Goal: Transaction & Acquisition: Purchase product/service

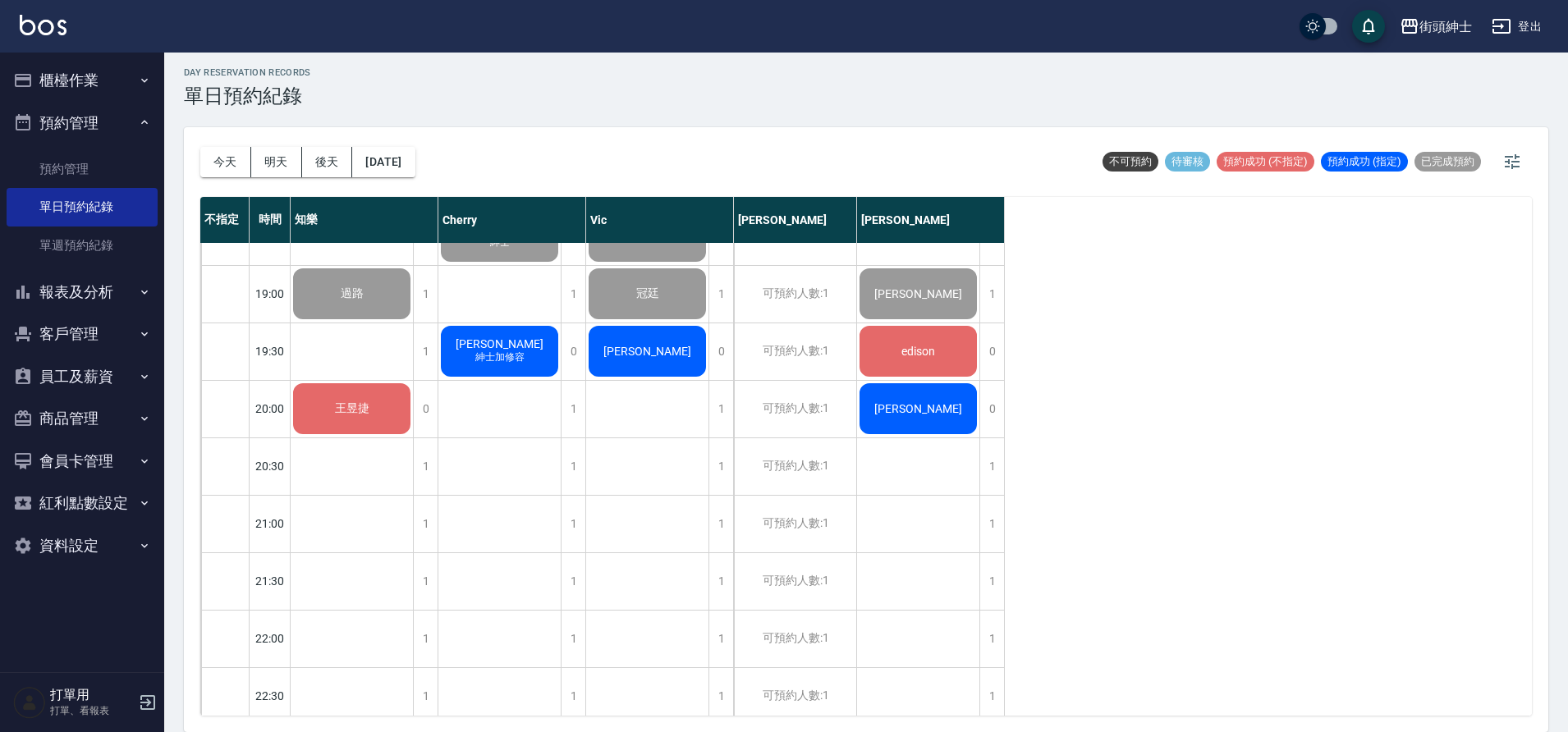
scroll to position [1130, 0]
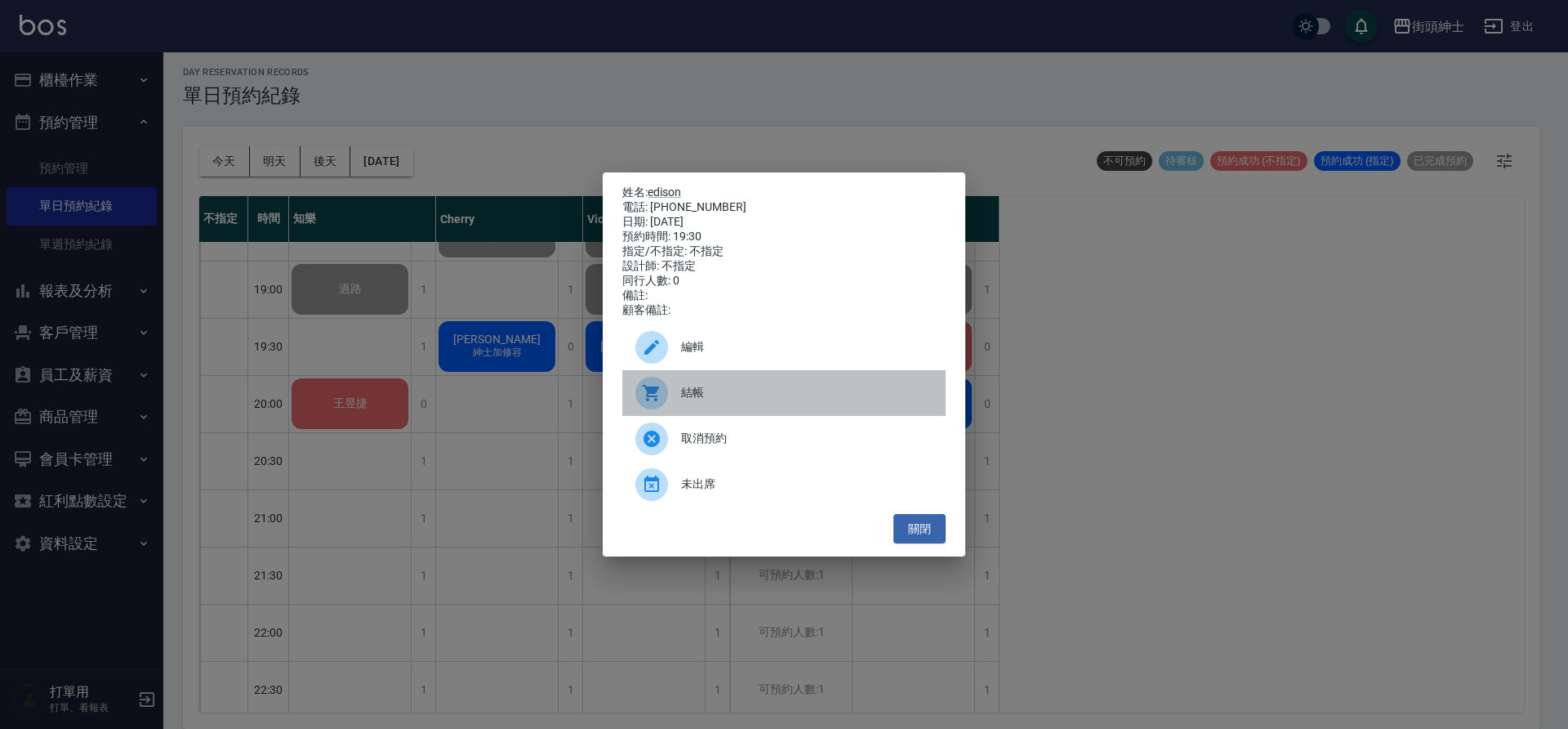
click at [842, 396] on span "結帳" at bounding box center [807, 392] width 251 height 17
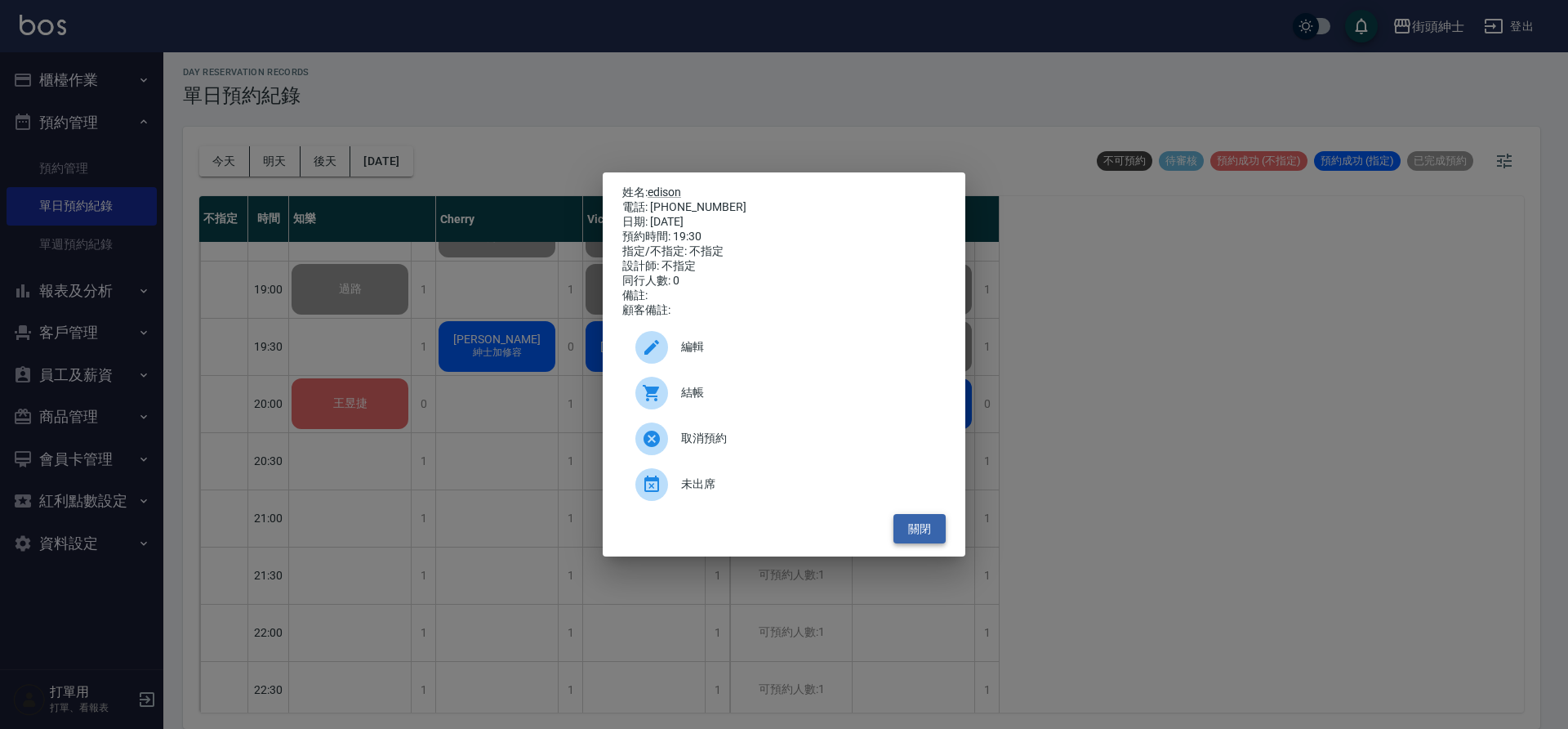
click at [933, 539] on button "關閉" at bounding box center [919, 529] width 52 height 31
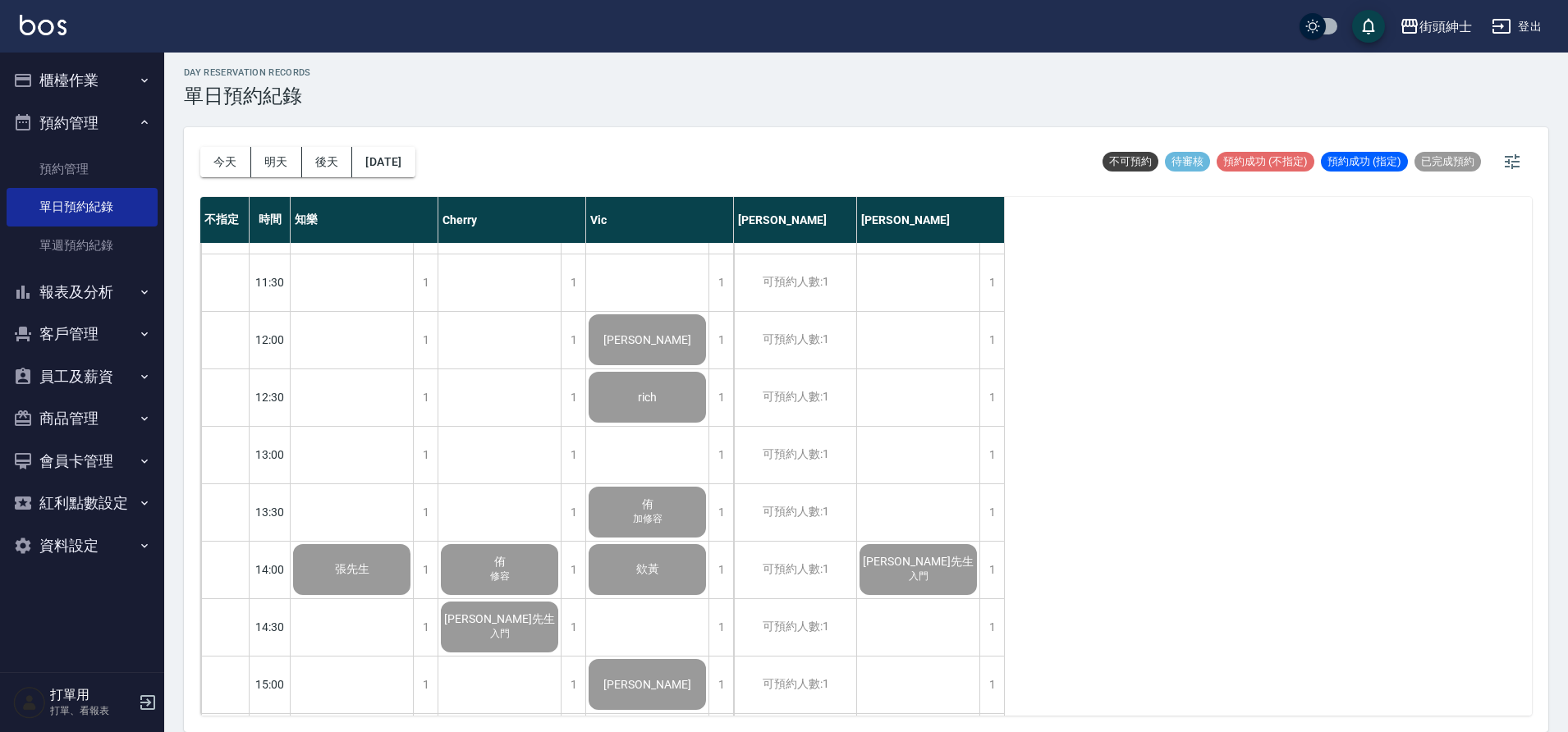
scroll to position [288, 0]
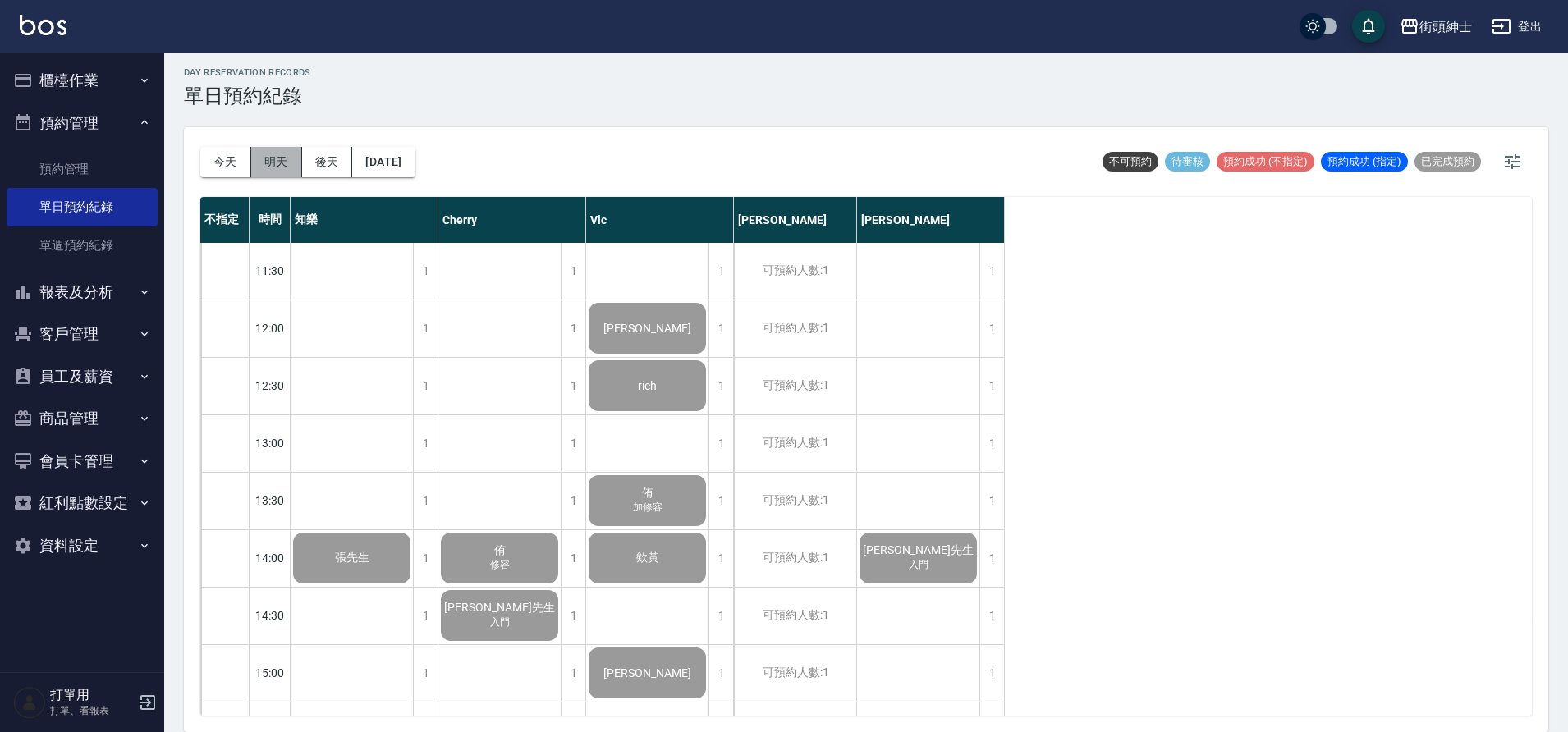
click at [280, 156] on button "明天" at bounding box center [276, 162] width 51 height 31
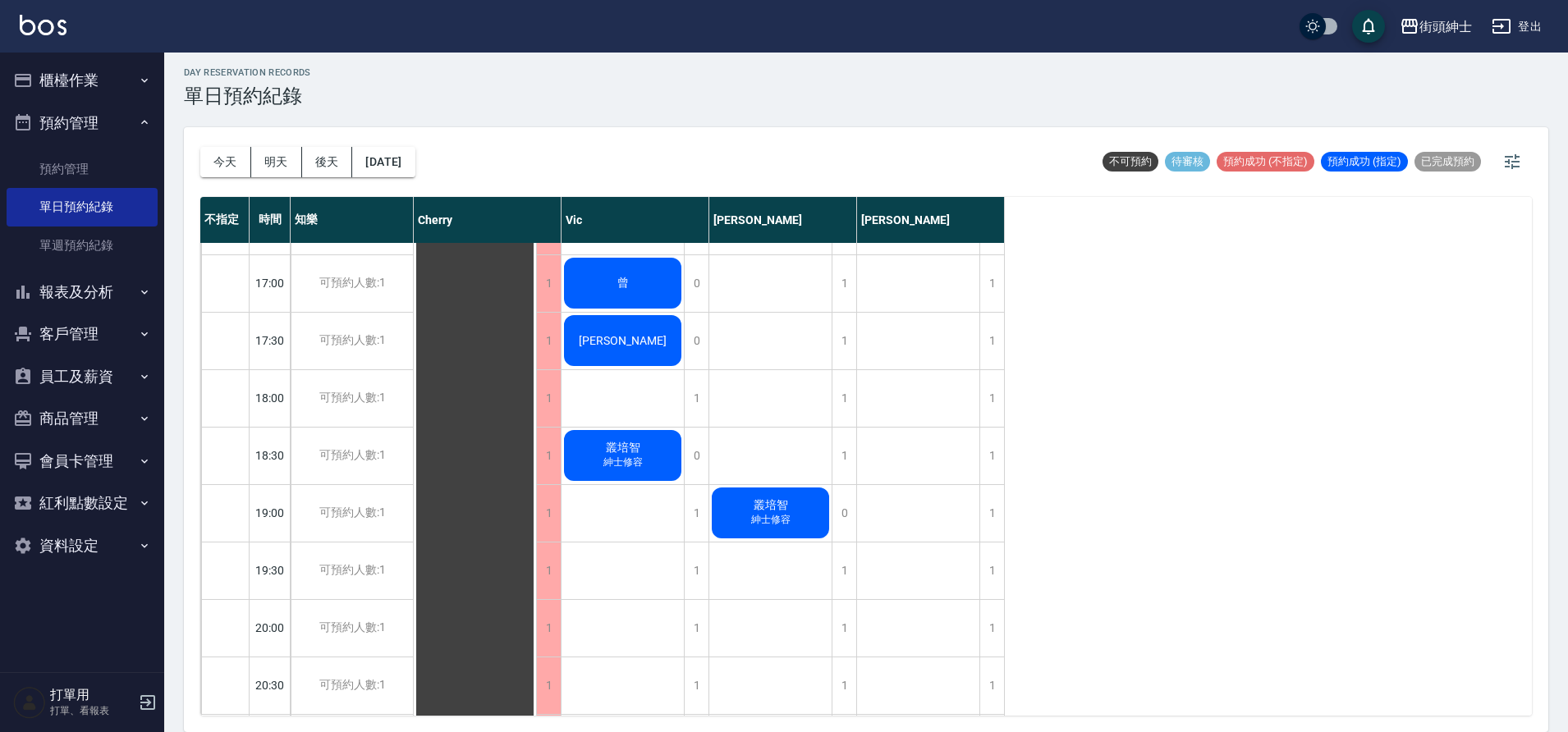
scroll to position [922, 0]
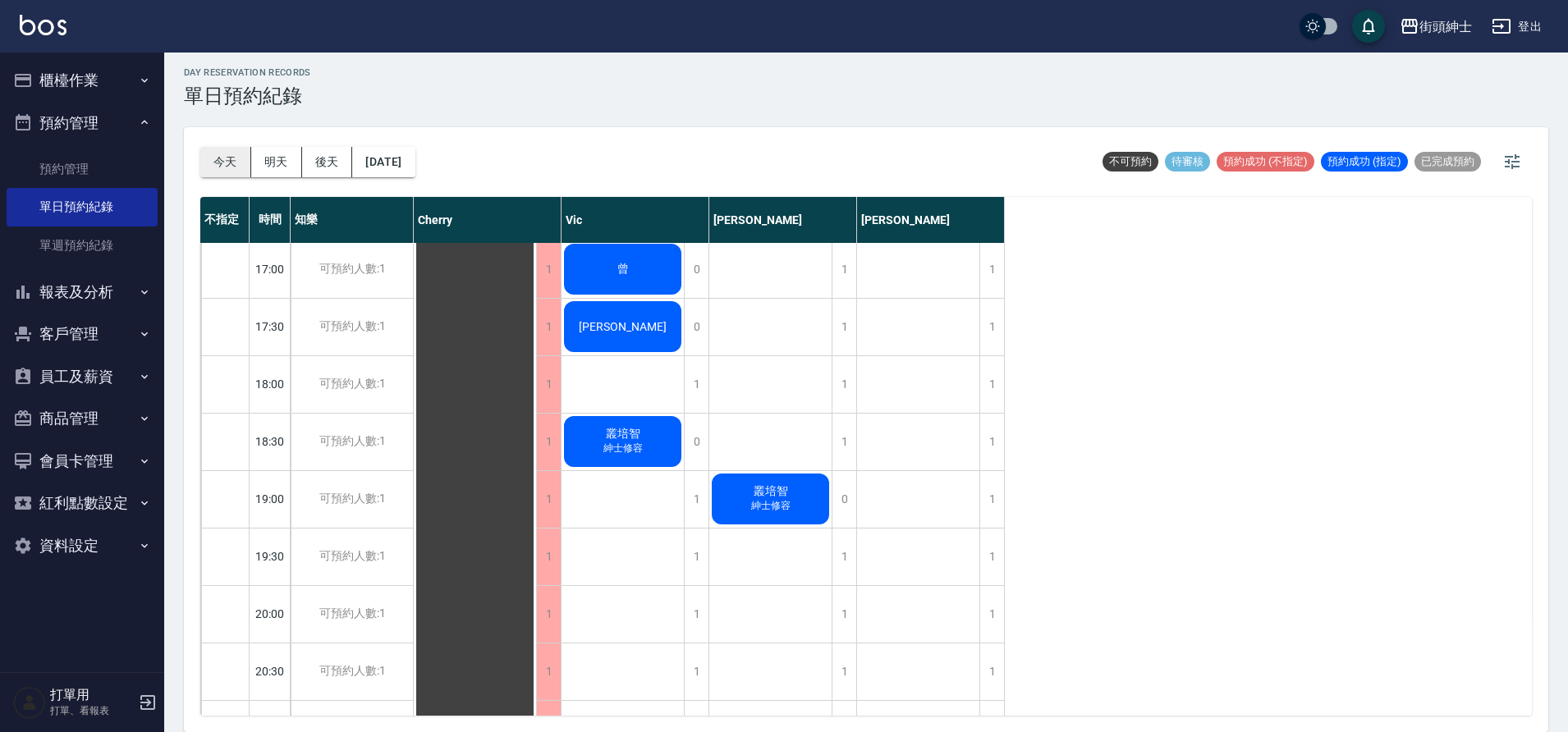
click at [218, 160] on button "今天" at bounding box center [226, 162] width 51 height 31
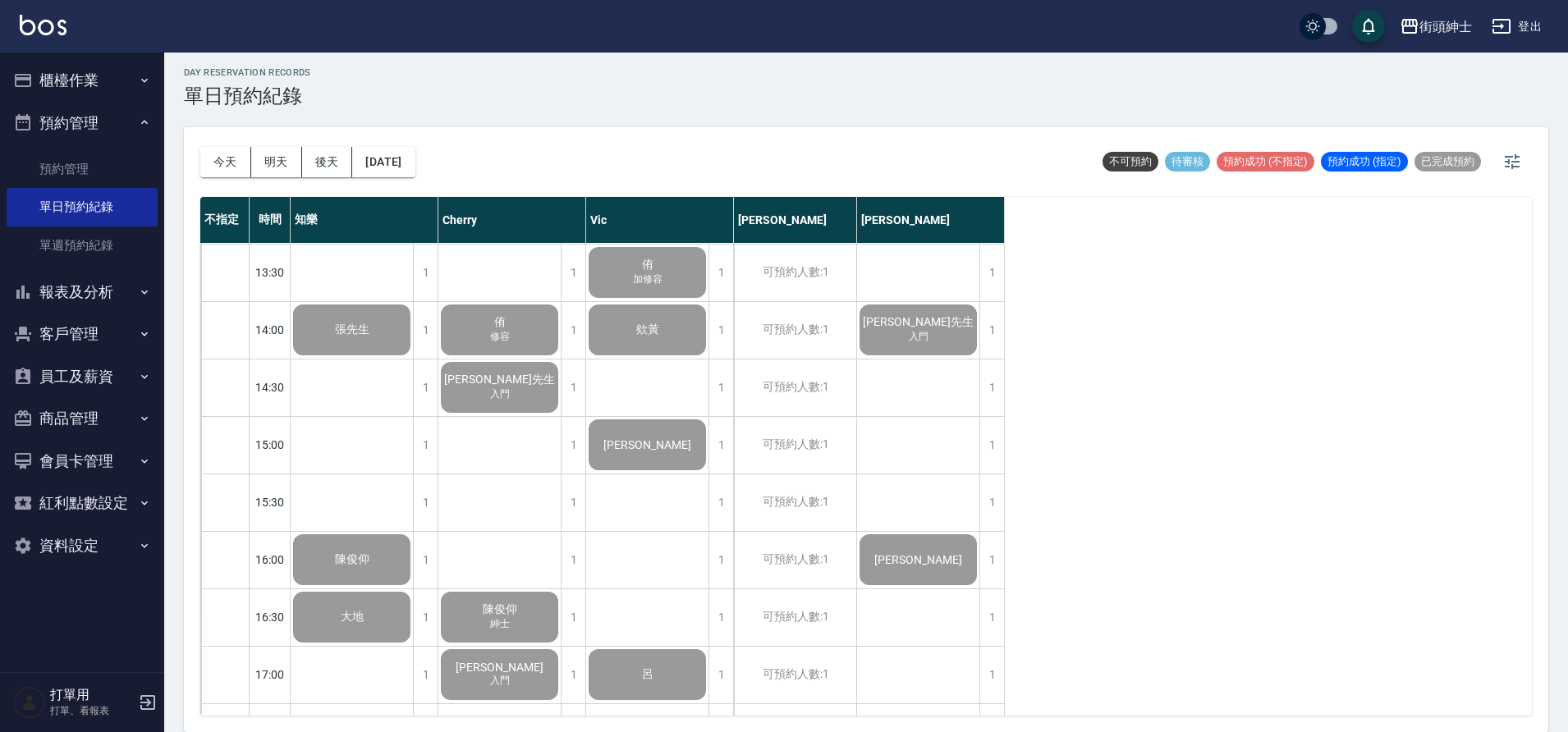
scroll to position [826, 0]
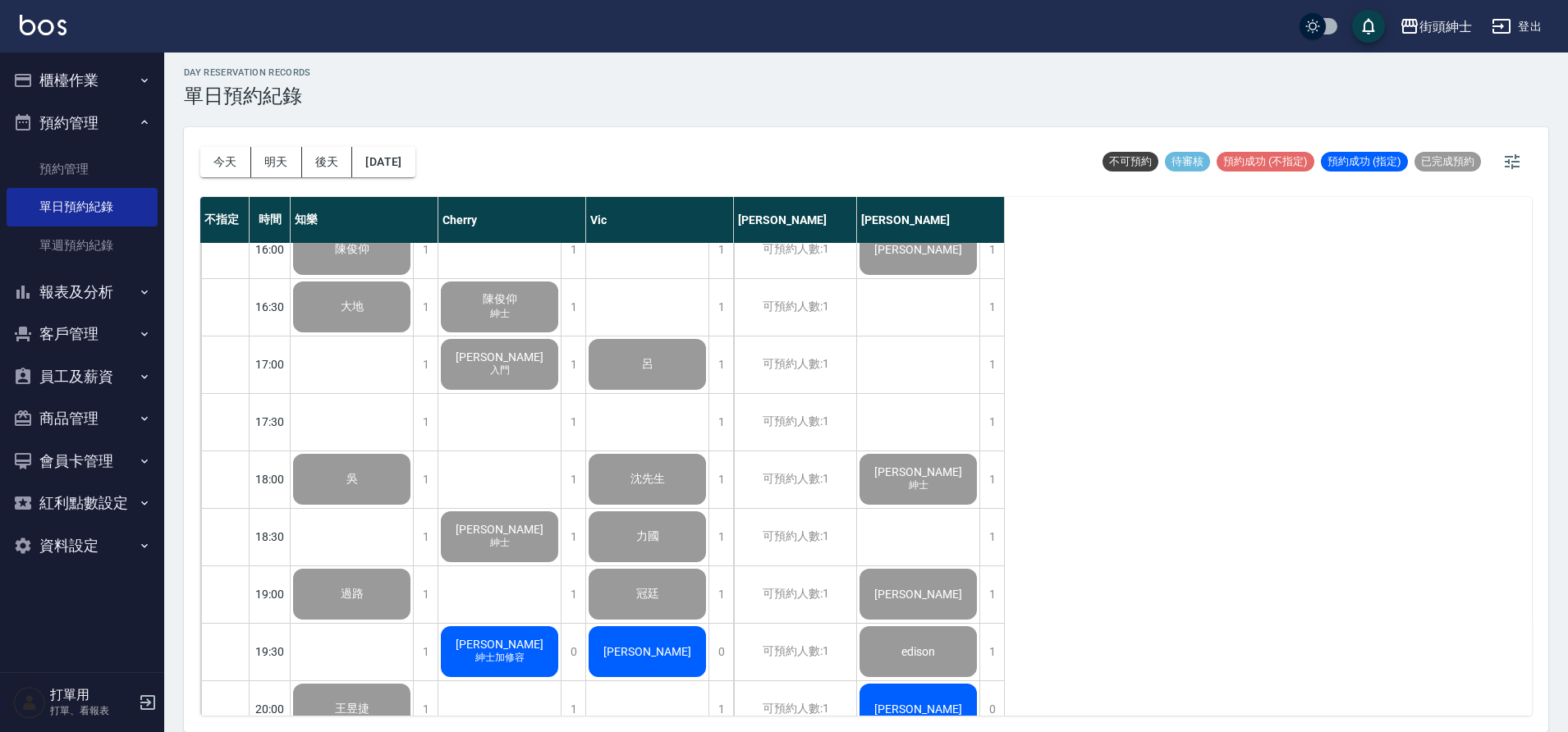
click at [87, 69] on button "櫃檯作業" at bounding box center [82, 79] width 151 height 43
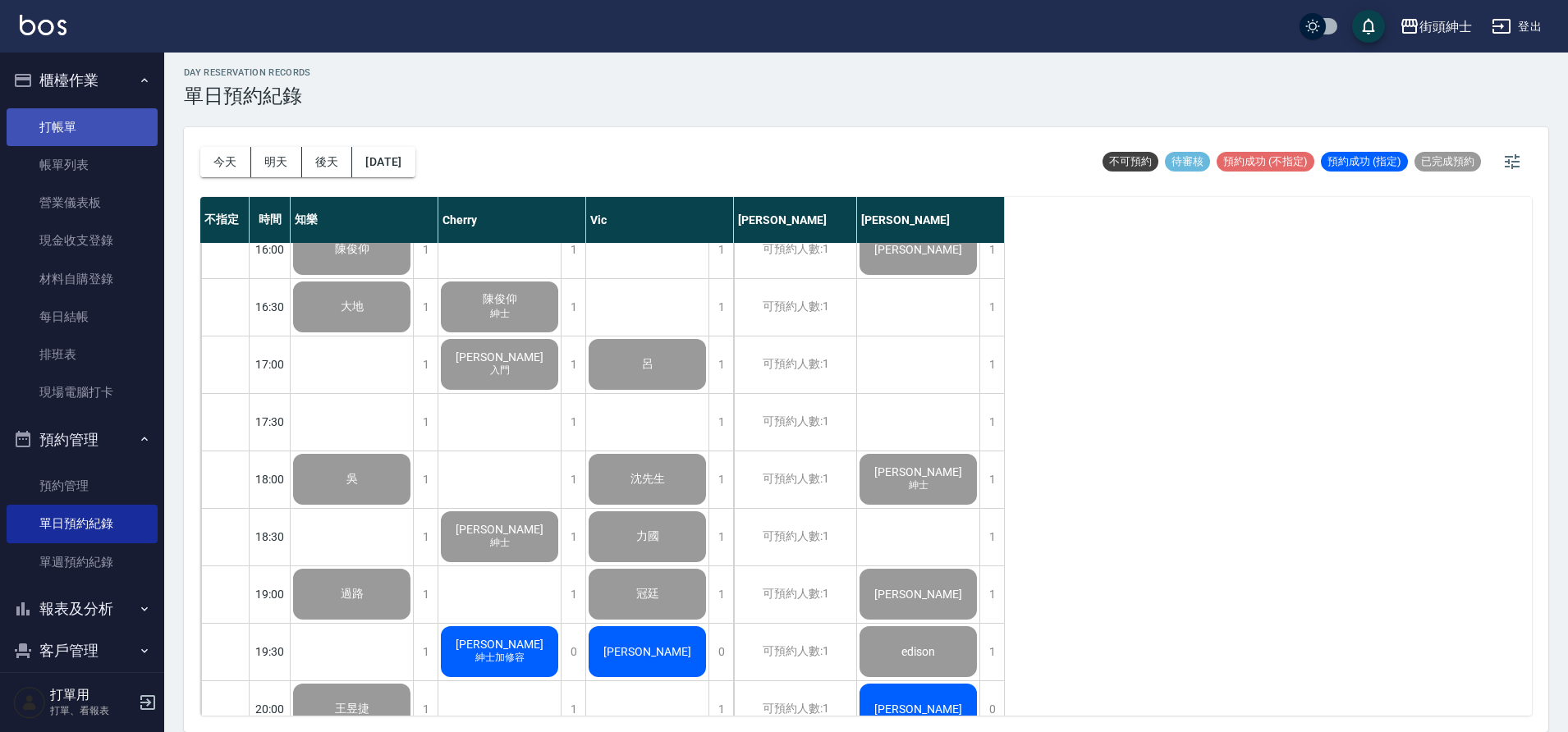
click at [105, 125] on link "打帳單" at bounding box center [82, 127] width 151 height 38
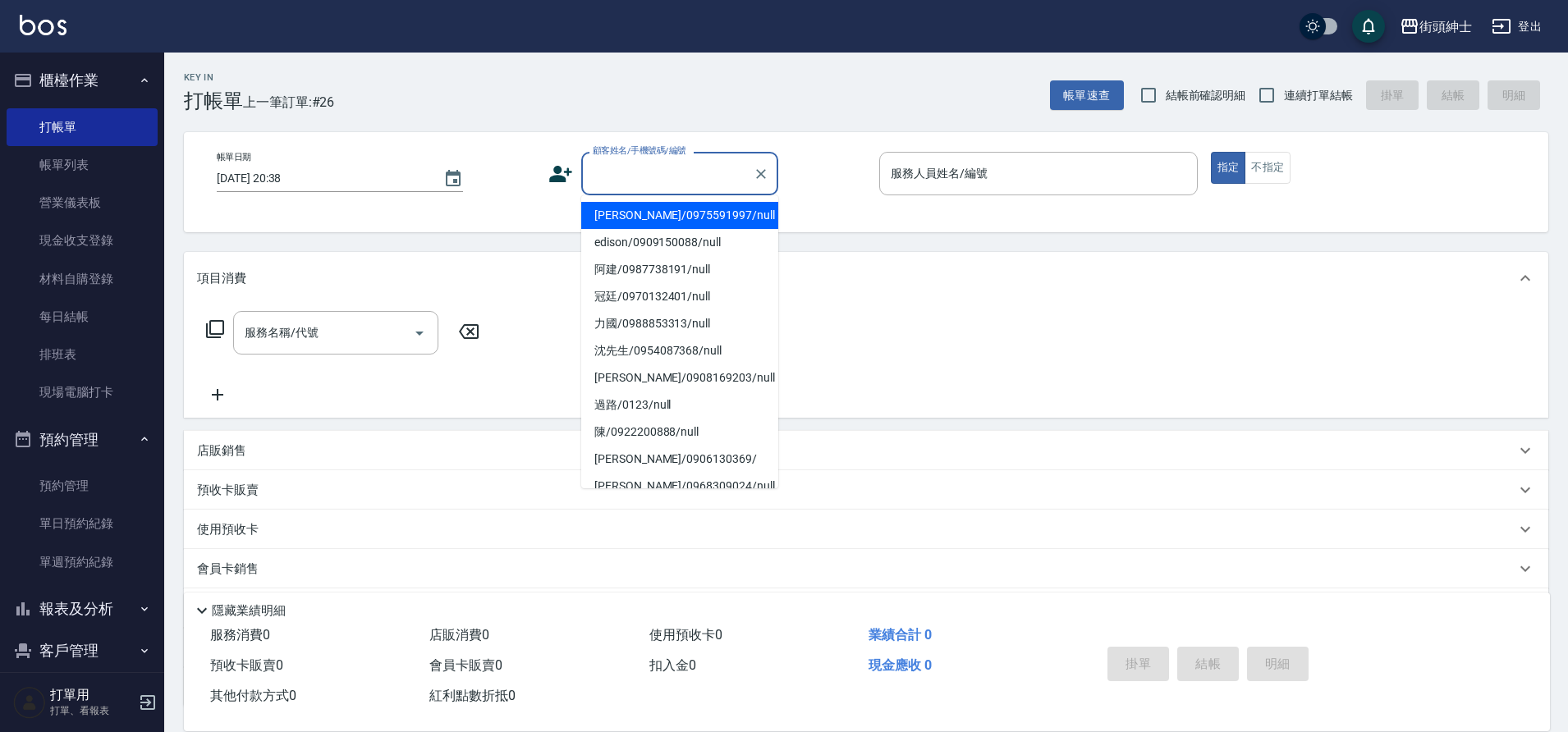
click at [616, 186] on input "顧客姓名/手機號碼/編號" at bounding box center [667, 173] width 158 height 29
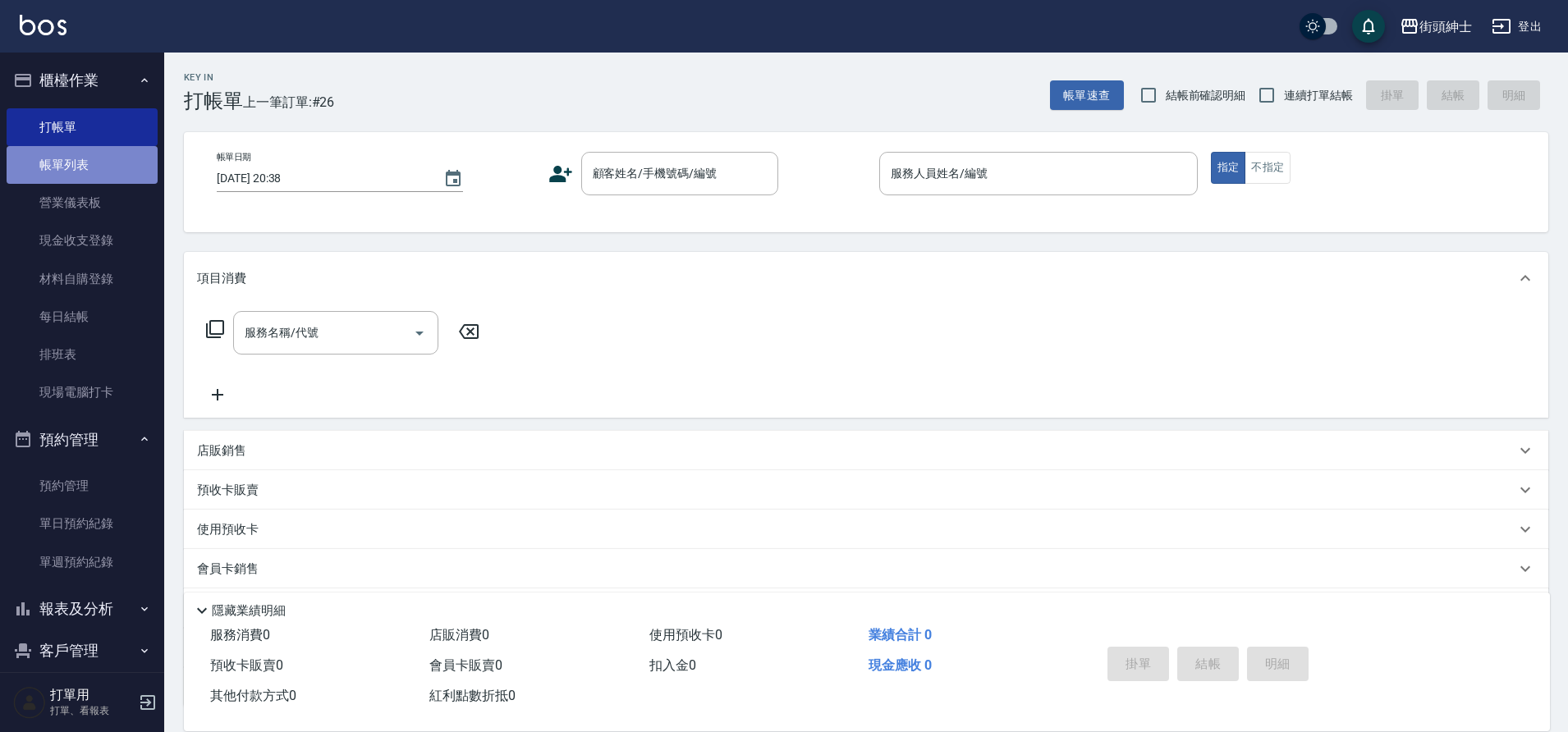
click at [123, 166] on link "帳單列表" at bounding box center [82, 165] width 151 height 38
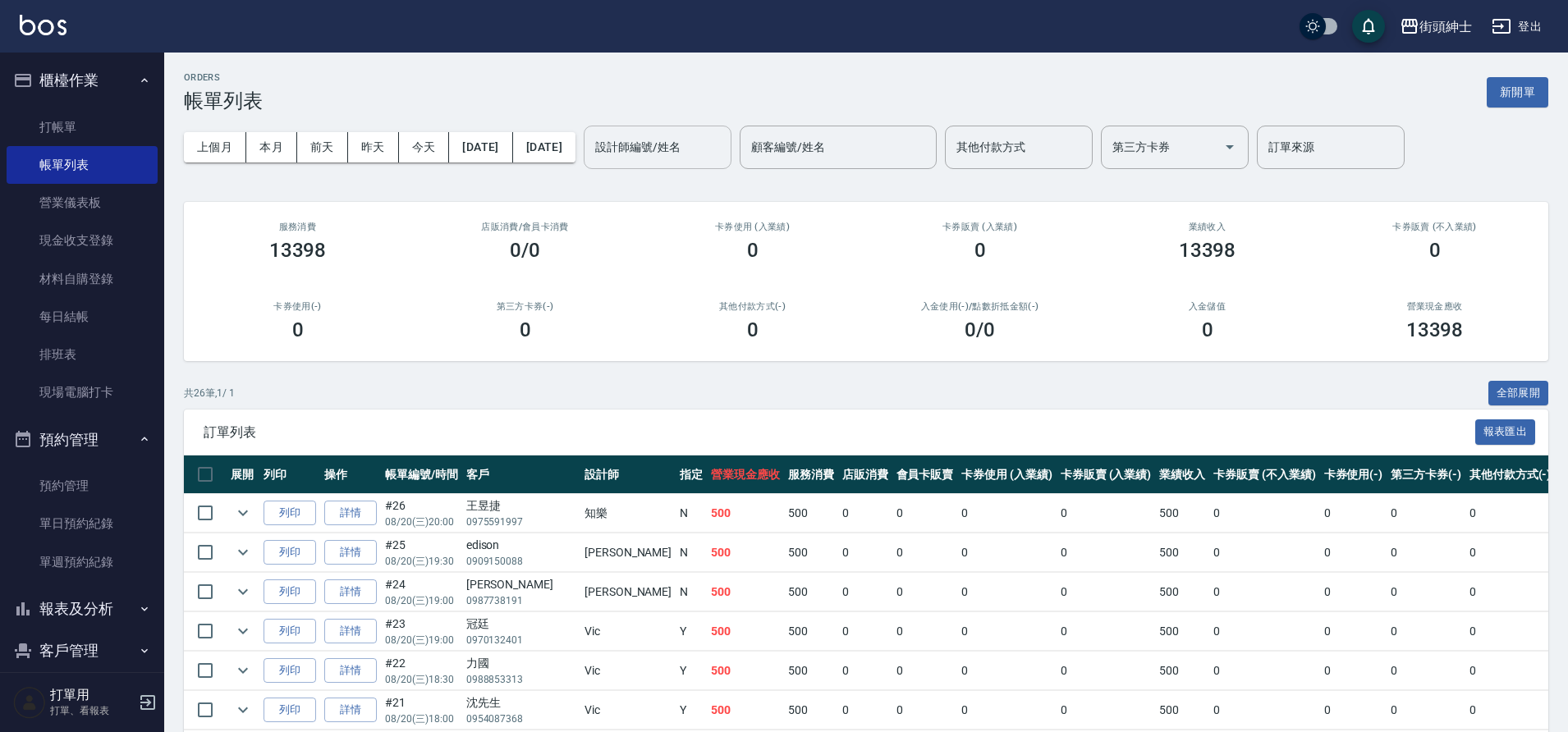
click at [703, 171] on div "上個月 本月 [DATE] [DATE] [DATE] [DATE] [DATE] 設計師編號/姓名 設計師編號/姓名 顧客編號/姓名 顧客編號/姓名 其他付…" at bounding box center [865, 147] width 1364 height 70
click at [716, 139] on input "設計師編號/姓名" at bounding box center [658, 147] width 133 height 29
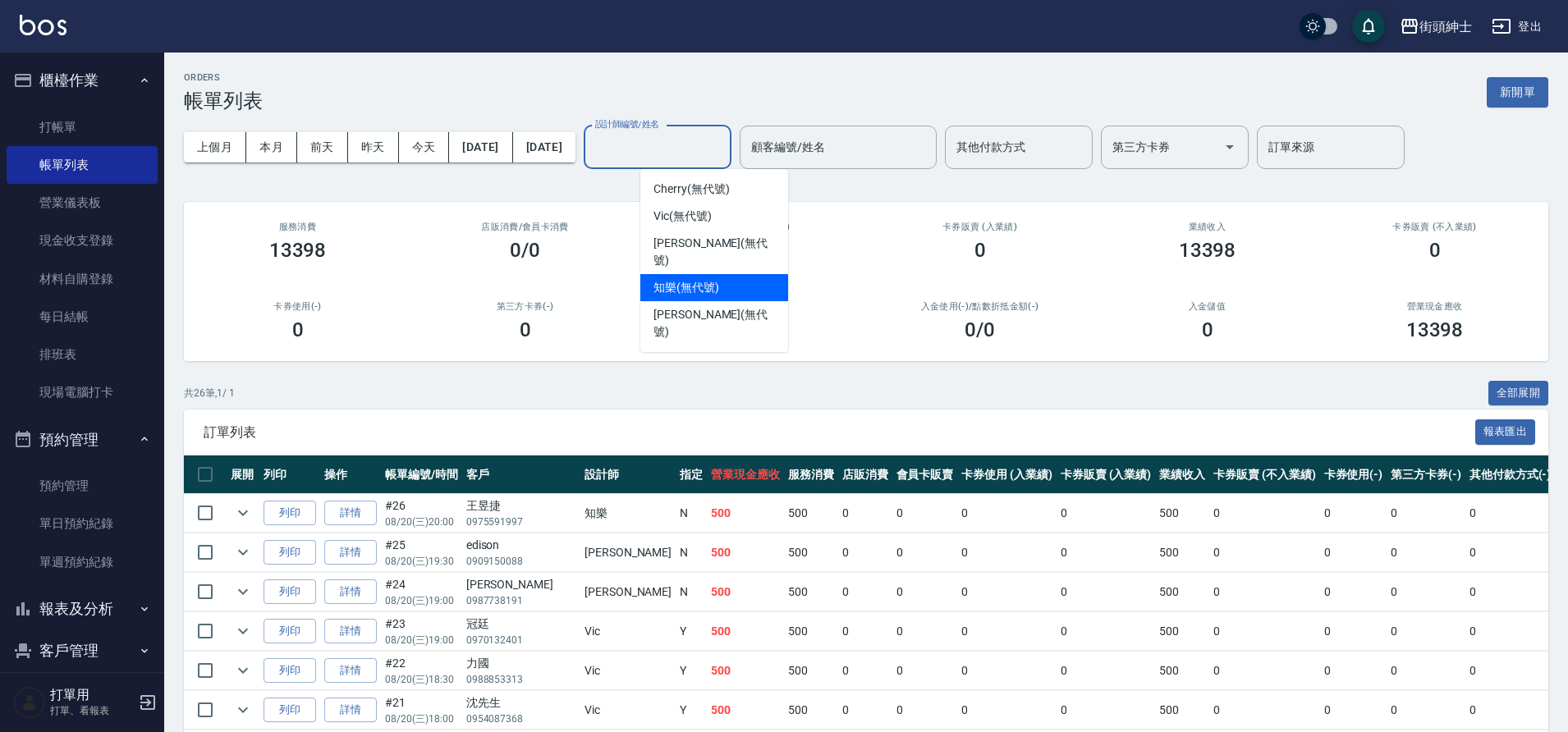
click at [695, 279] on span "知樂 (無代號)" at bounding box center [687, 287] width 66 height 17
type input "知樂(無代號)"
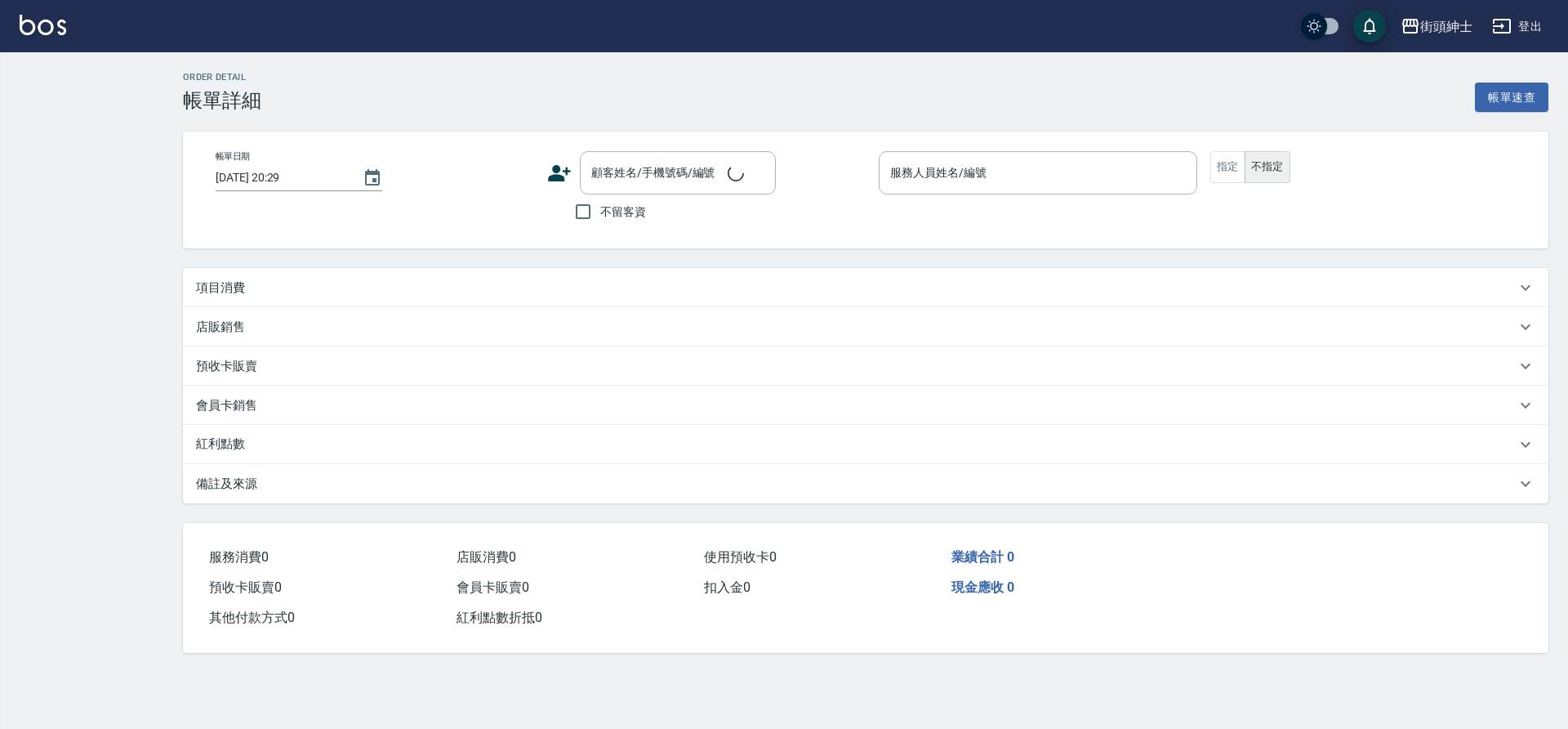
click at [440, 284] on div "項目消費" at bounding box center [855, 288] width 1320 height 17
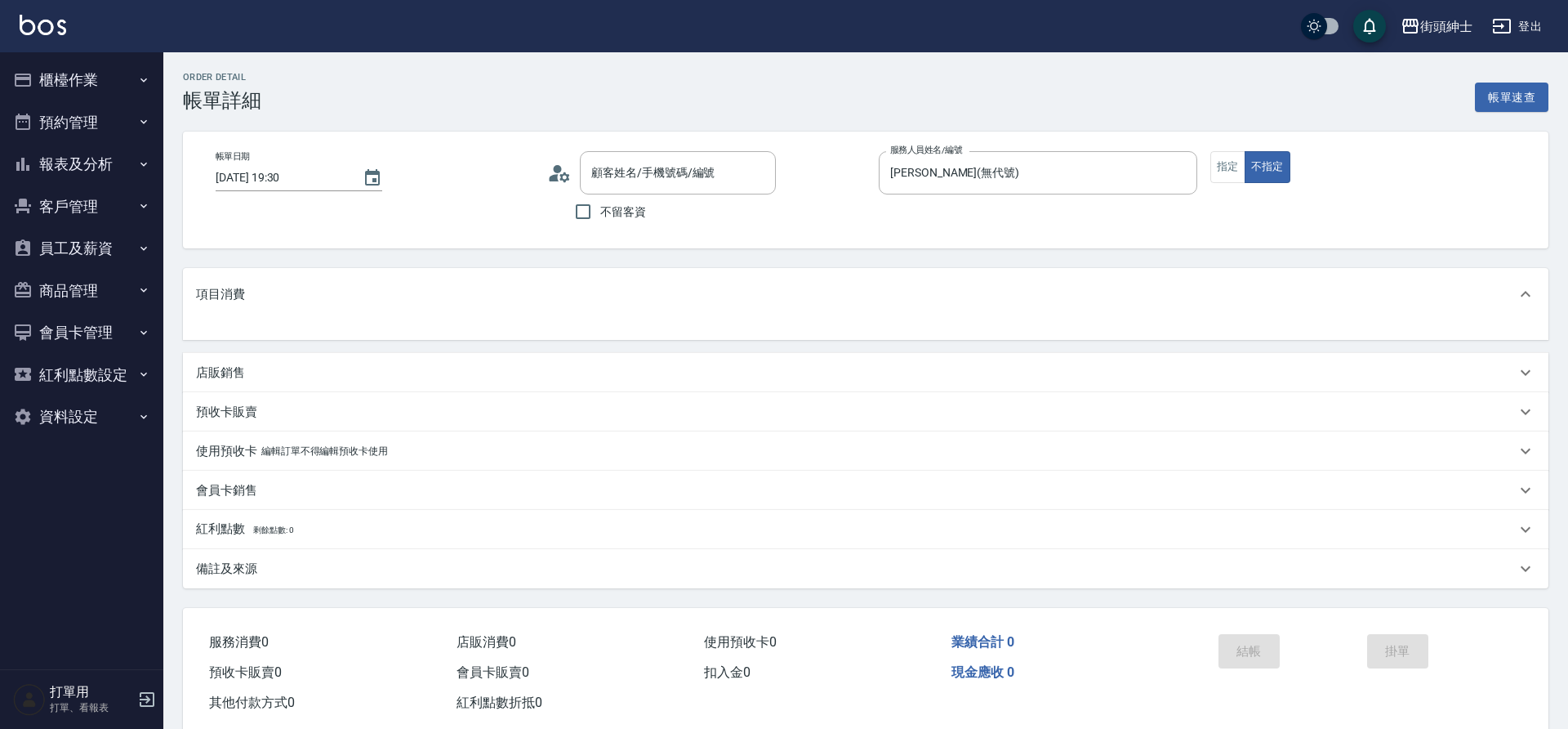
type input "2025/08/20 19:30"
type input "eric(無代號)"
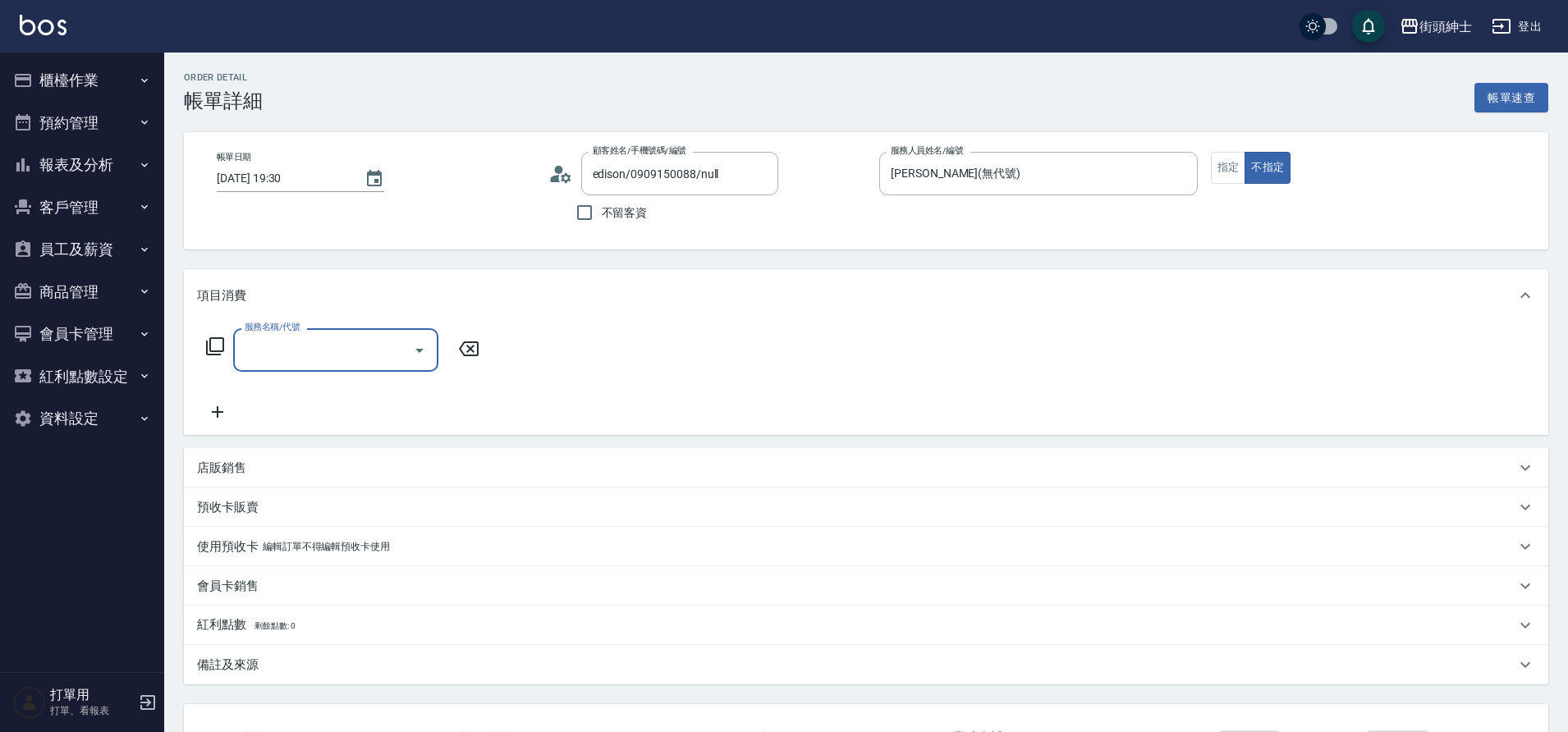
type input "edison/0909150088/null"
drag, startPoint x: 0, startPoint y: 0, endPoint x: 411, endPoint y: 343, distance: 535.3
click at [411, 343] on icon "Open" at bounding box center [419, 351] width 20 height 20
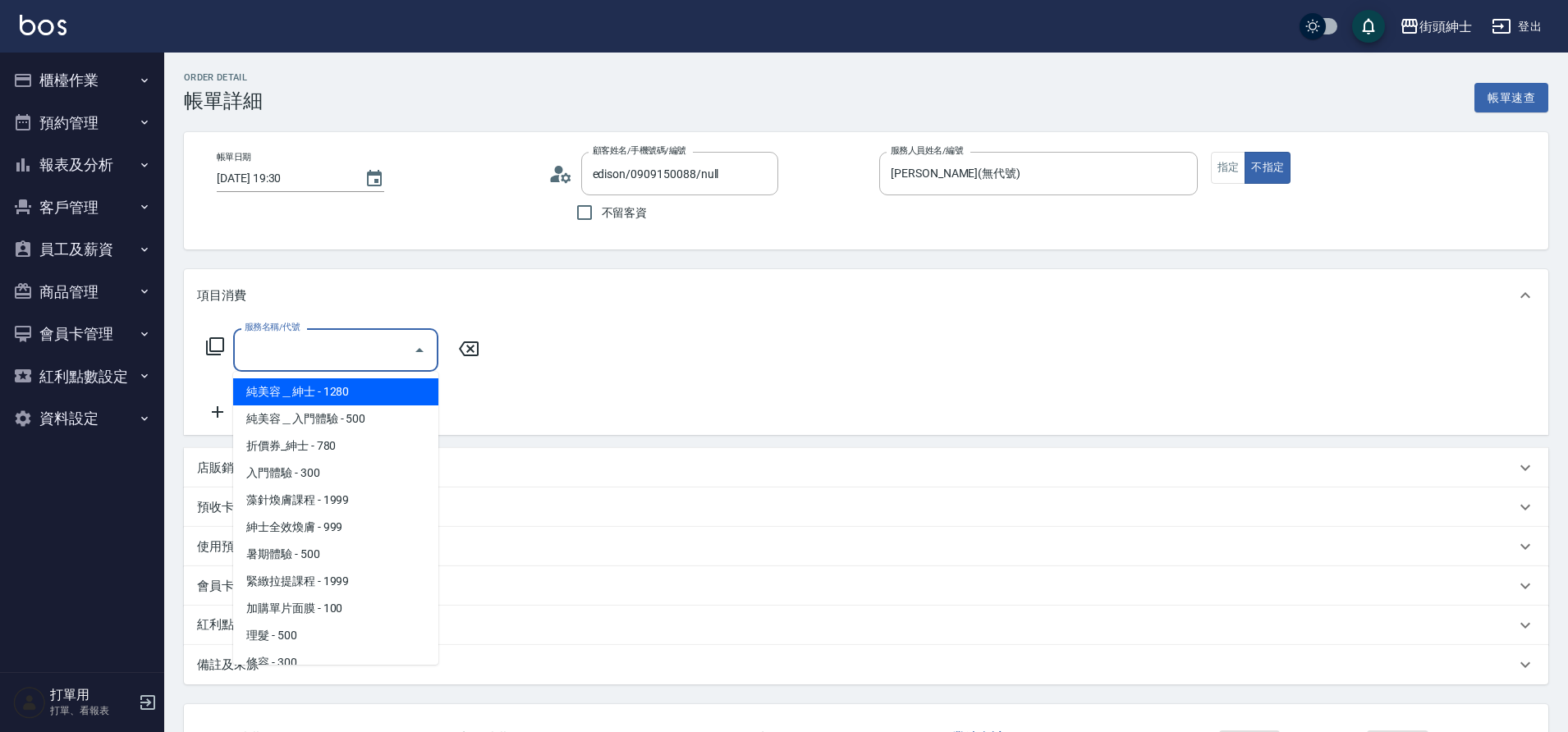
click at [285, 636] on span "理髮 - 500" at bounding box center [336, 635] width 206 height 27
type input "理髮(A02)"
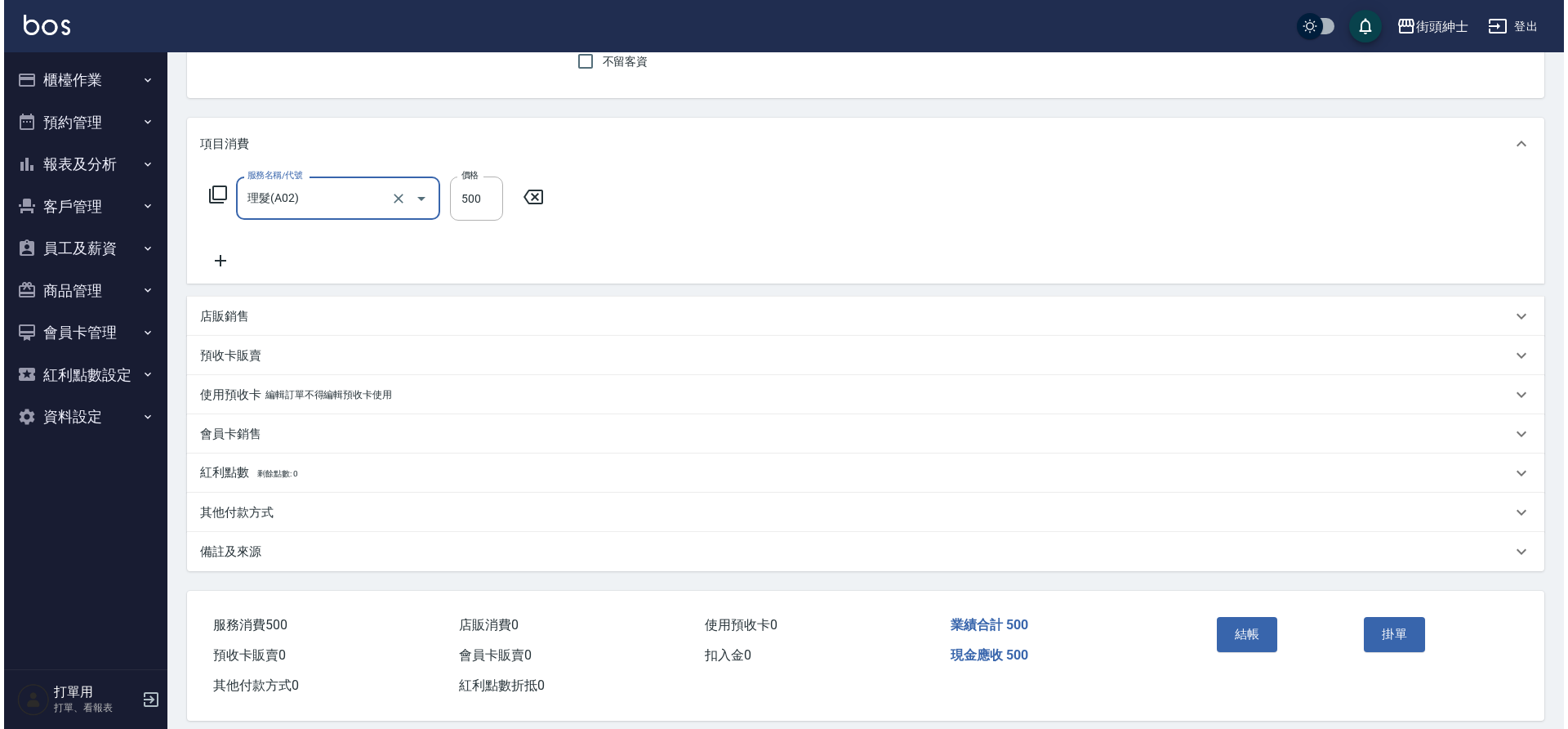
scroll to position [162, 0]
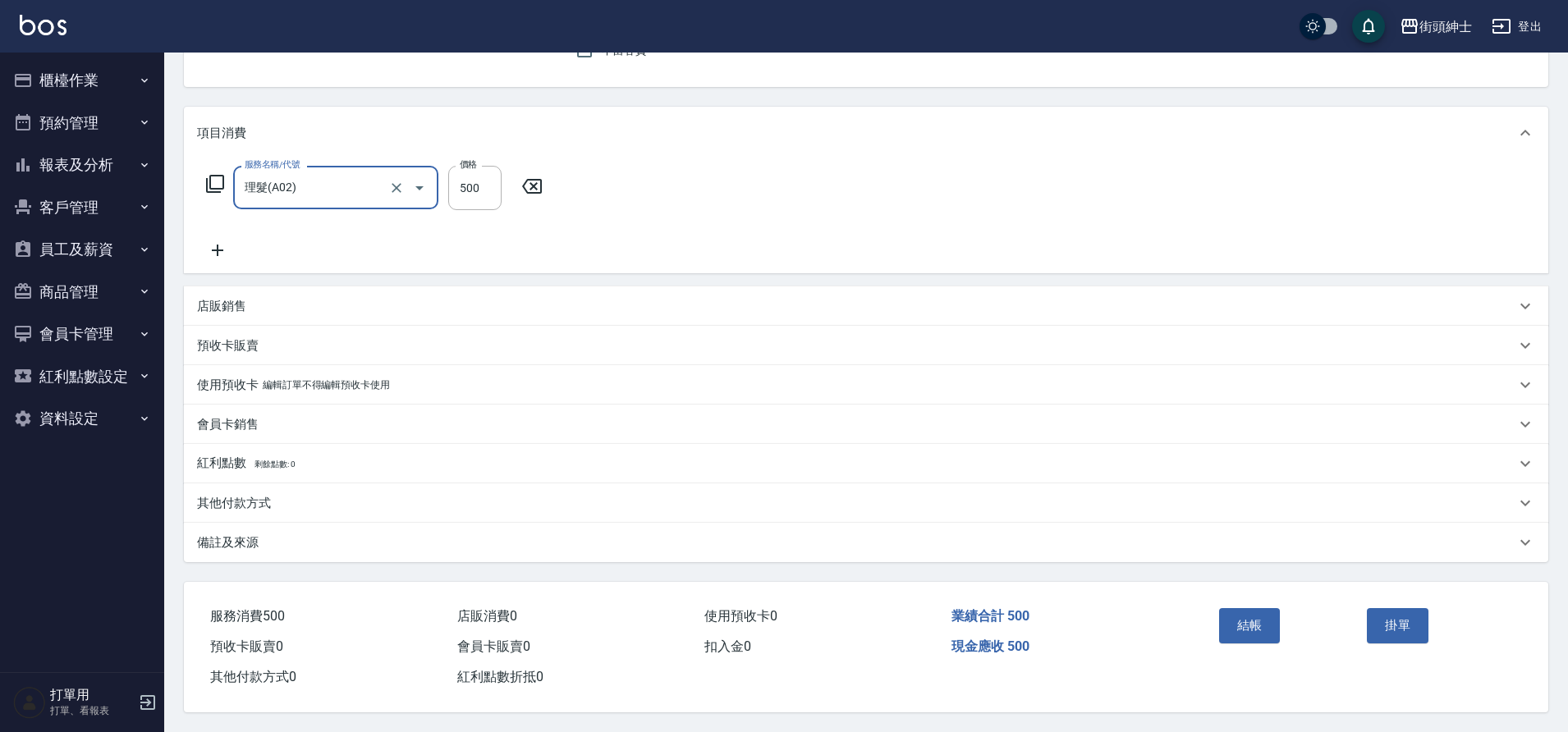
click at [1265, 628] on button "結帳" at bounding box center [1250, 625] width 62 height 35
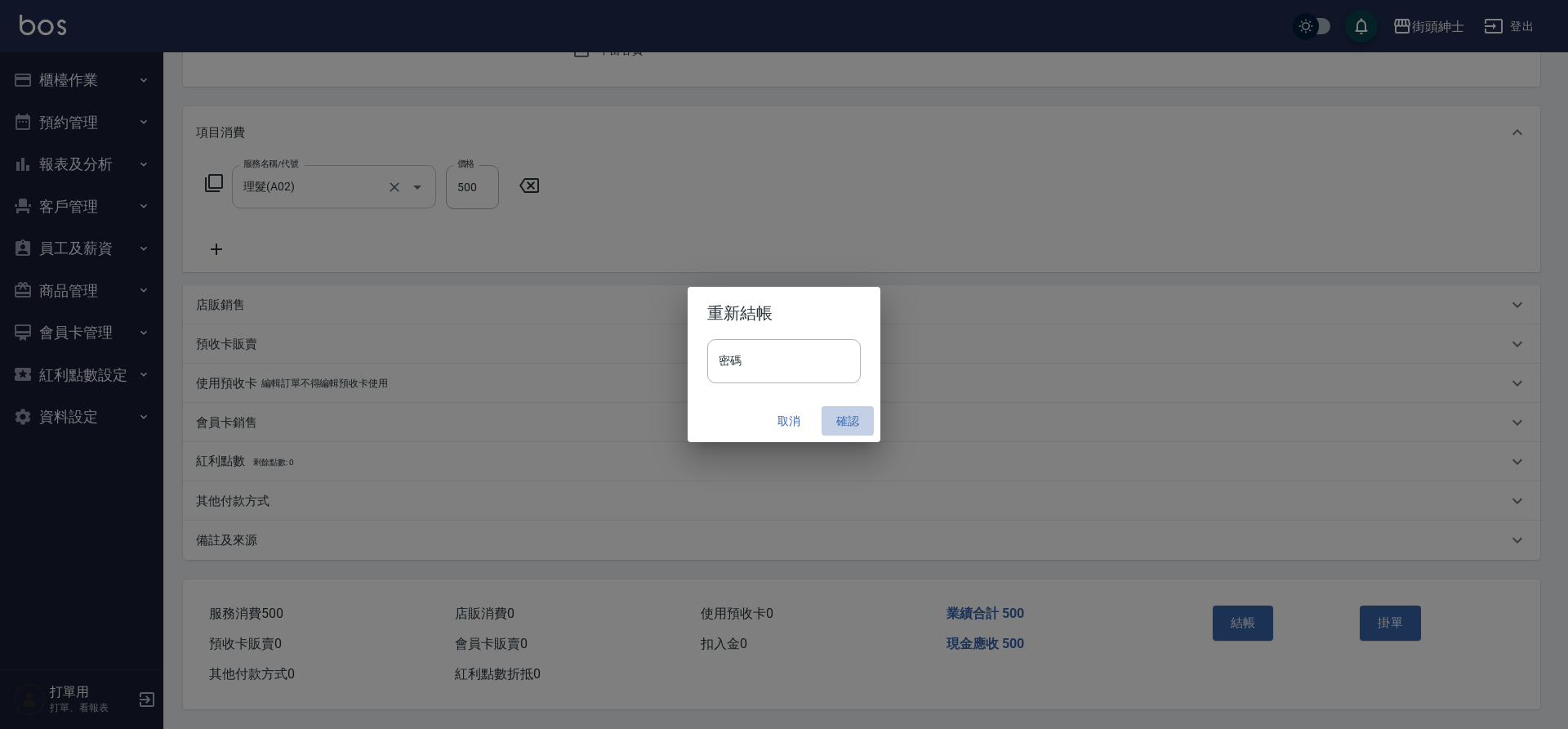
click at [848, 432] on button "確認" at bounding box center [847, 421] width 52 height 31
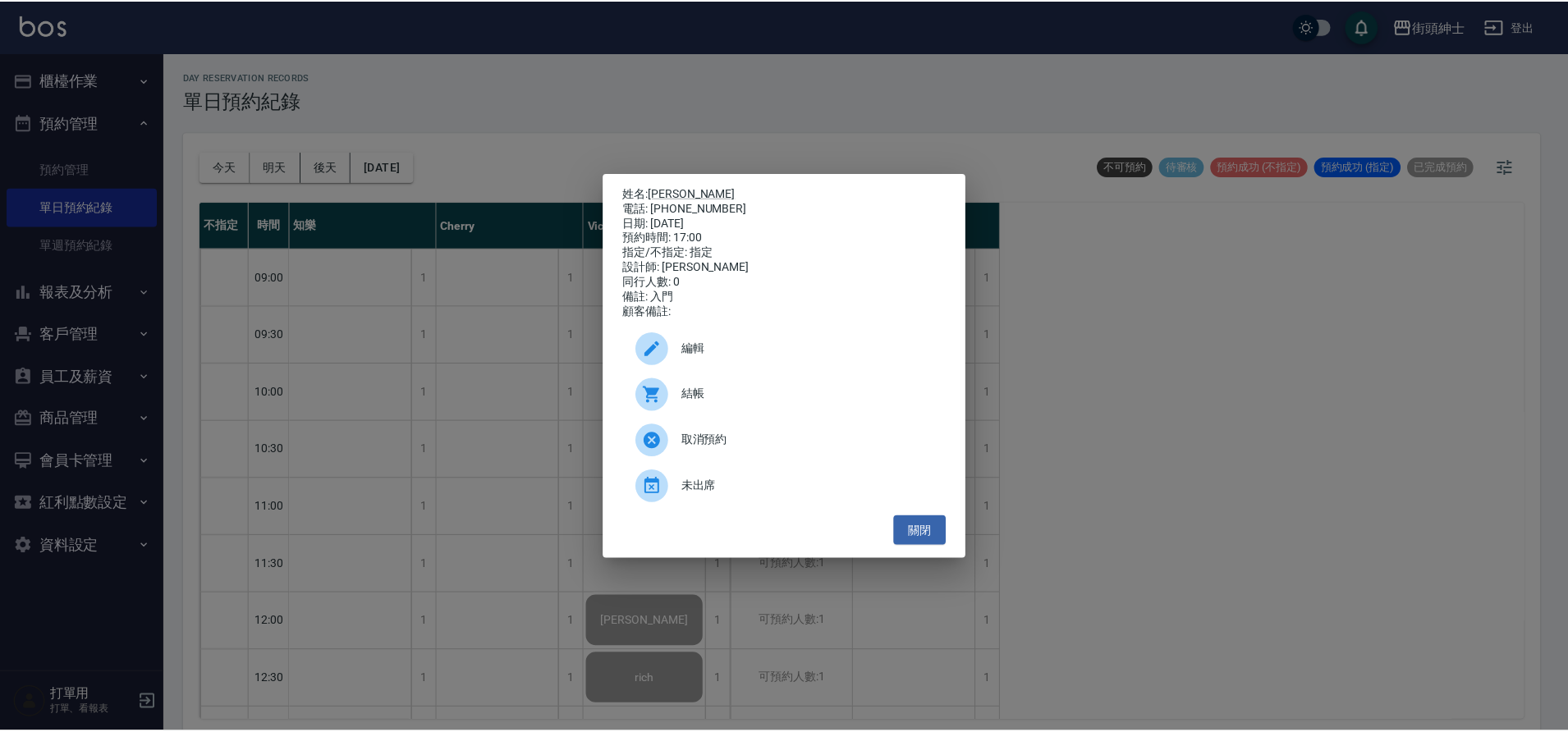
scroll to position [757, 0]
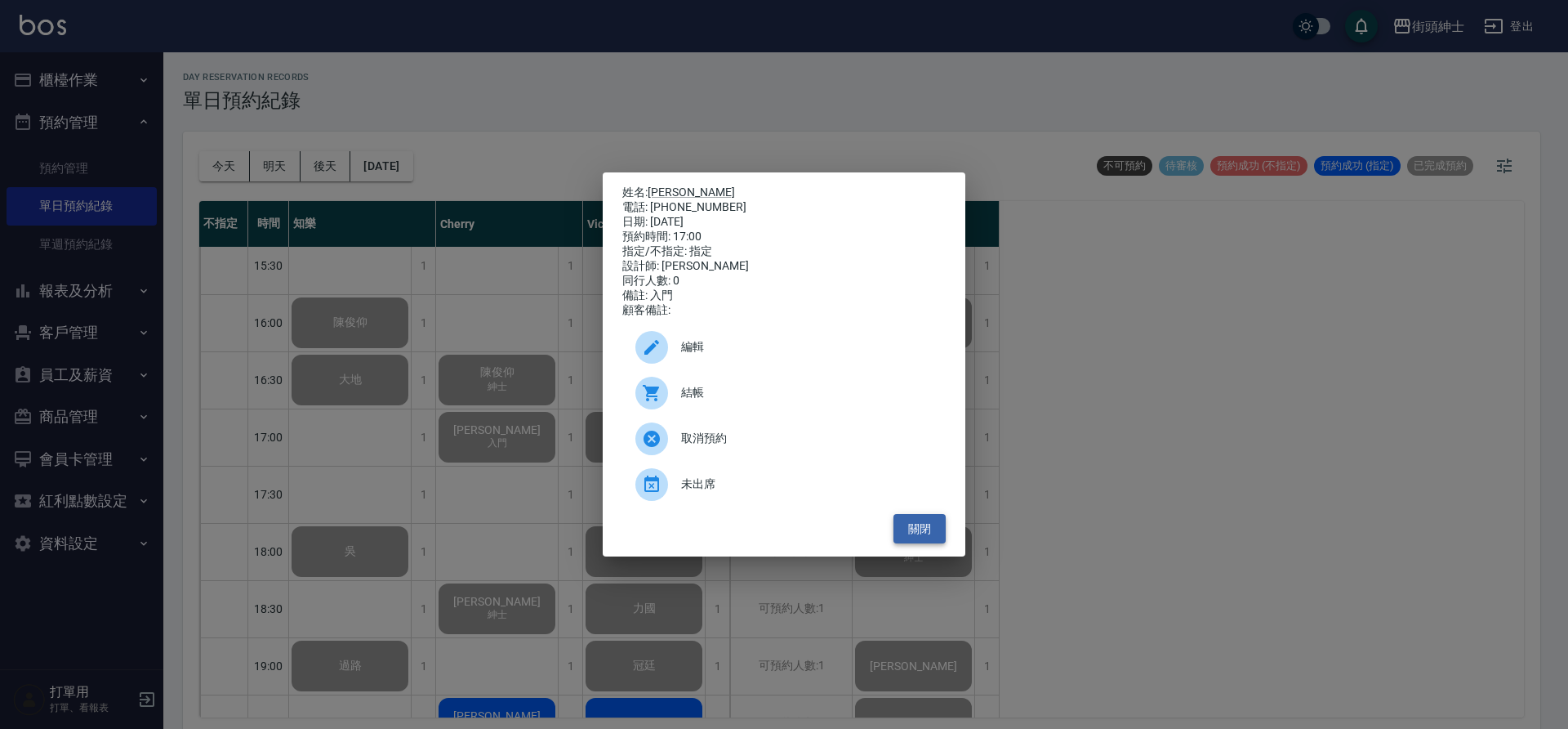
click at [941, 544] on button "關閉" at bounding box center [919, 529] width 52 height 31
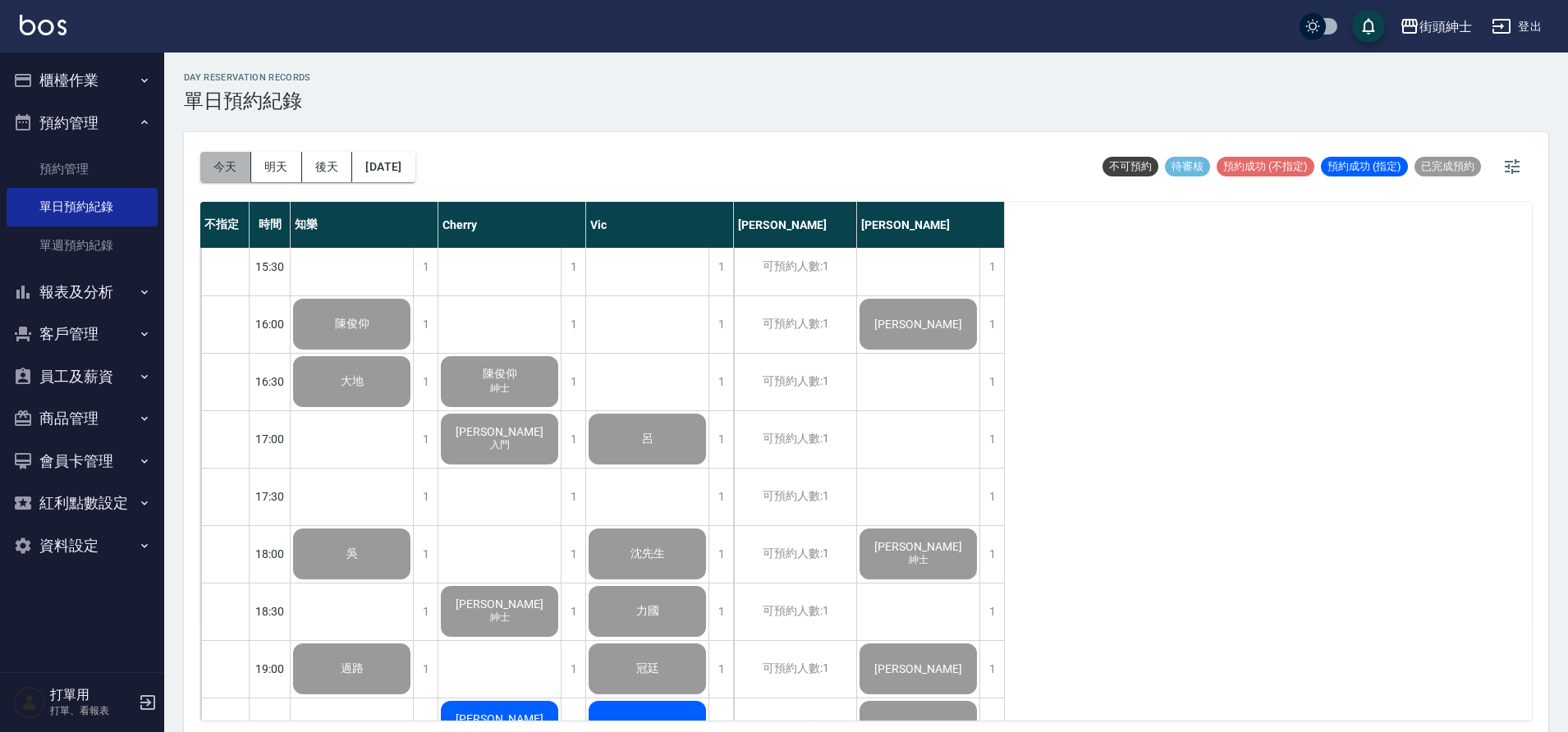
click at [215, 161] on button "今天" at bounding box center [226, 167] width 51 height 31
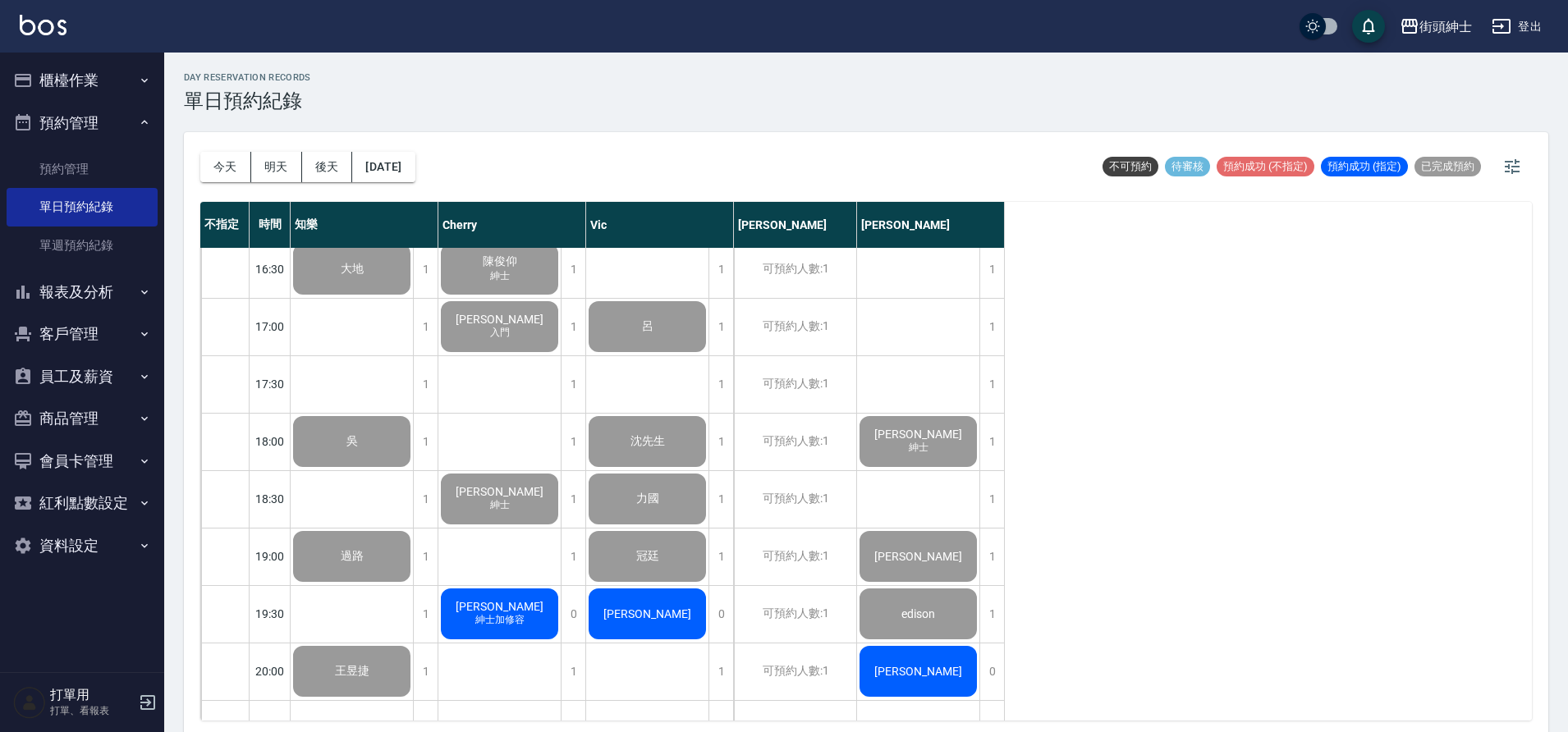
scroll to position [1115, 0]
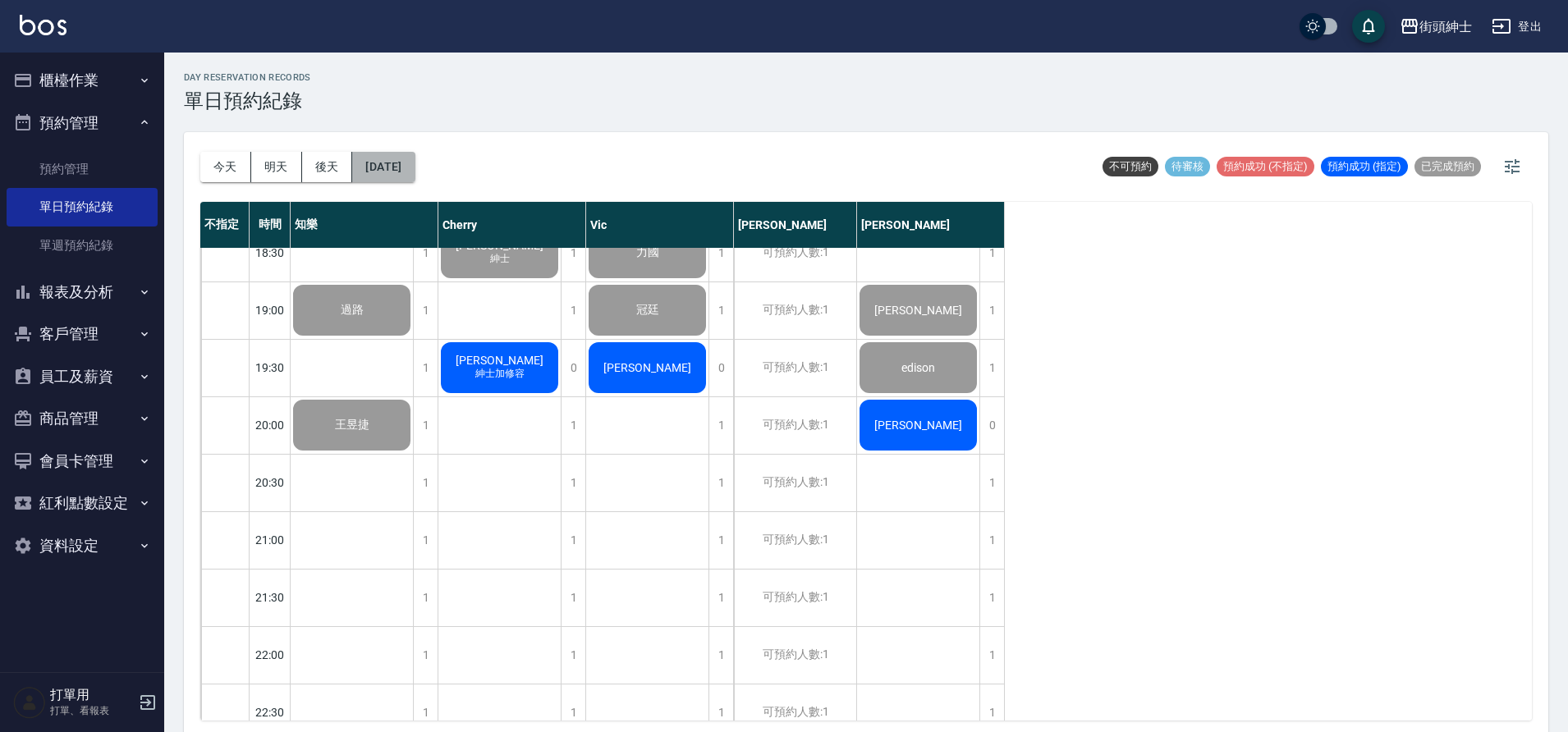
click at [376, 168] on button "[DATE]" at bounding box center [383, 167] width 63 height 31
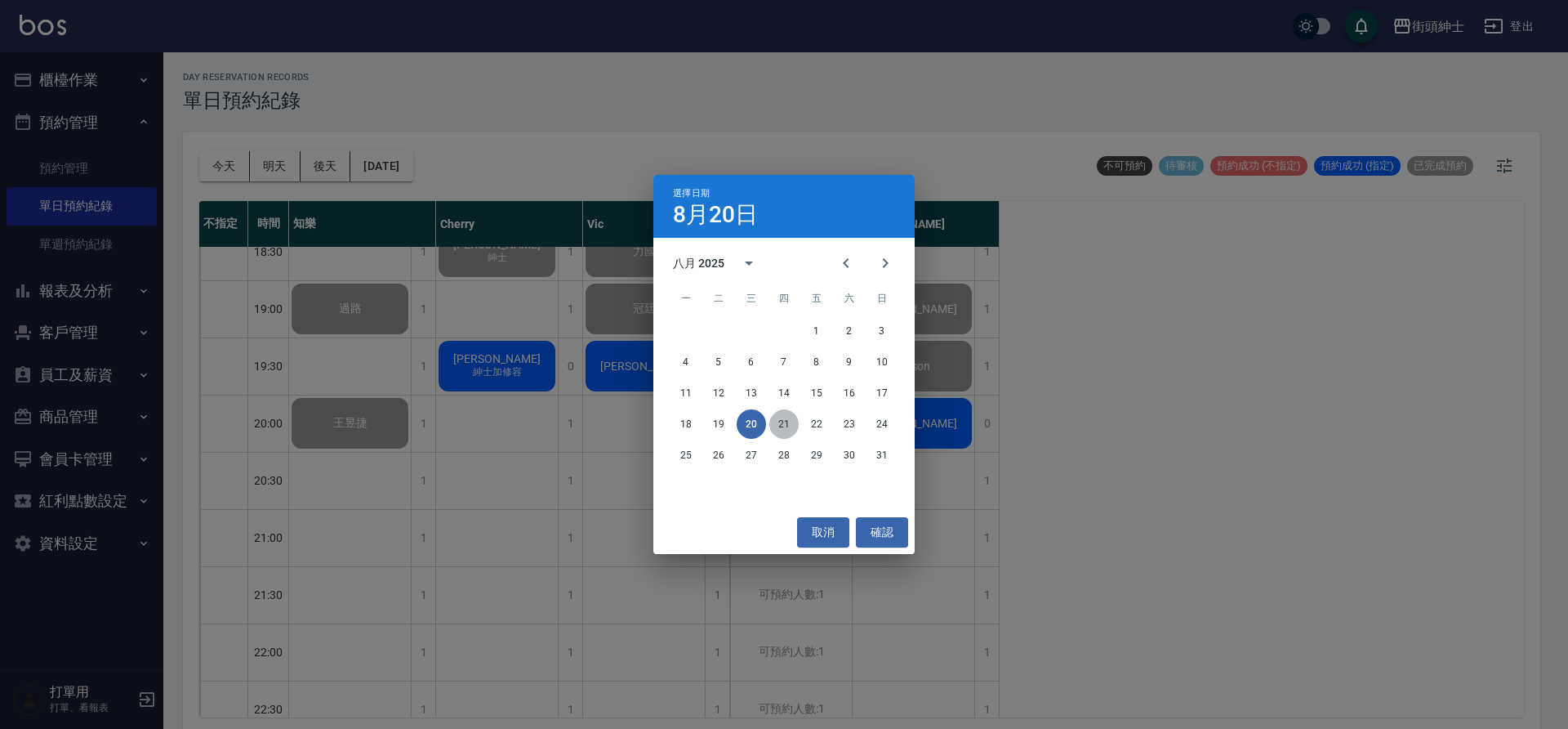
click at [786, 430] on button "21" at bounding box center [784, 424] width 30 height 30
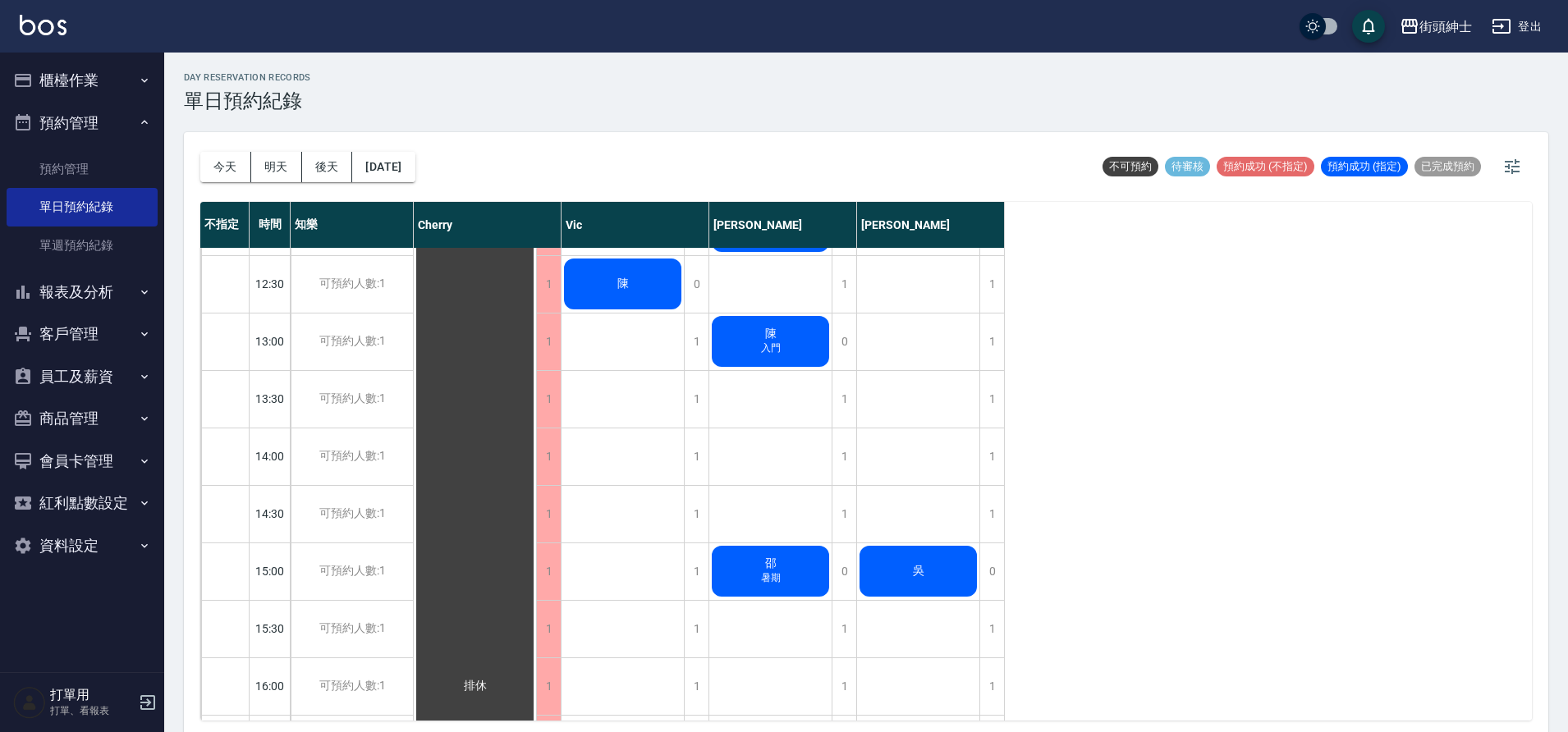
scroll to position [446, 0]
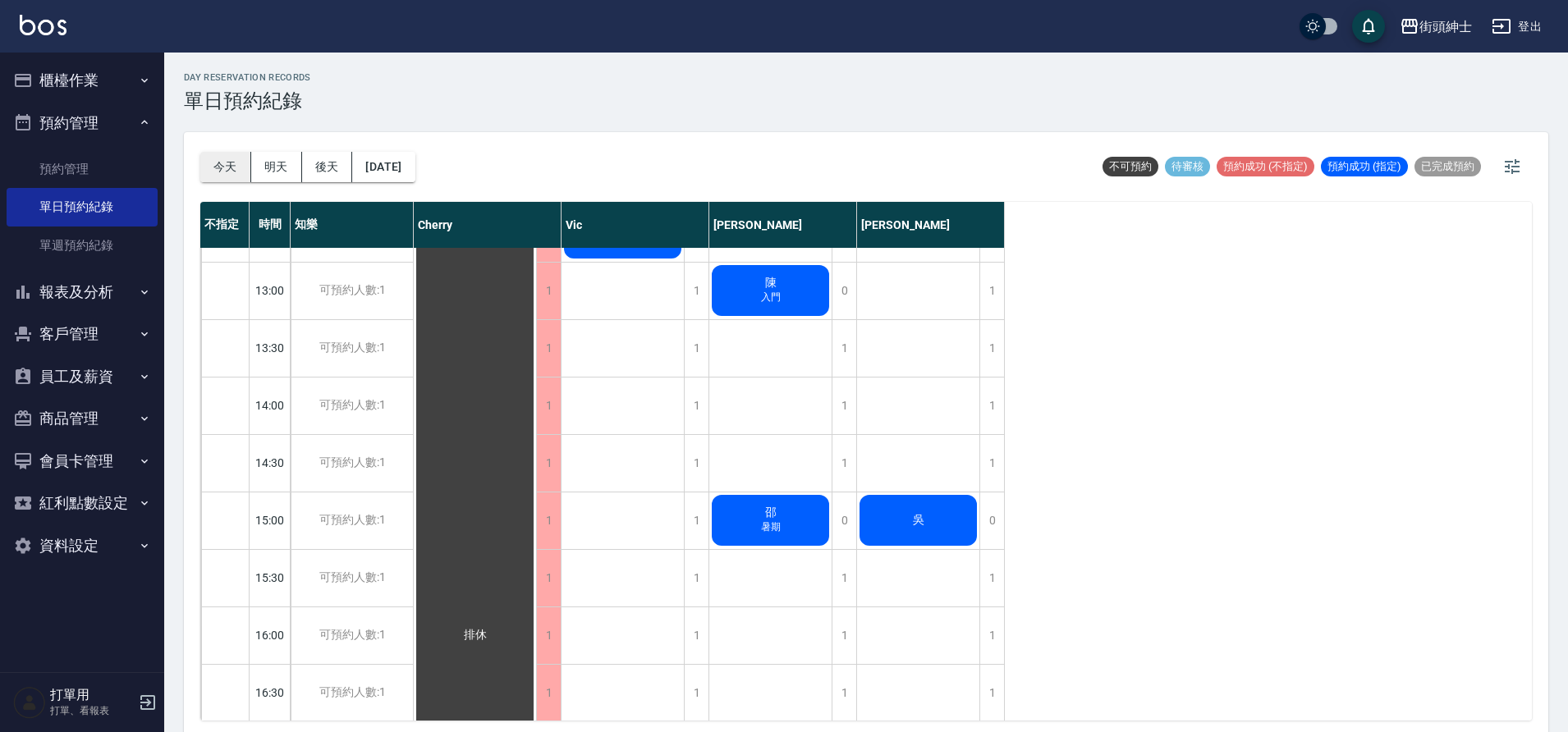
click at [220, 176] on button "今天" at bounding box center [226, 167] width 51 height 31
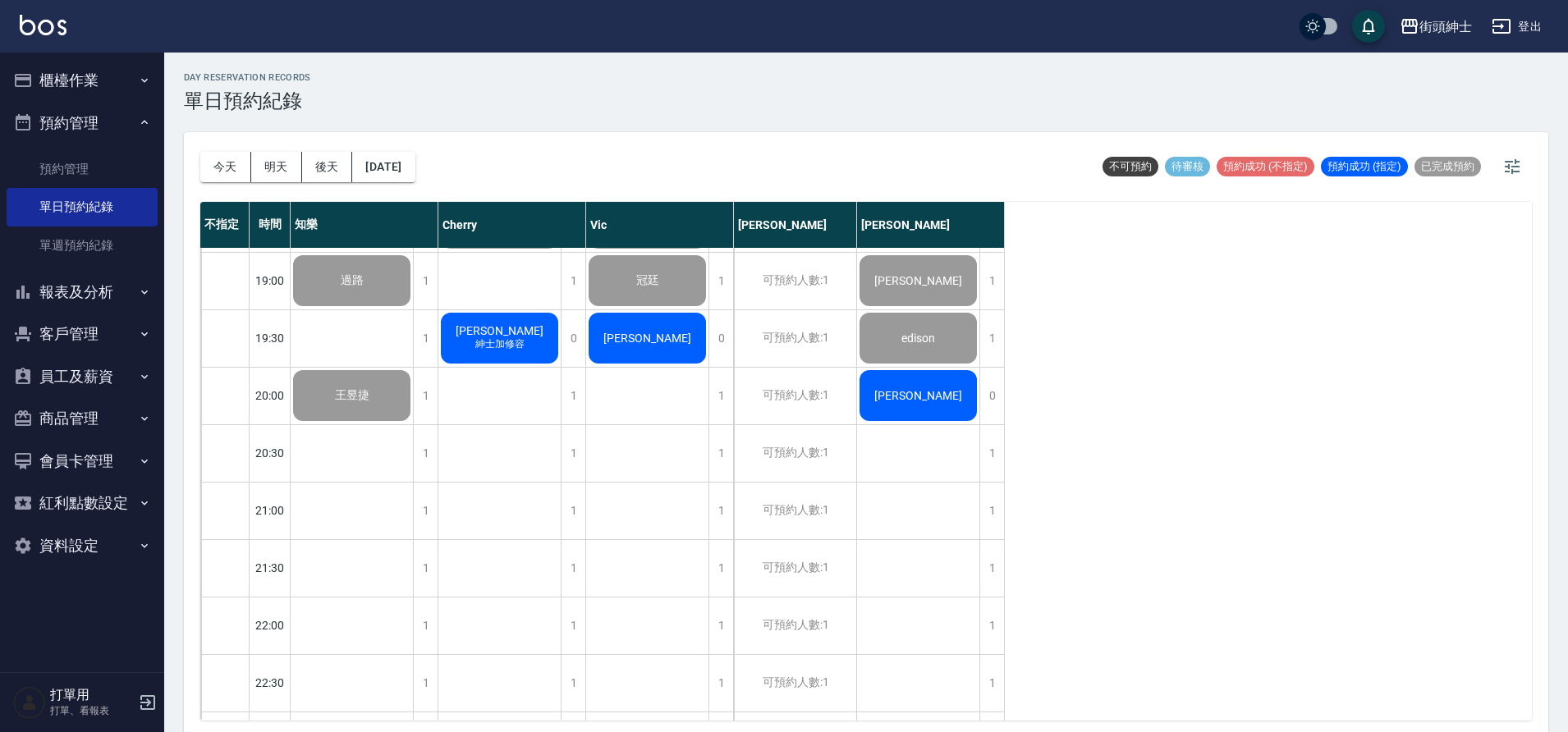
scroll to position [1207, 0]
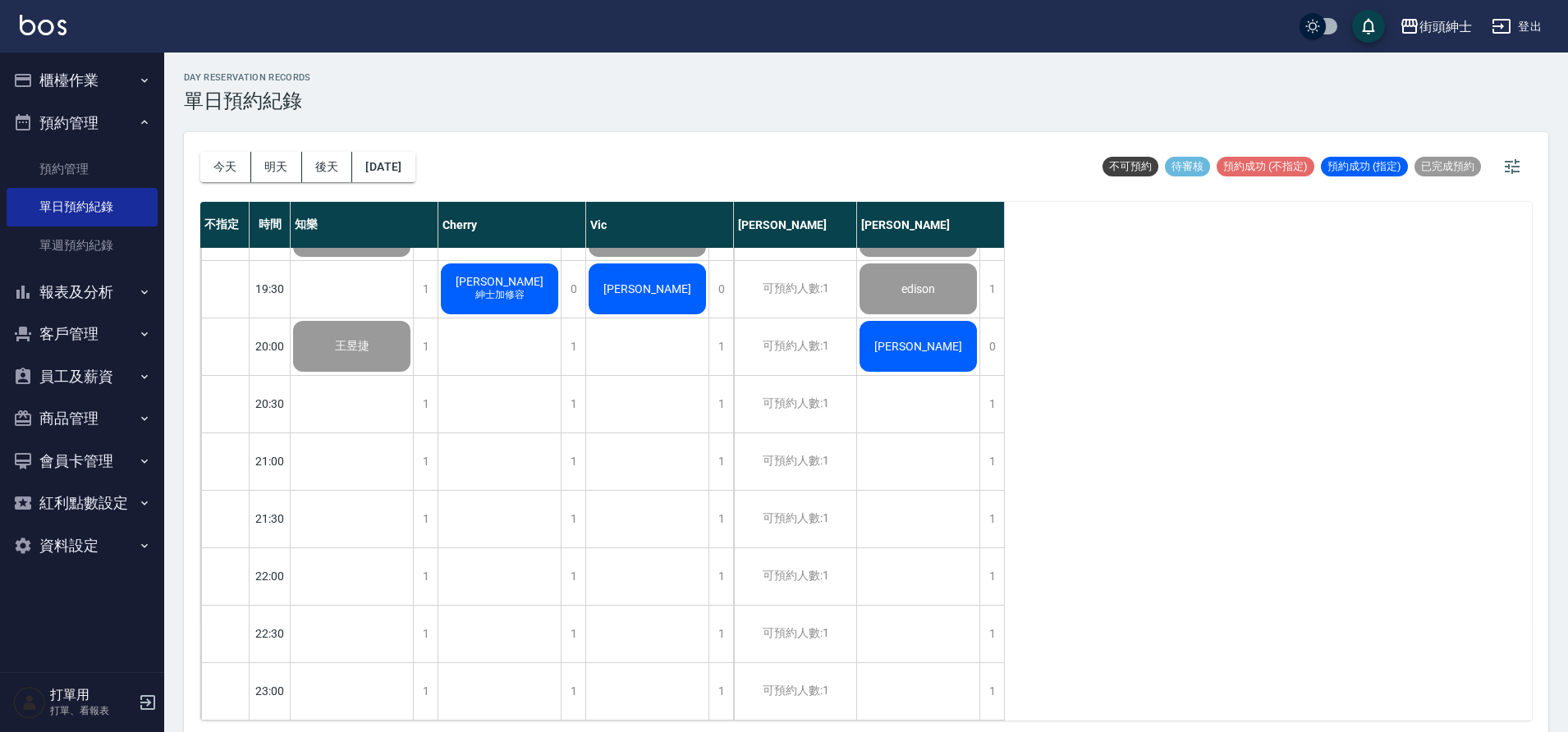
click at [43, 78] on button "櫃檯作業" at bounding box center [82, 79] width 151 height 43
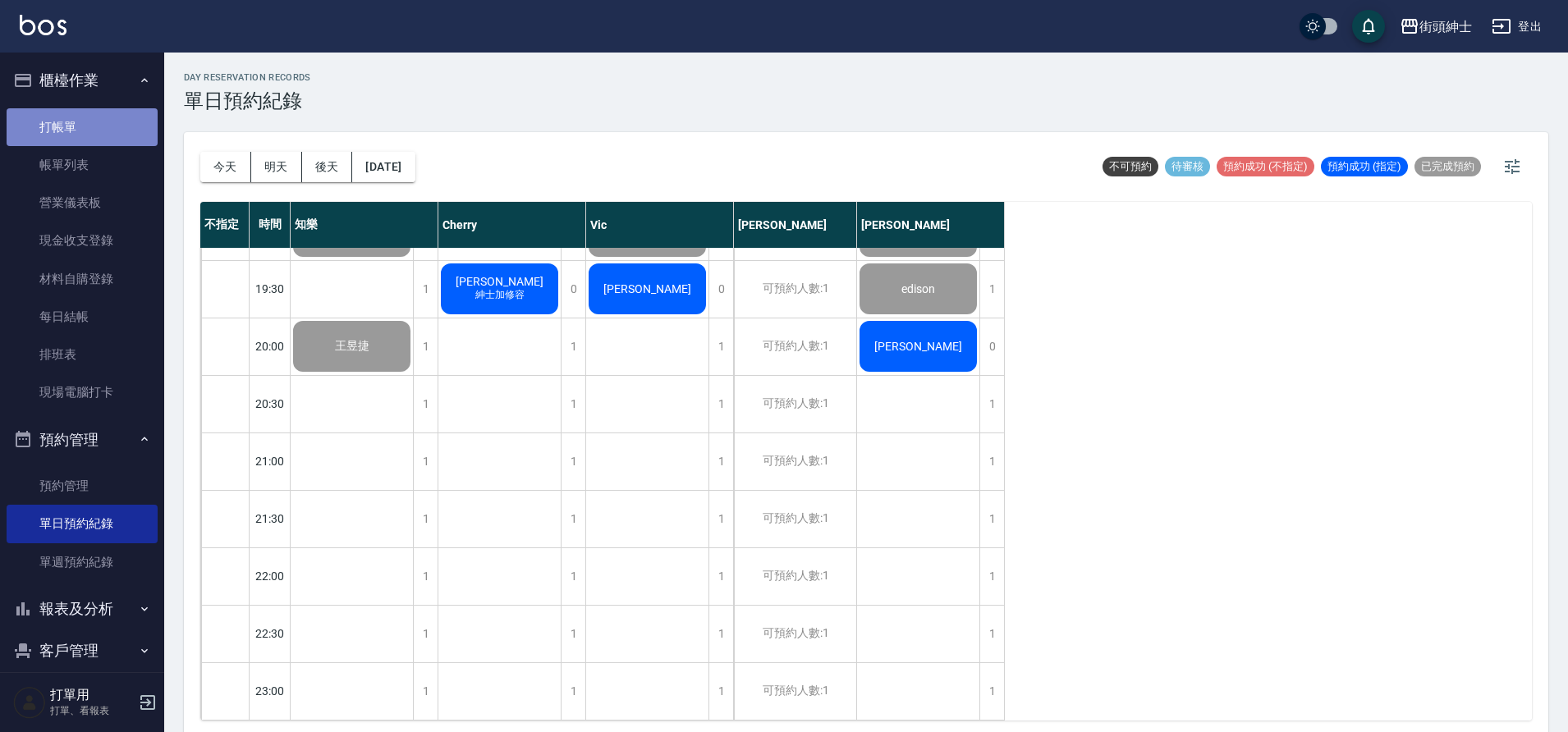
click at [87, 135] on link "打帳單" at bounding box center [82, 127] width 151 height 38
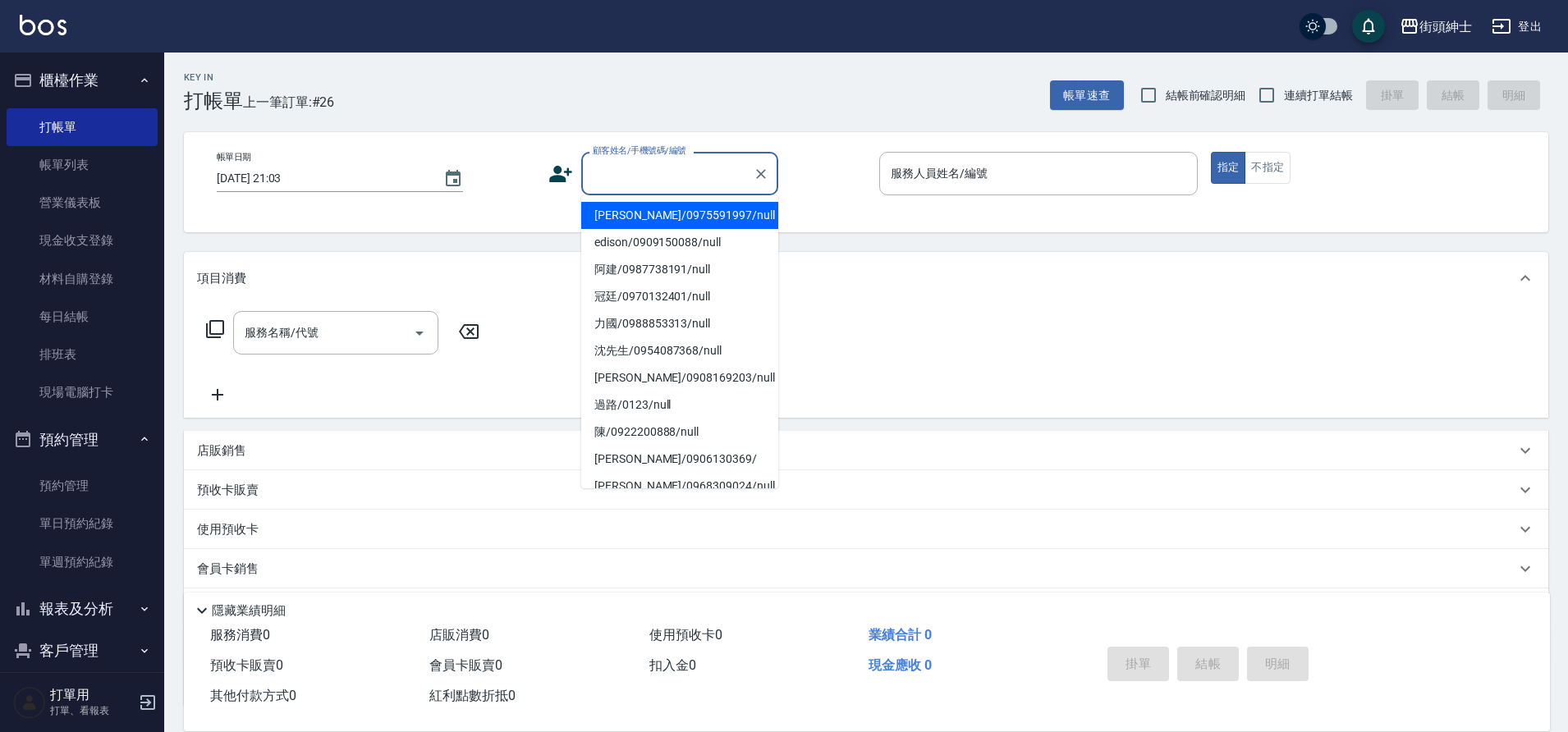
click at [602, 176] on input "顧客姓名/手機號碼/編號" at bounding box center [667, 173] width 158 height 29
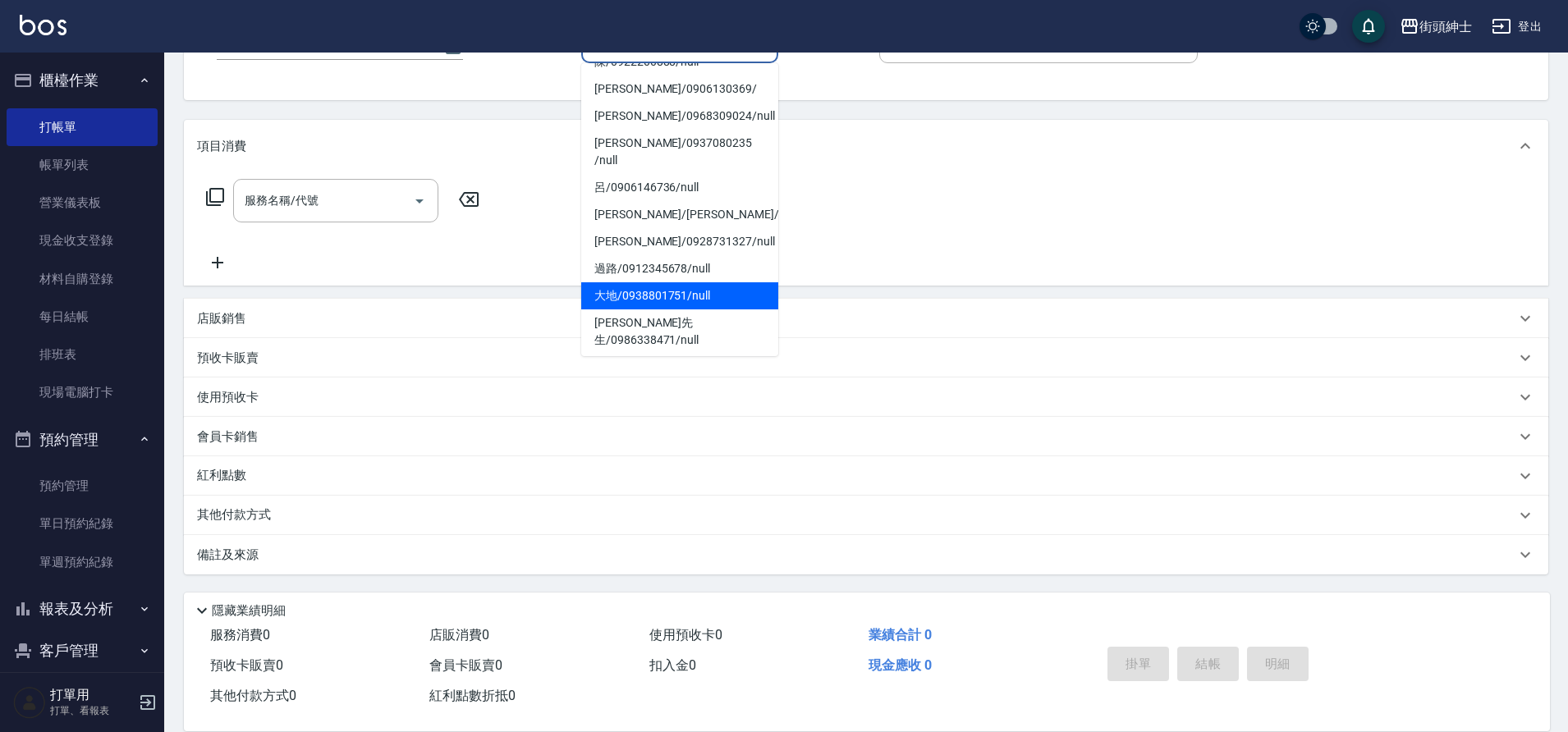
scroll to position [228, 0]
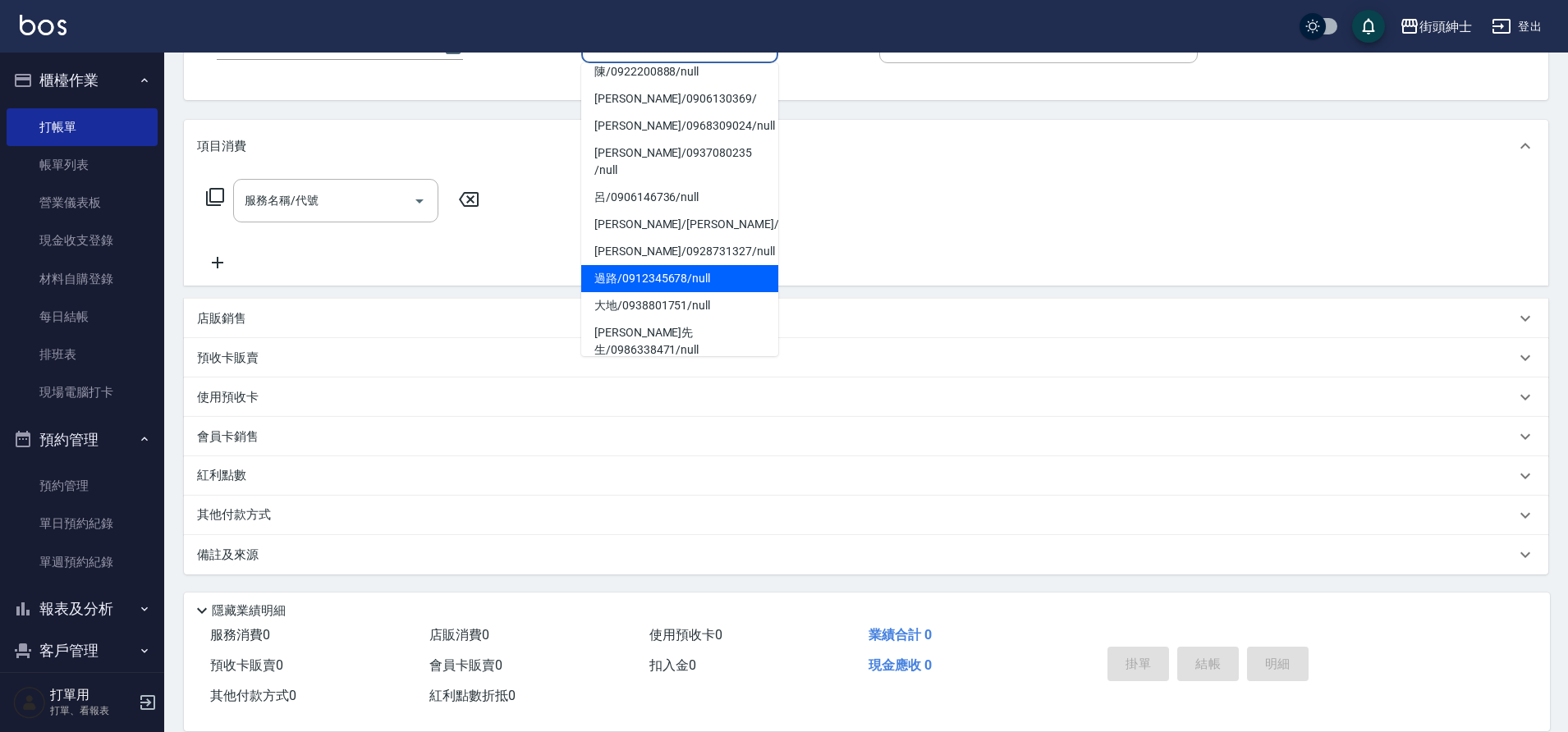
click at [661, 267] on li "過路/0912345678/null" at bounding box center [680, 278] width 197 height 27
type input "過路/0912345678/null"
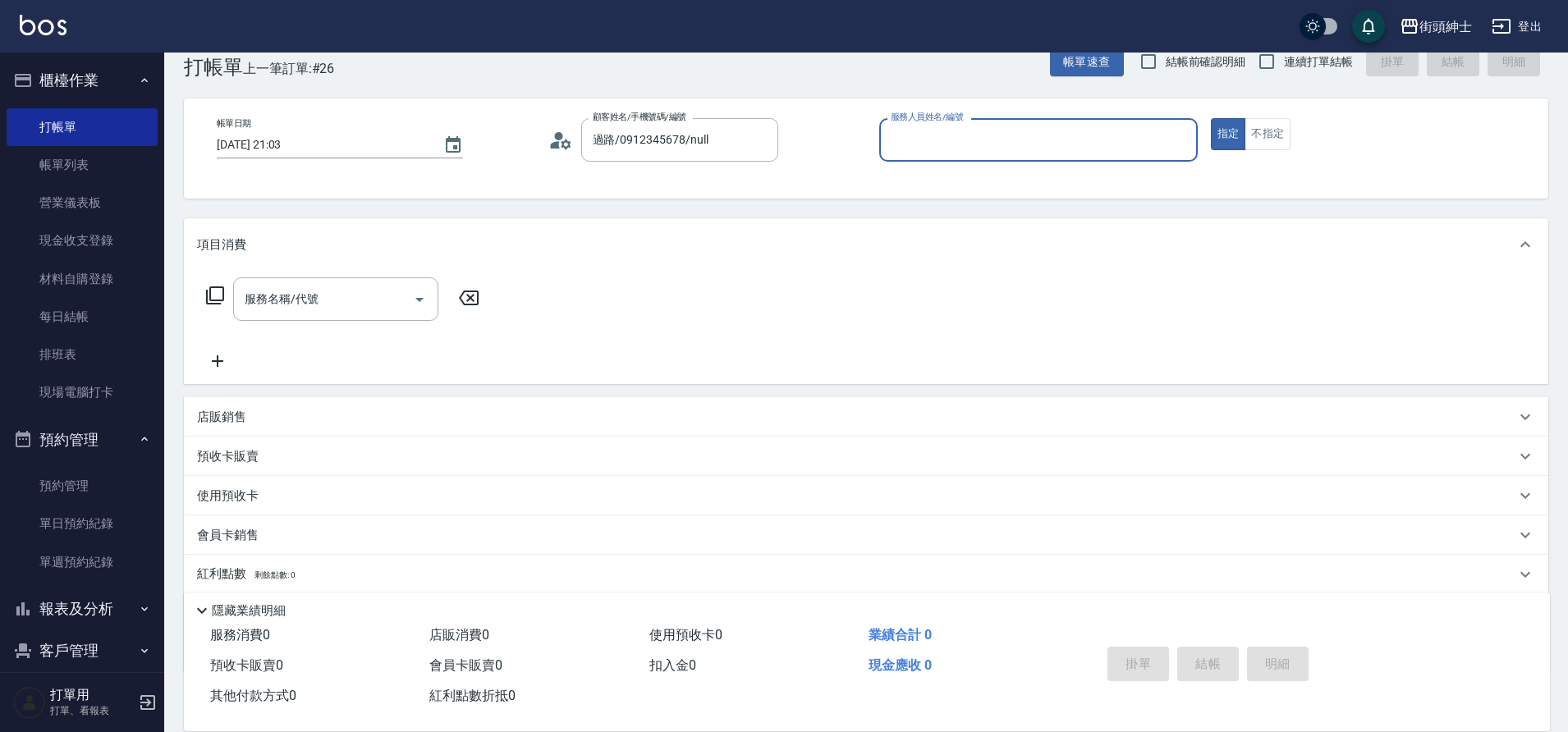
scroll to position [0, 0]
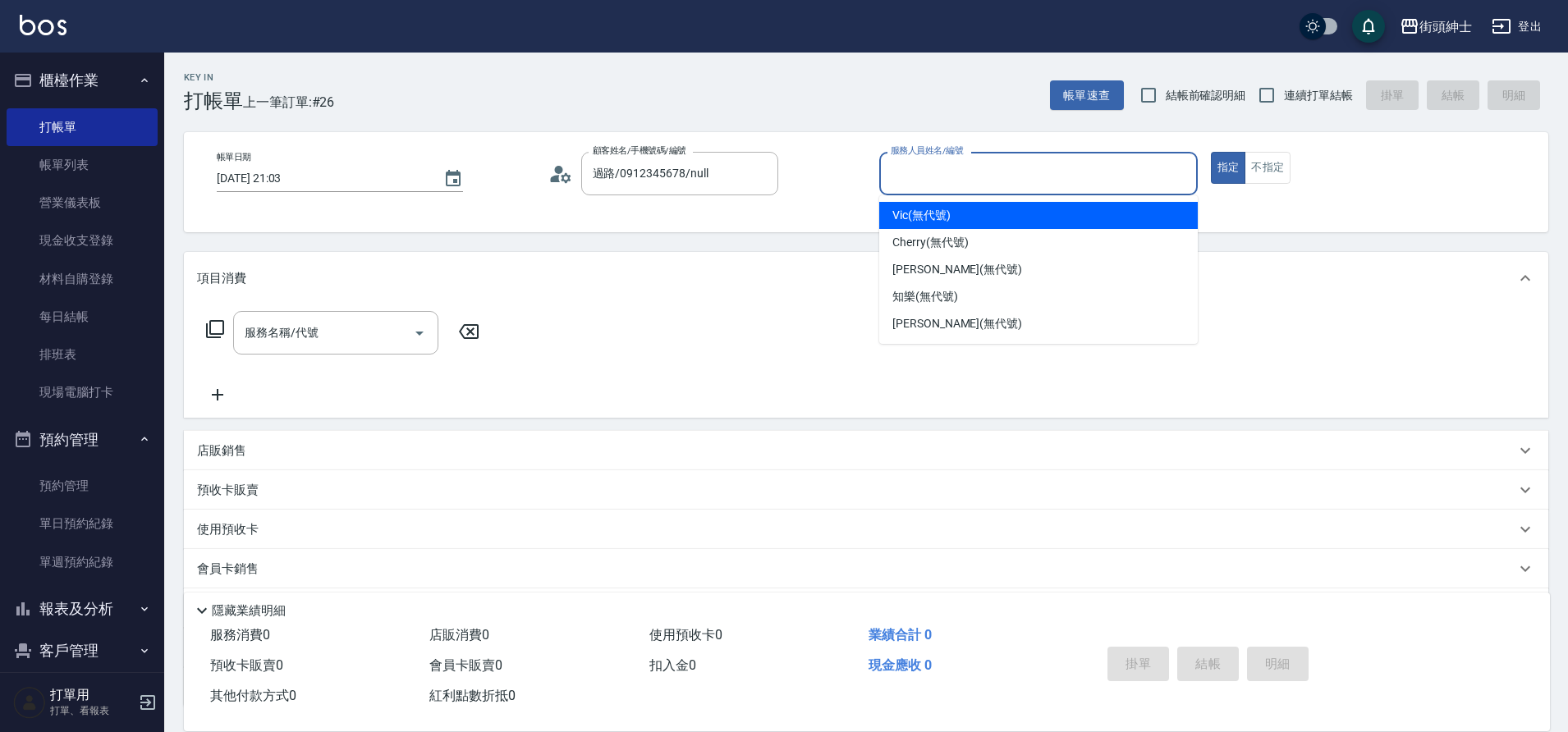
click at [976, 178] on input "服務人員姓名/編號" at bounding box center [1038, 173] width 304 height 29
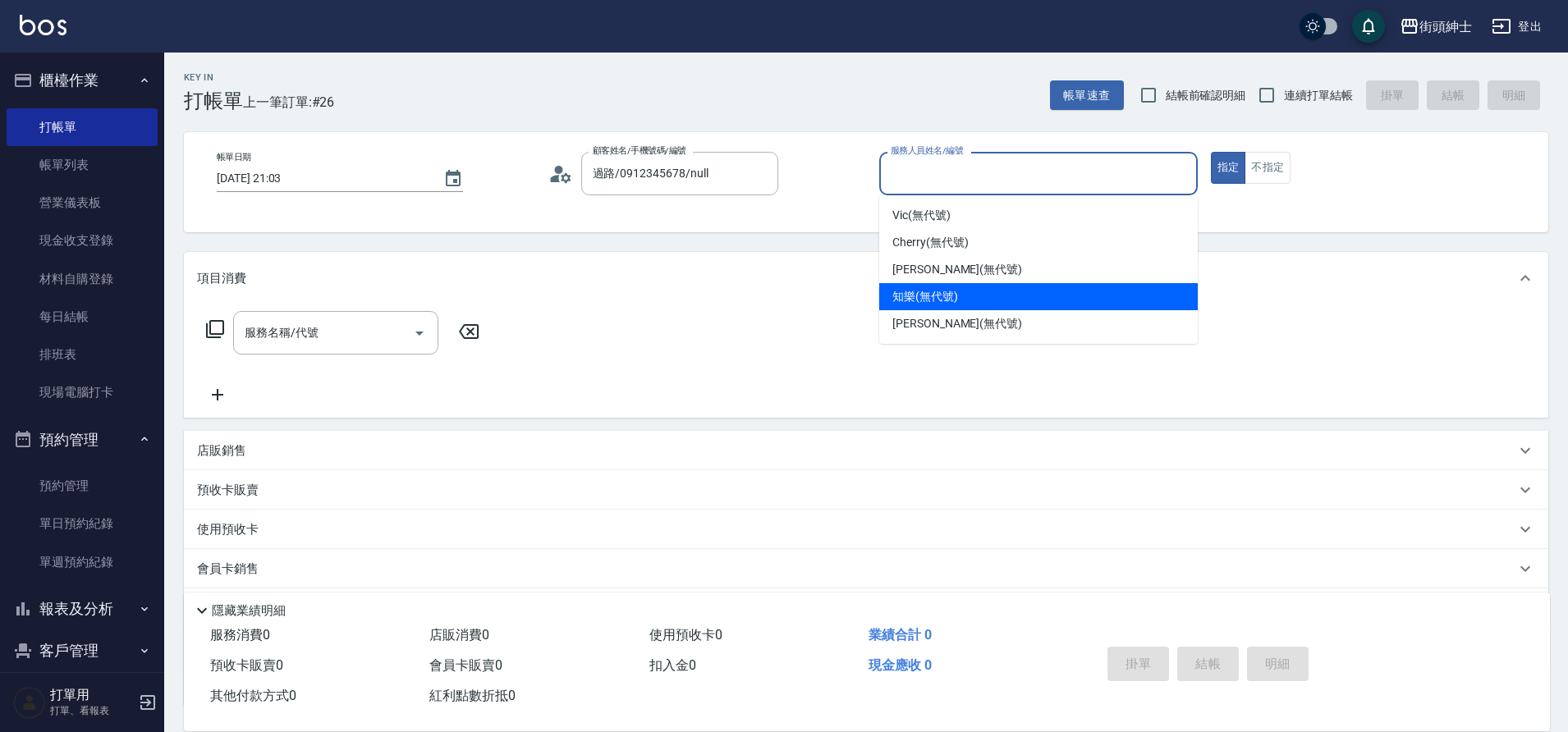
click at [926, 301] on span "知樂 (無代號)" at bounding box center [925, 296] width 66 height 17
type input "知樂(無代號)"
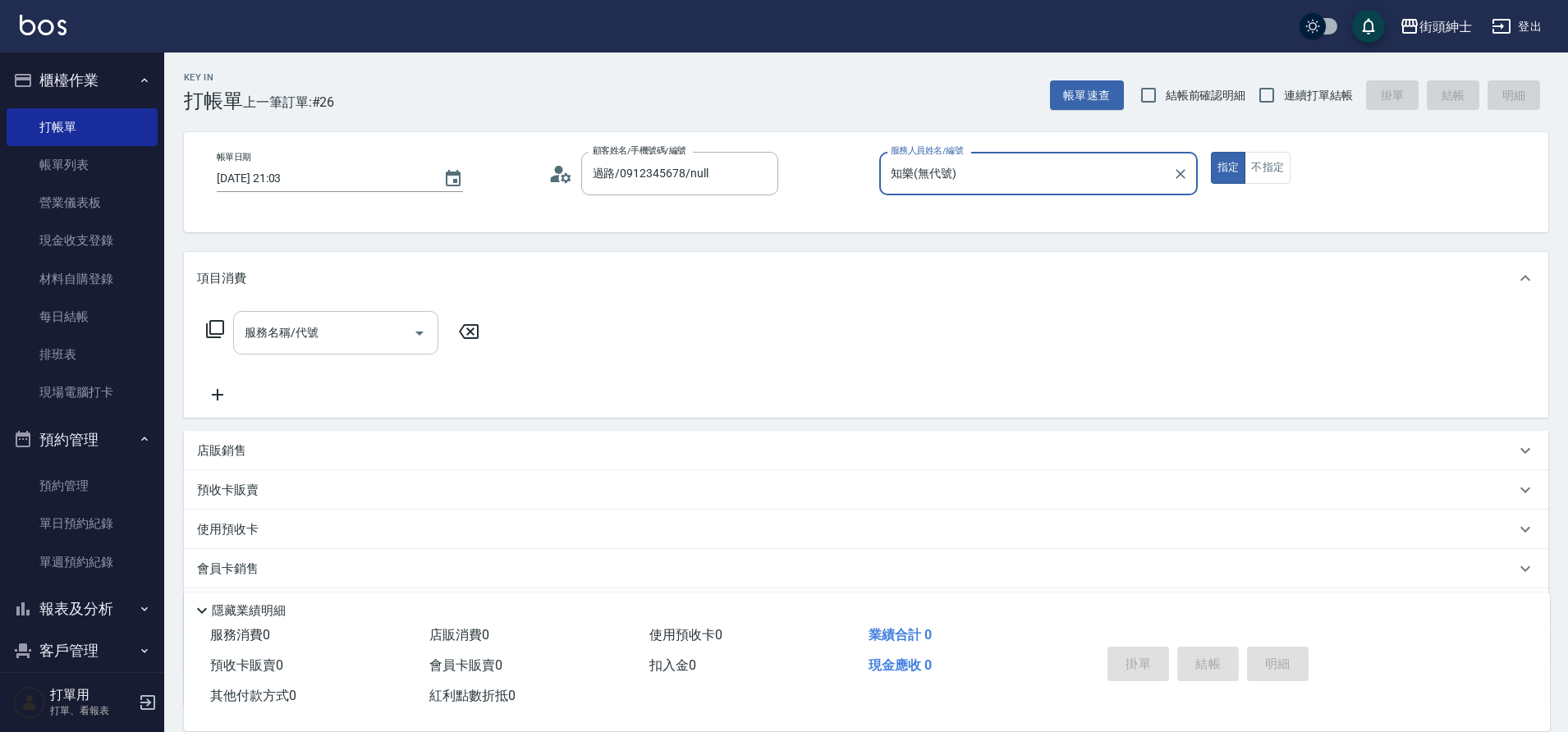
click at [375, 330] on input "服務名稱/代號" at bounding box center [323, 333] width 166 height 29
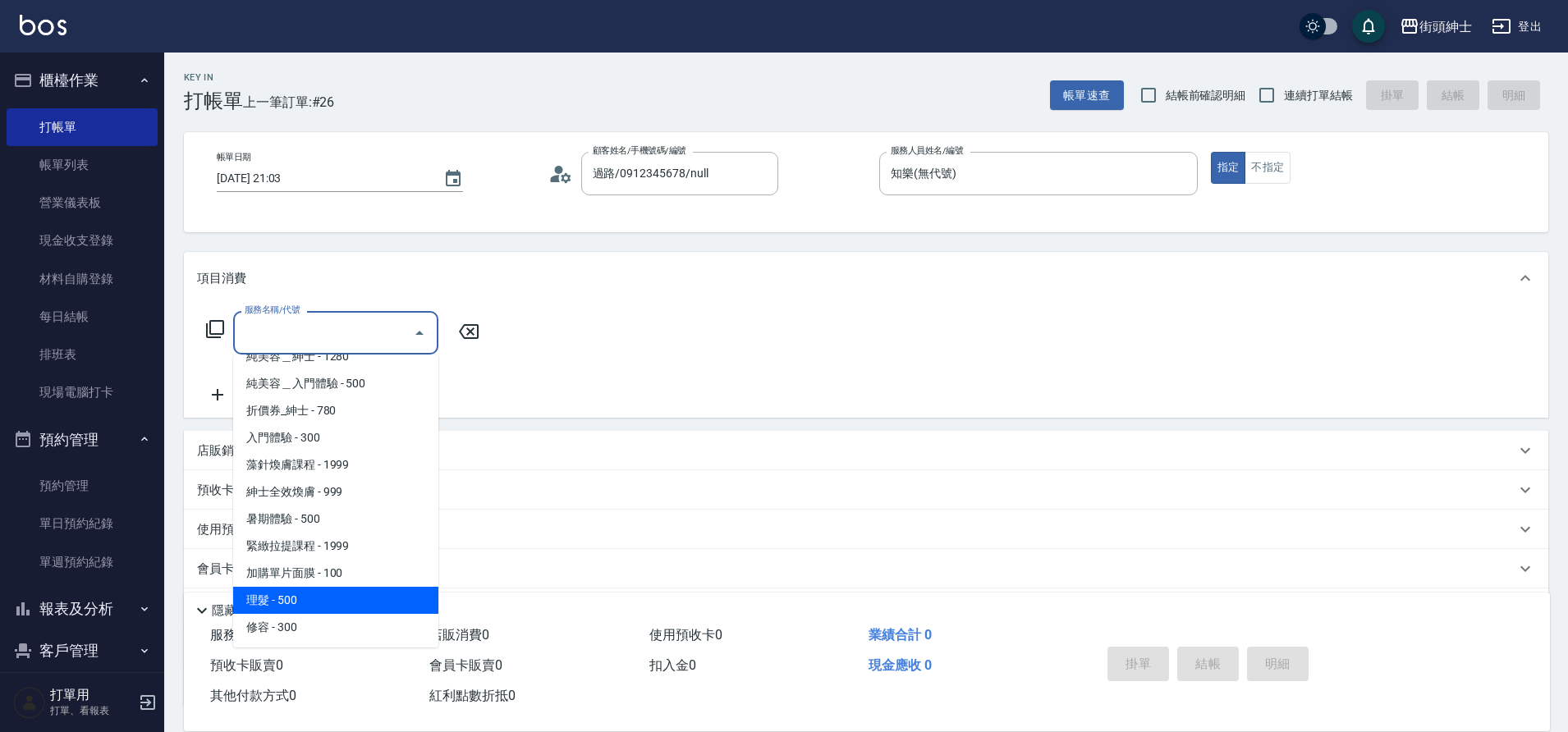
scroll to position [19, 0]
click at [300, 606] on span "理髮 - 500" at bounding box center [336, 599] width 206 height 27
type input "理髮(A02)"
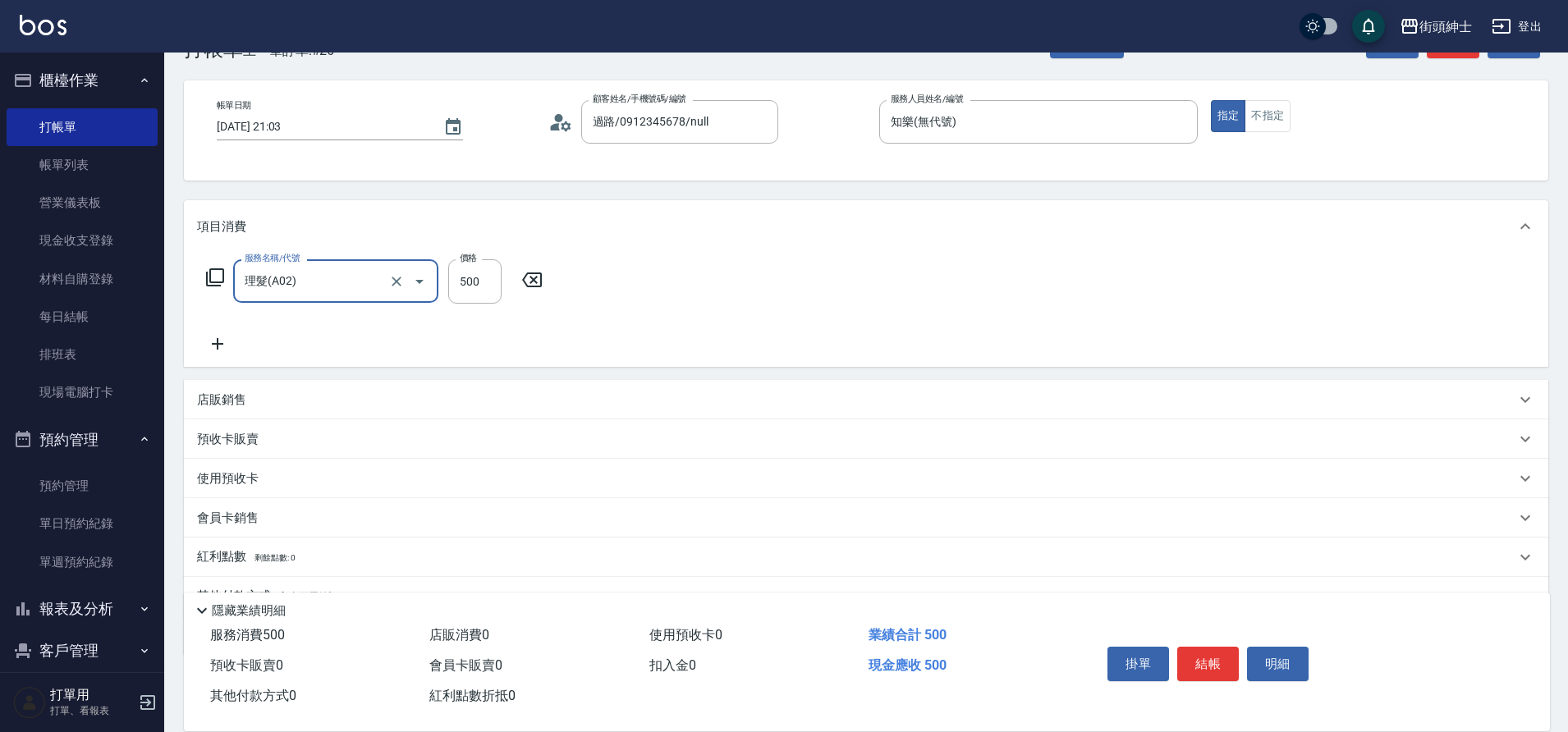
scroll to position [133, 0]
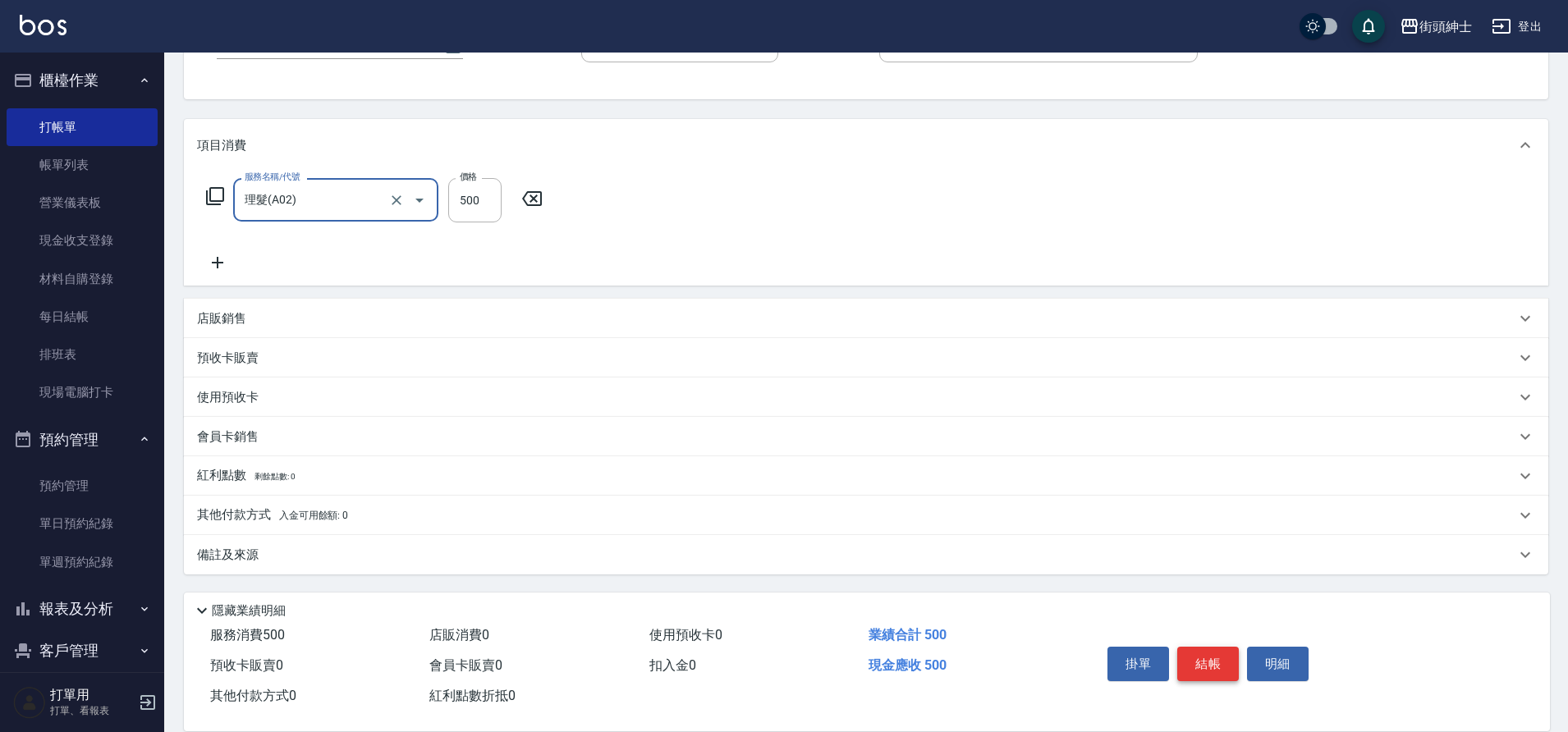
click at [1209, 658] on button "結帳" at bounding box center [1208, 663] width 62 height 35
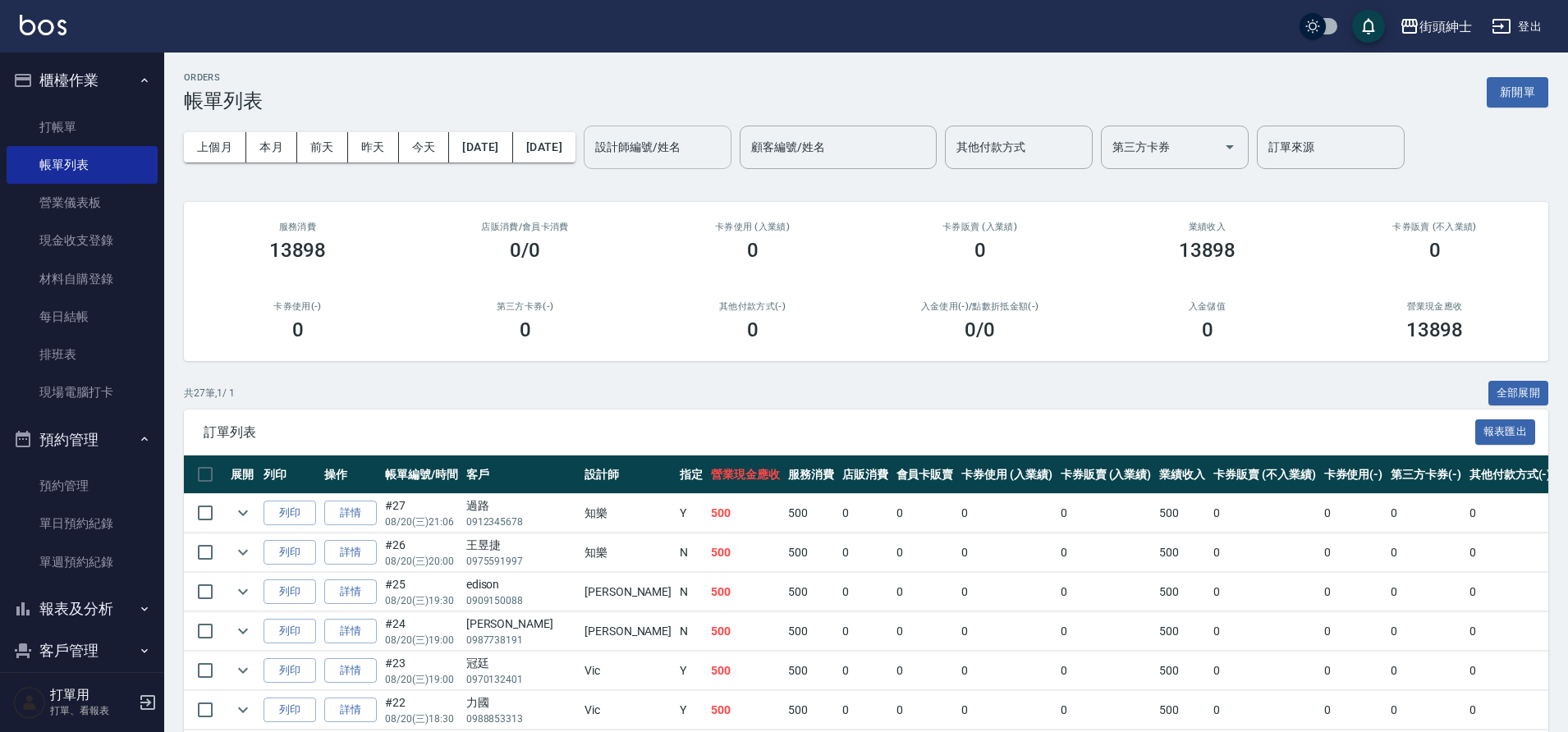
click at [675, 144] on input "設計師編號/姓名" at bounding box center [658, 147] width 133 height 29
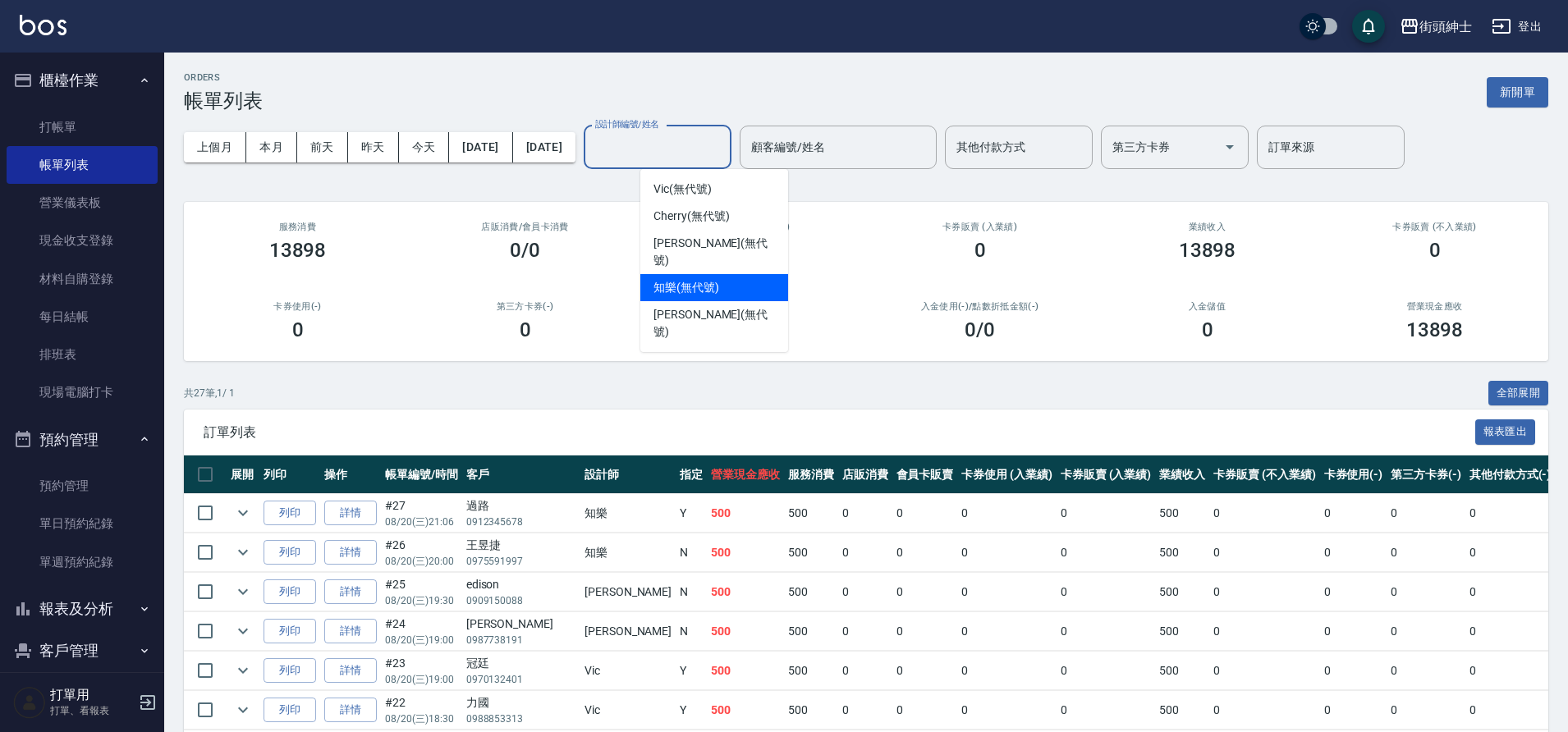
click at [691, 281] on div "知樂 (無代號)" at bounding box center [713, 287] width 148 height 27
type input "知樂(無代號)"
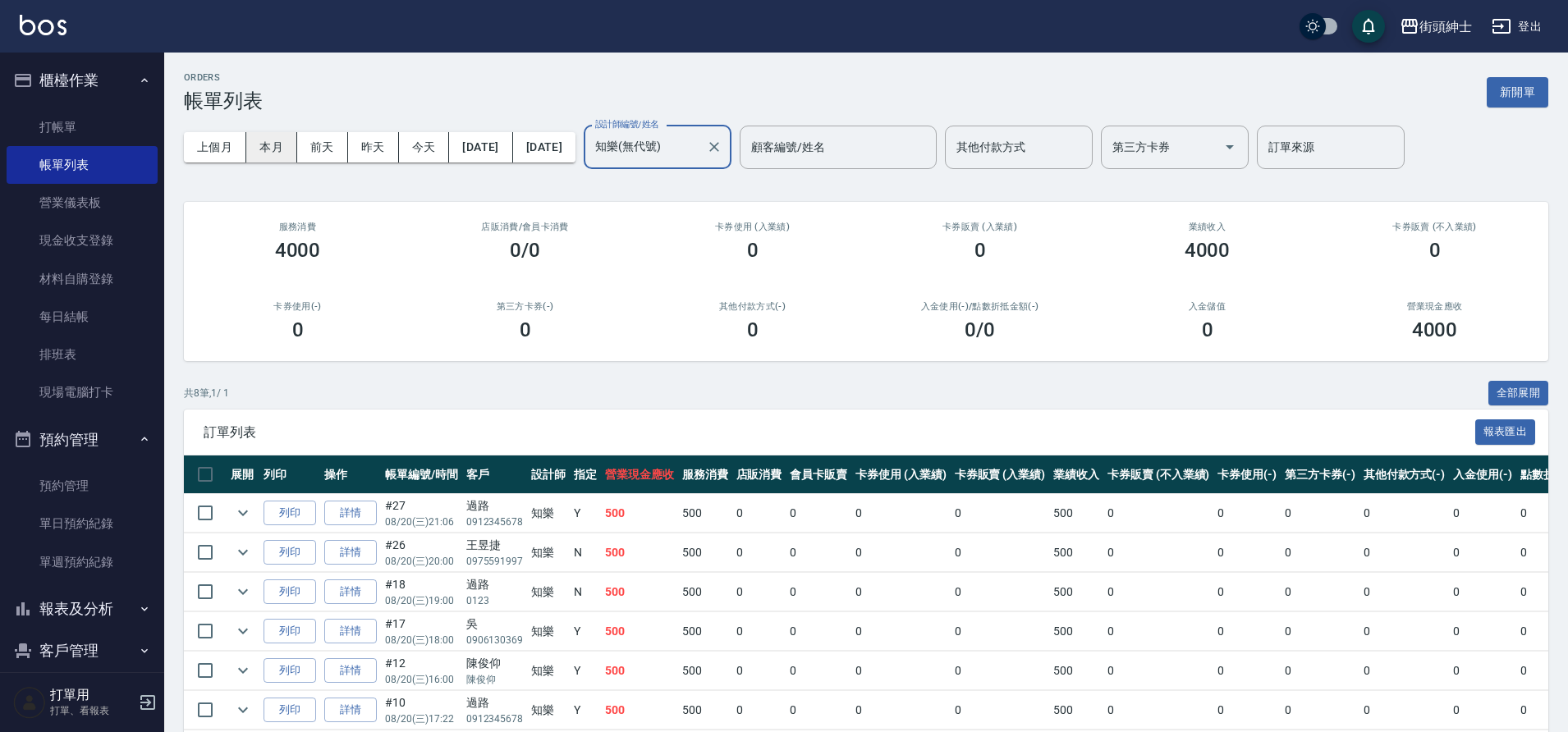
click at [262, 142] on button "本月" at bounding box center [271, 147] width 51 height 31
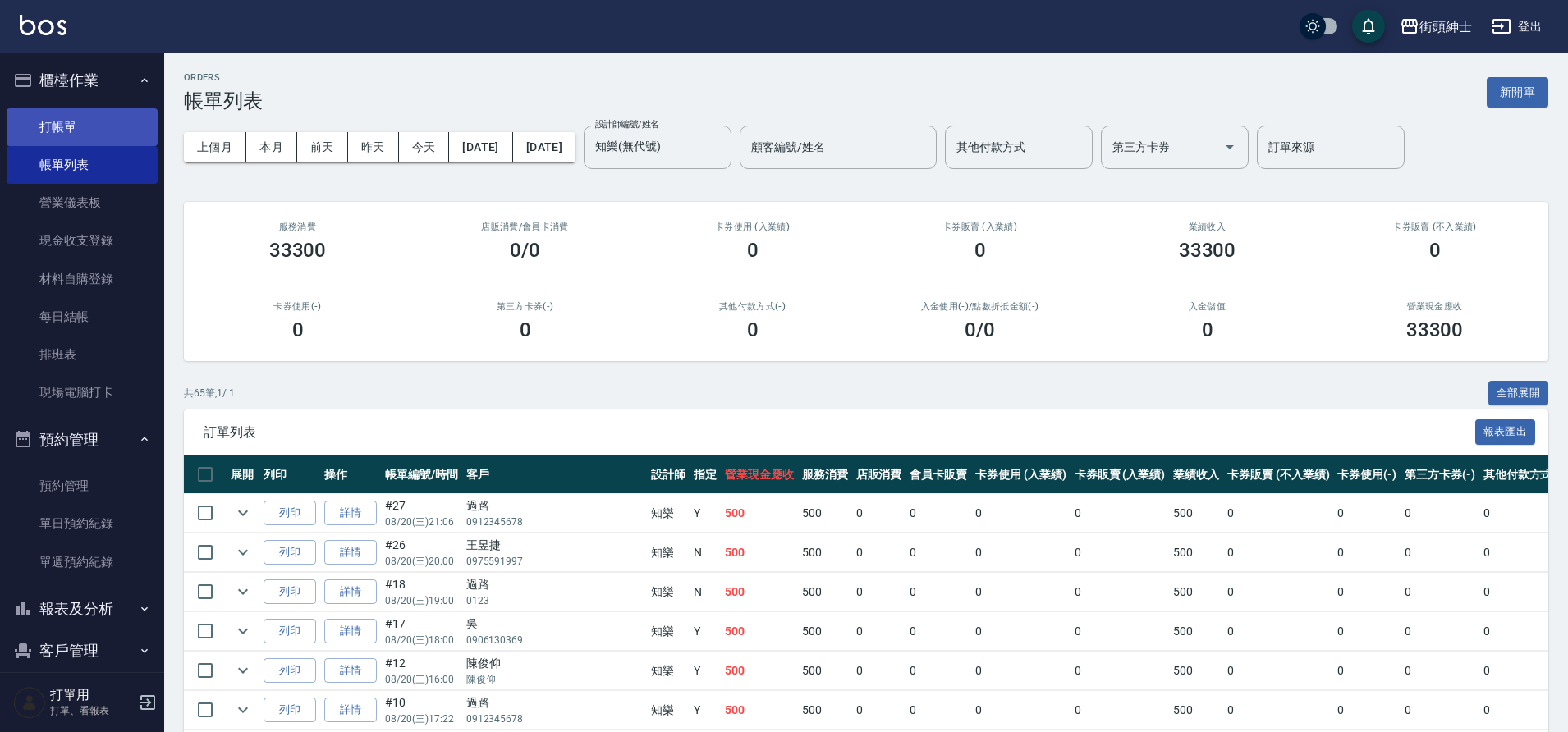
click at [115, 122] on link "打帳單" at bounding box center [82, 127] width 151 height 38
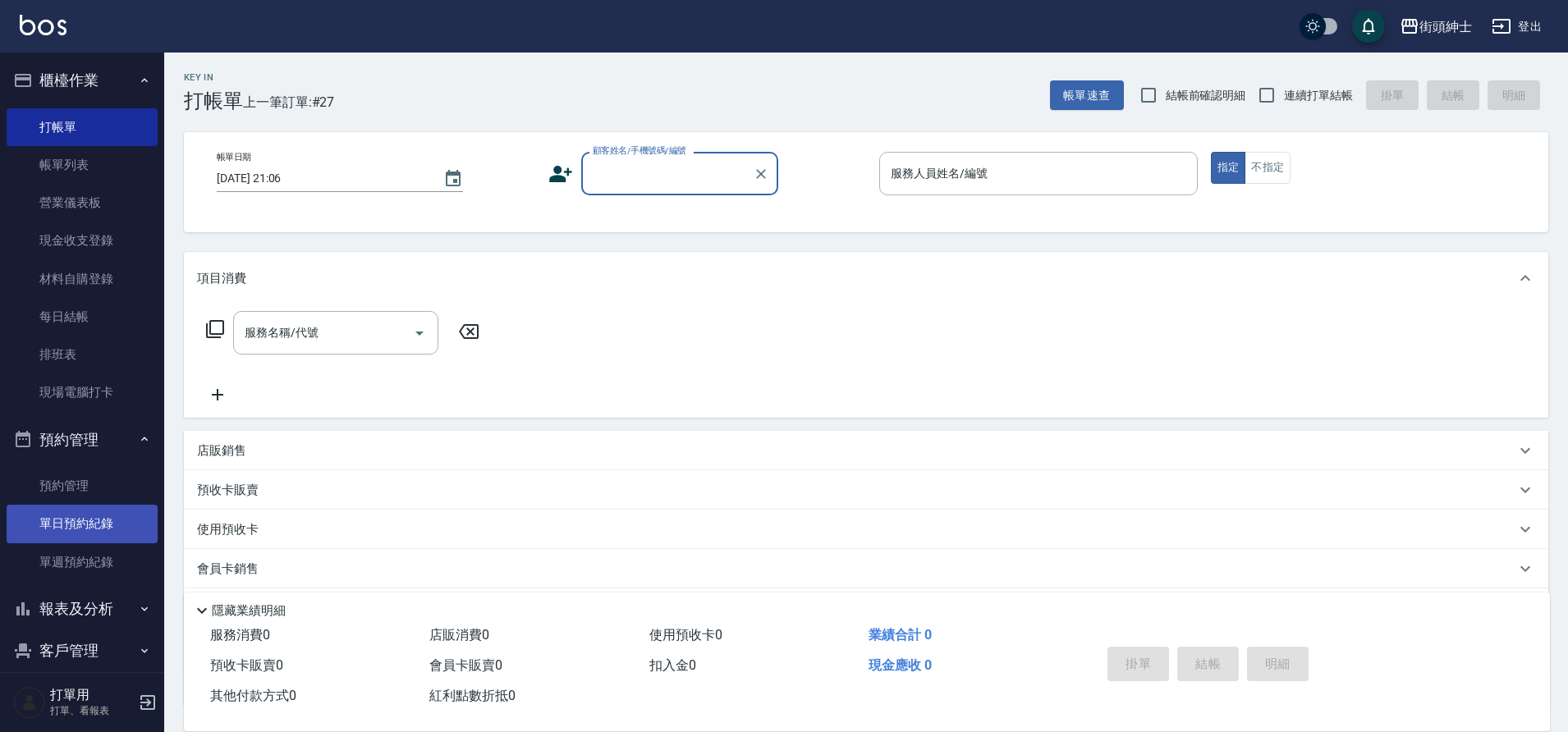
click at [98, 515] on link "單日預約紀錄" at bounding box center [82, 523] width 151 height 38
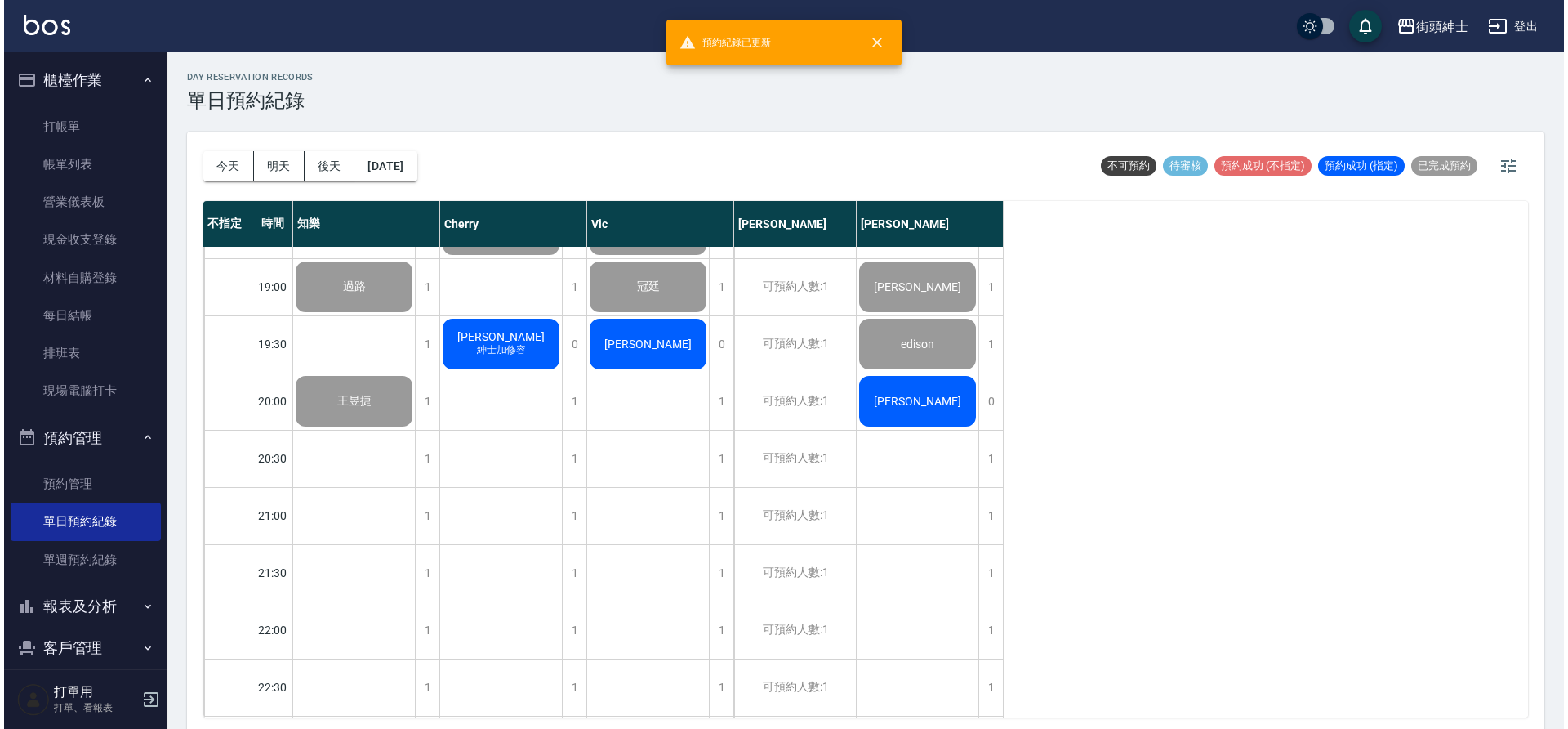
scroll to position [1060, 0]
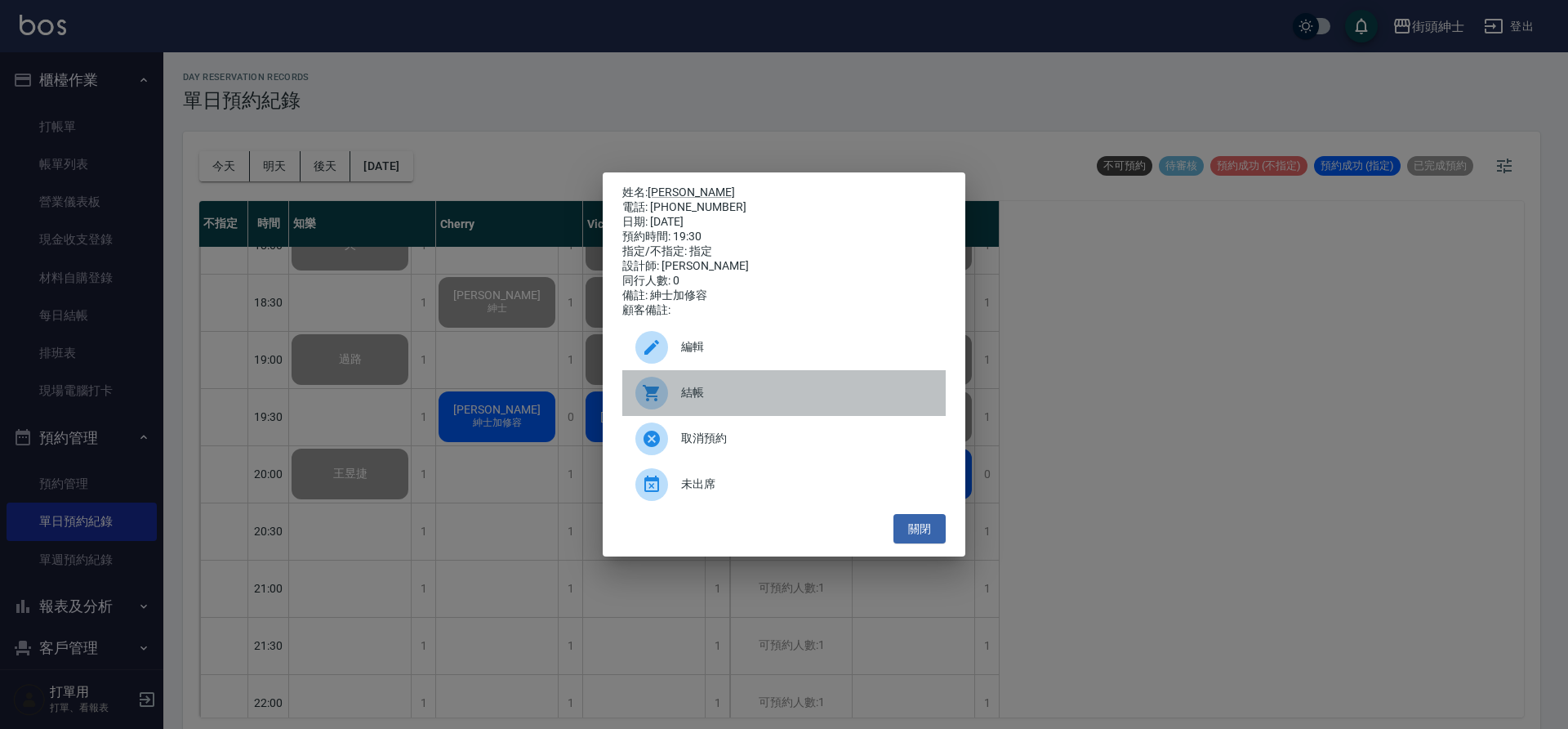
click at [680, 388] on div at bounding box center [658, 393] width 45 height 33
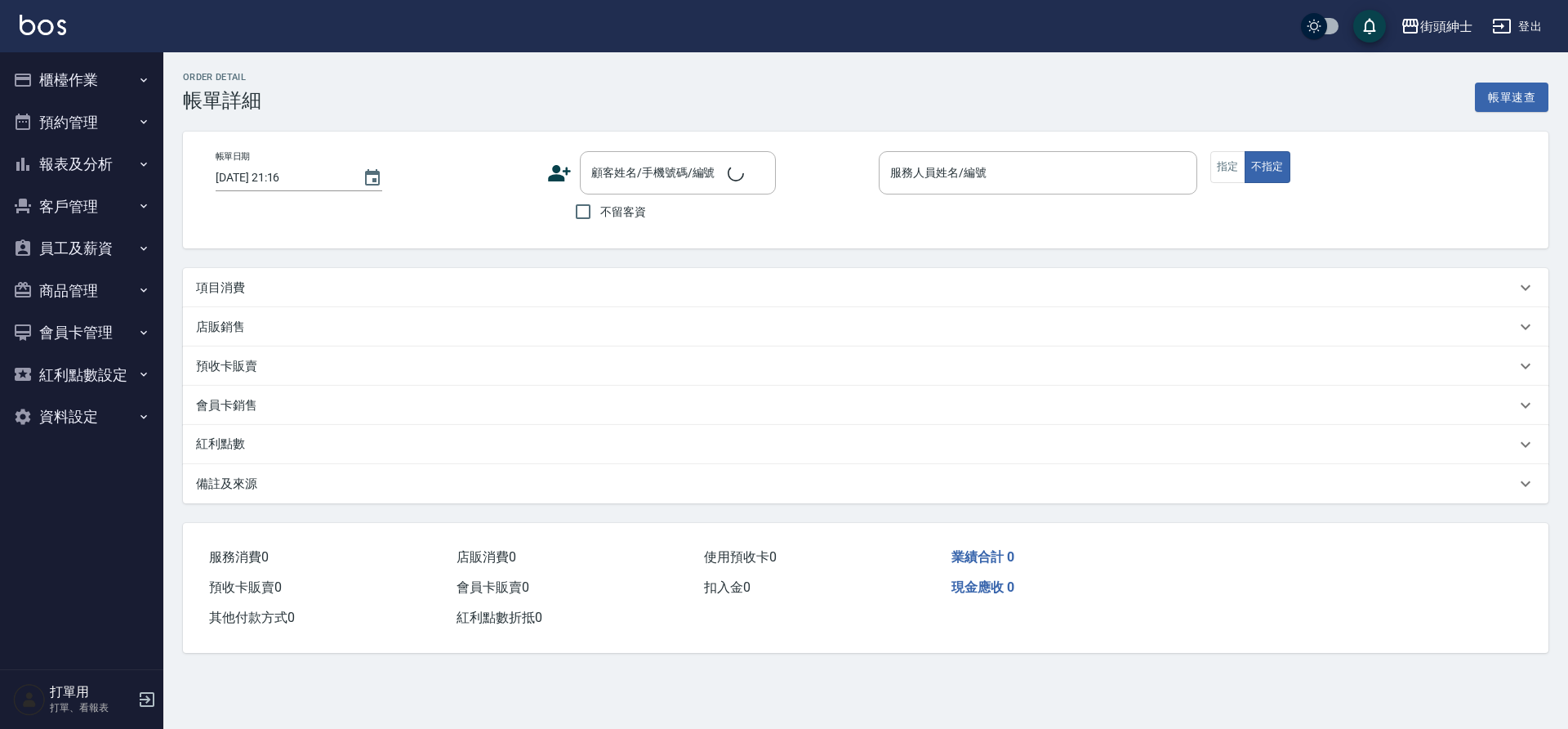
click at [308, 294] on div "項目消費" at bounding box center [855, 288] width 1320 height 17
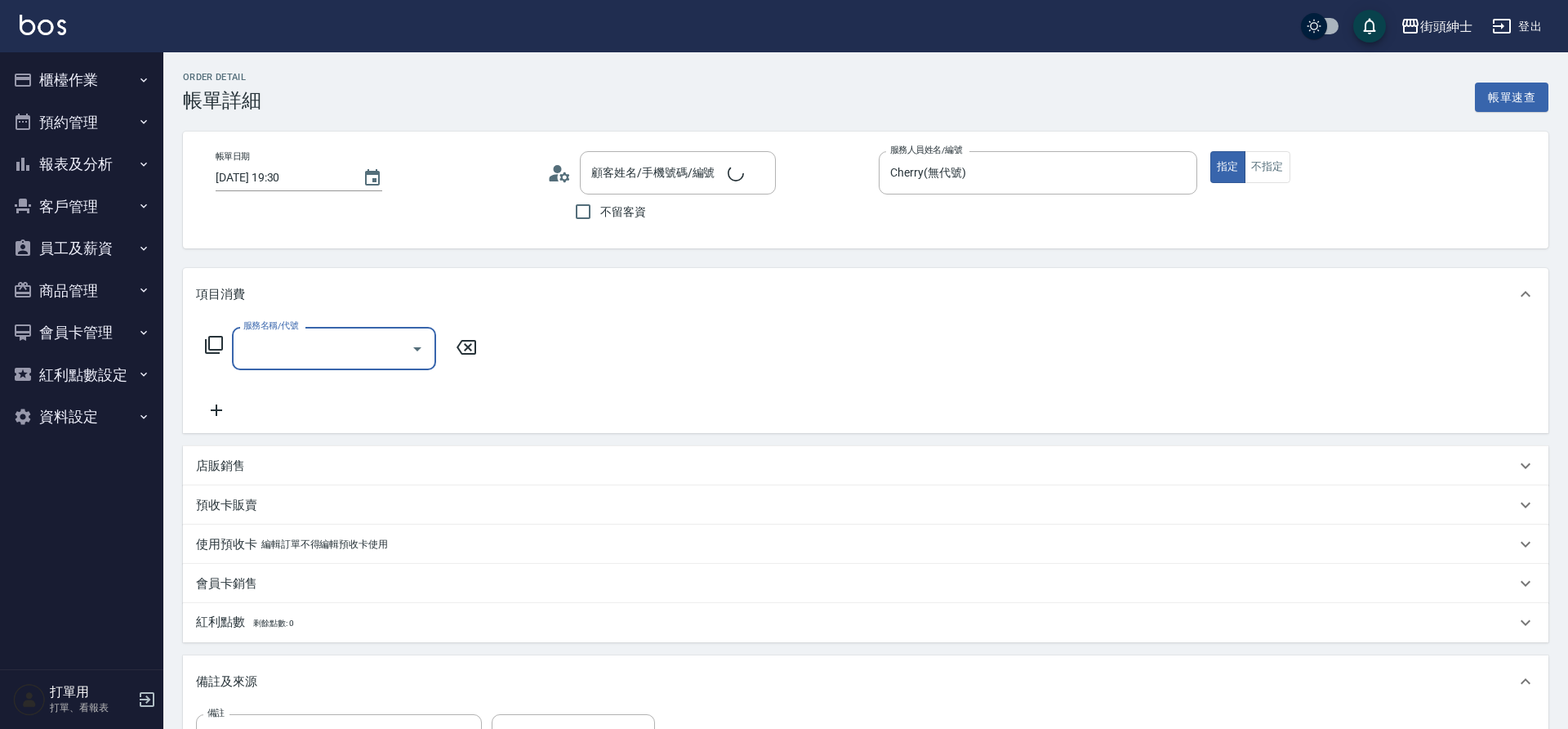
type input "2025/08/20 19:30"
type input "Cherry(無代號)"
type input "紳士加修容"
drag, startPoint x: 0, startPoint y: 0, endPoint x: 302, endPoint y: 351, distance: 463.0
click at [302, 351] on input "服務名稱/代號" at bounding box center [321, 348] width 165 height 29
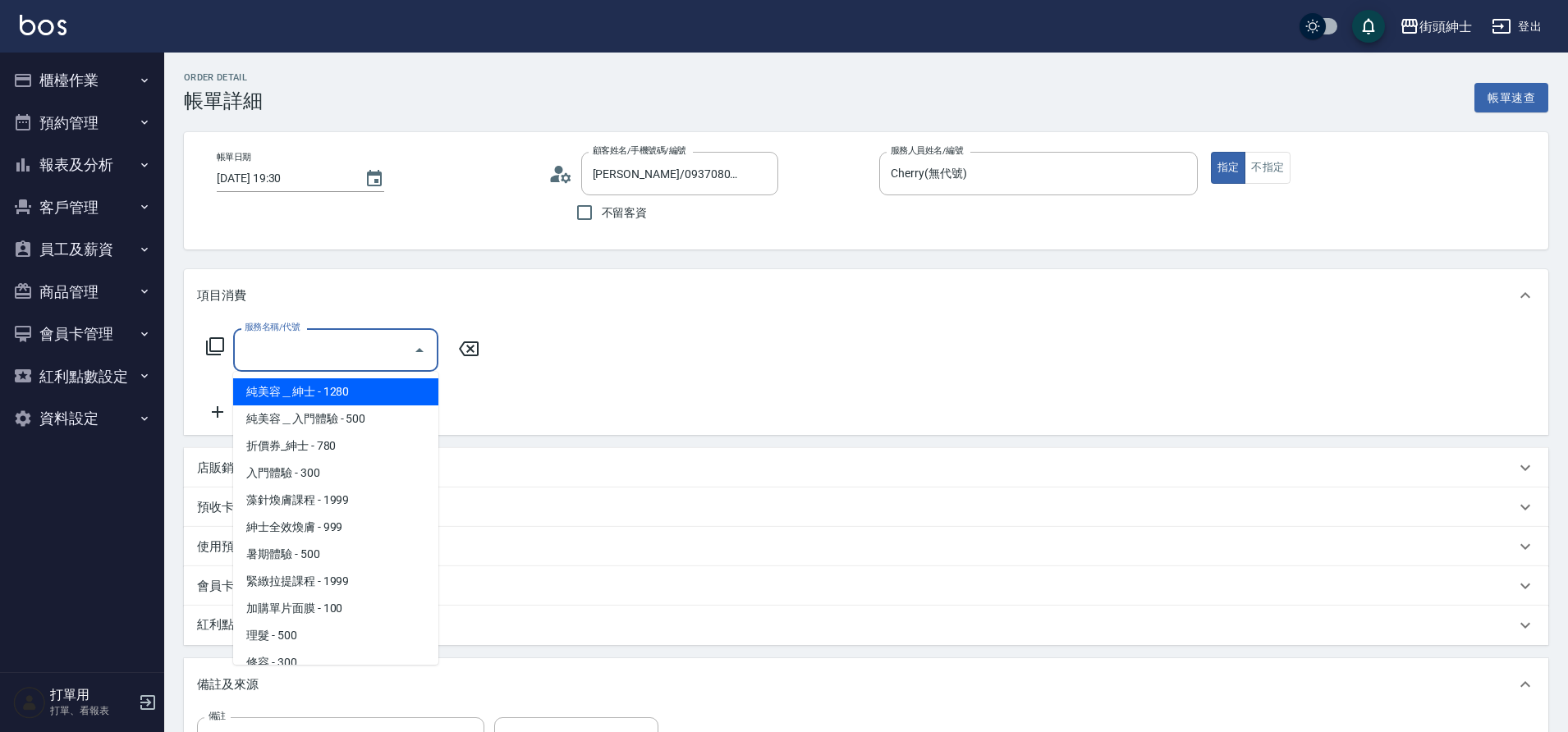
type input "[PERSON_NAME]/0937080235 /null"
click at [338, 523] on span "紳士全效煥膚 - 999" at bounding box center [336, 526] width 206 height 27
type input "紳士全效煥膚"
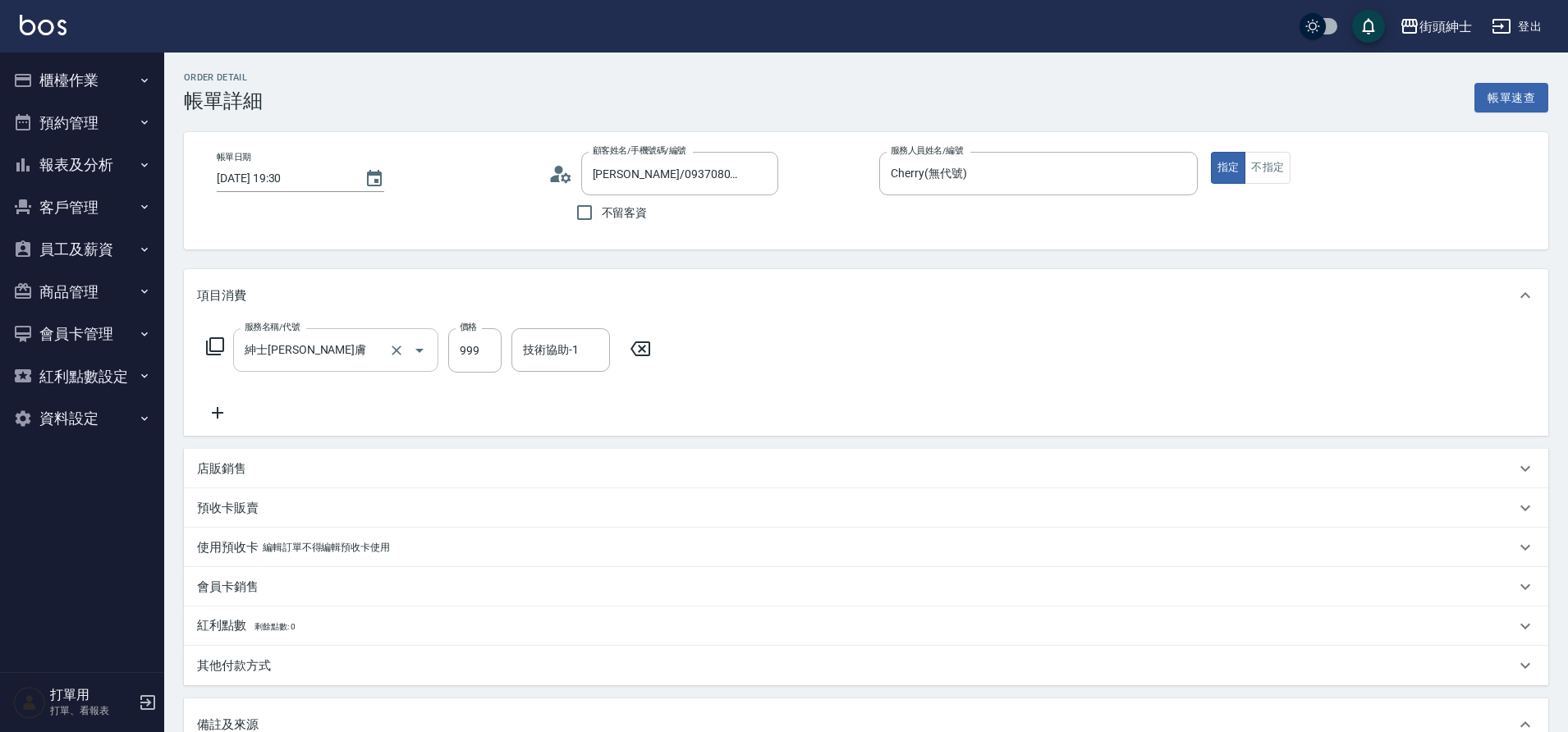
click at [214, 408] on icon at bounding box center [217, 413] width 41 height 20
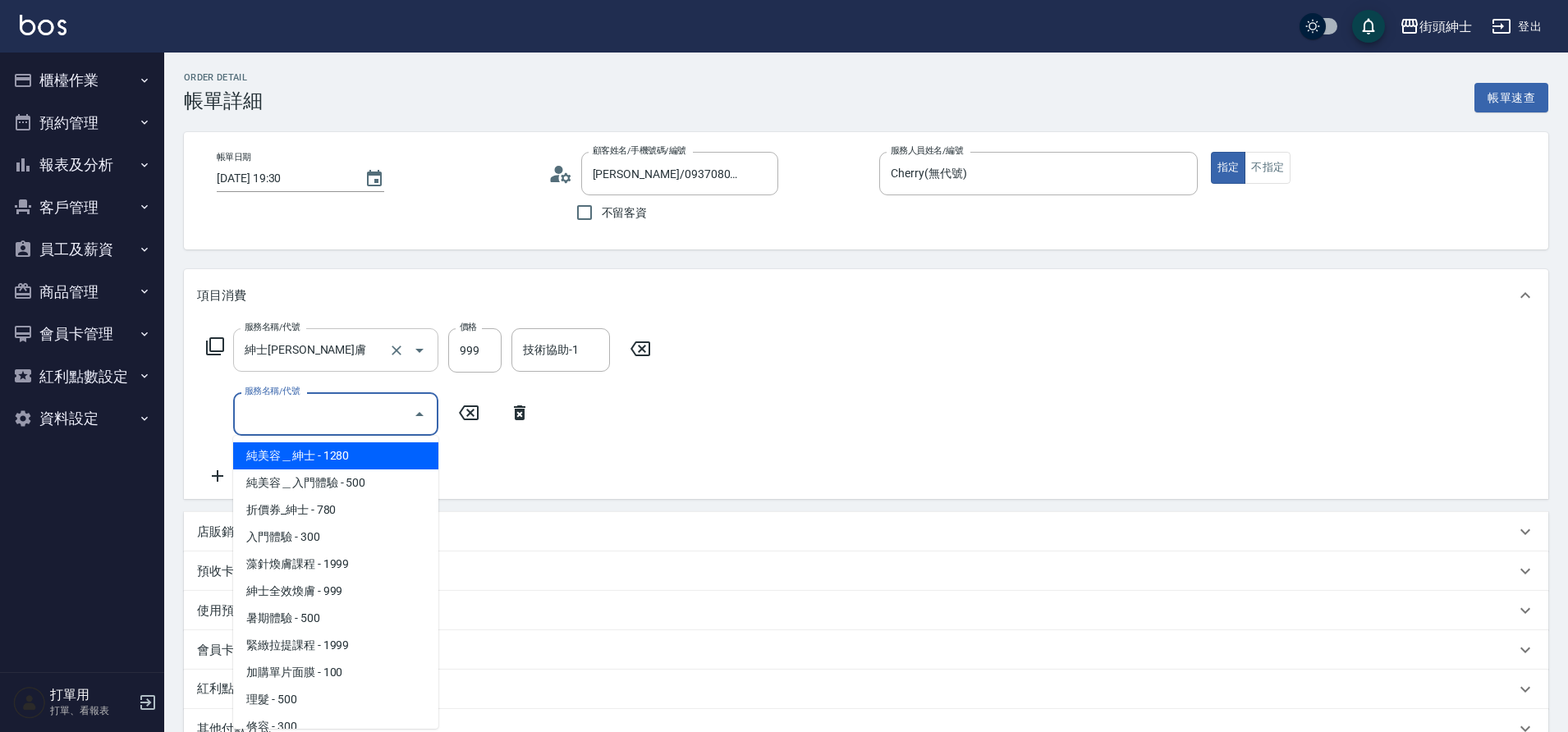
click at [275, 419] on input "服務名稱/代號" at bounding box center [323, 413] width 166 height 29
click at [320, 717] on span "修容 - 300" at bounding box center [336, 723] width 206 height 27
click at [320, 717] on div "其他付款方式" at bounding box center [865, 729] width 1364 height 40
type input "修容(A03)"
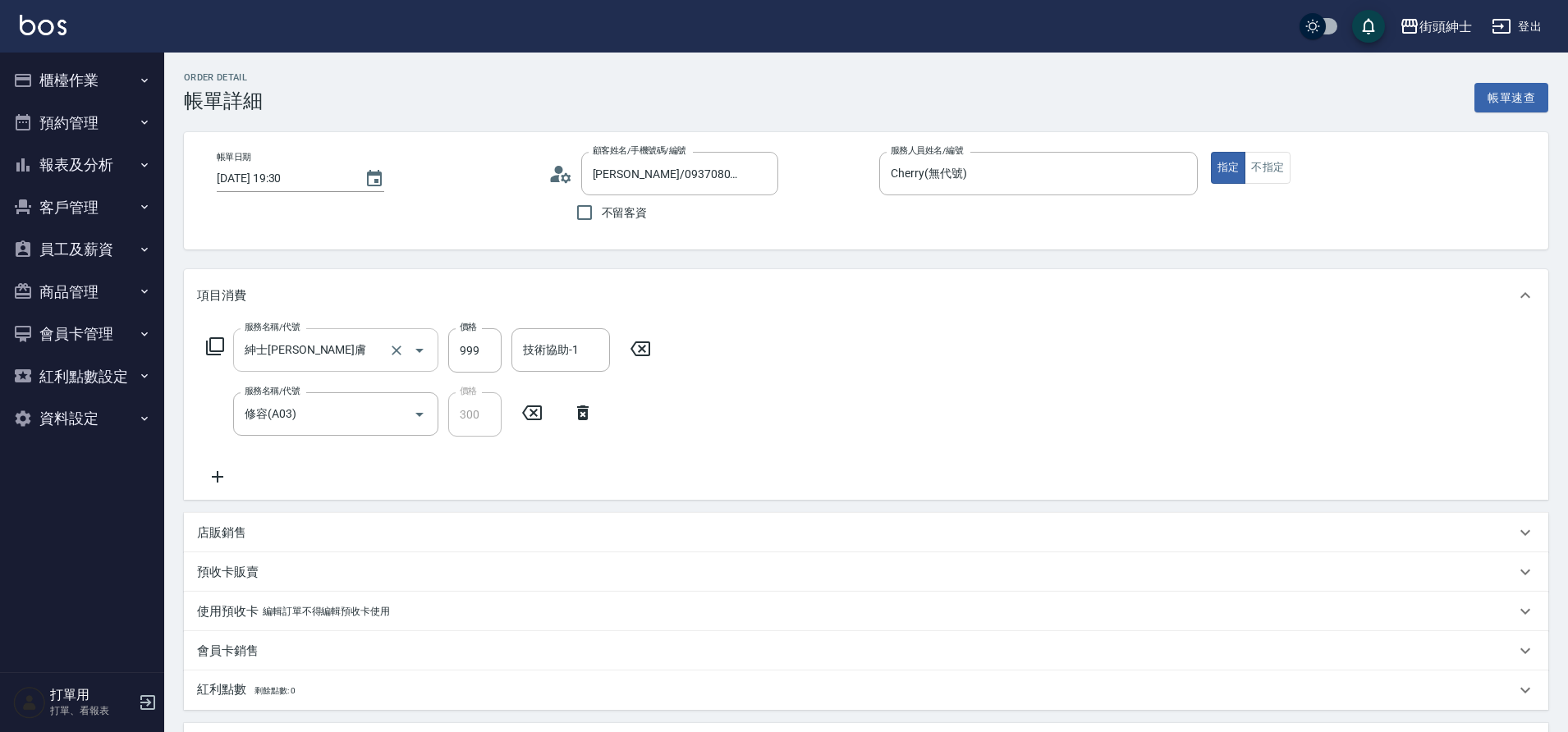
click at [384, 354] on input "紳士全效煥膚" at bounding box center [312, 350] width 144 height 29
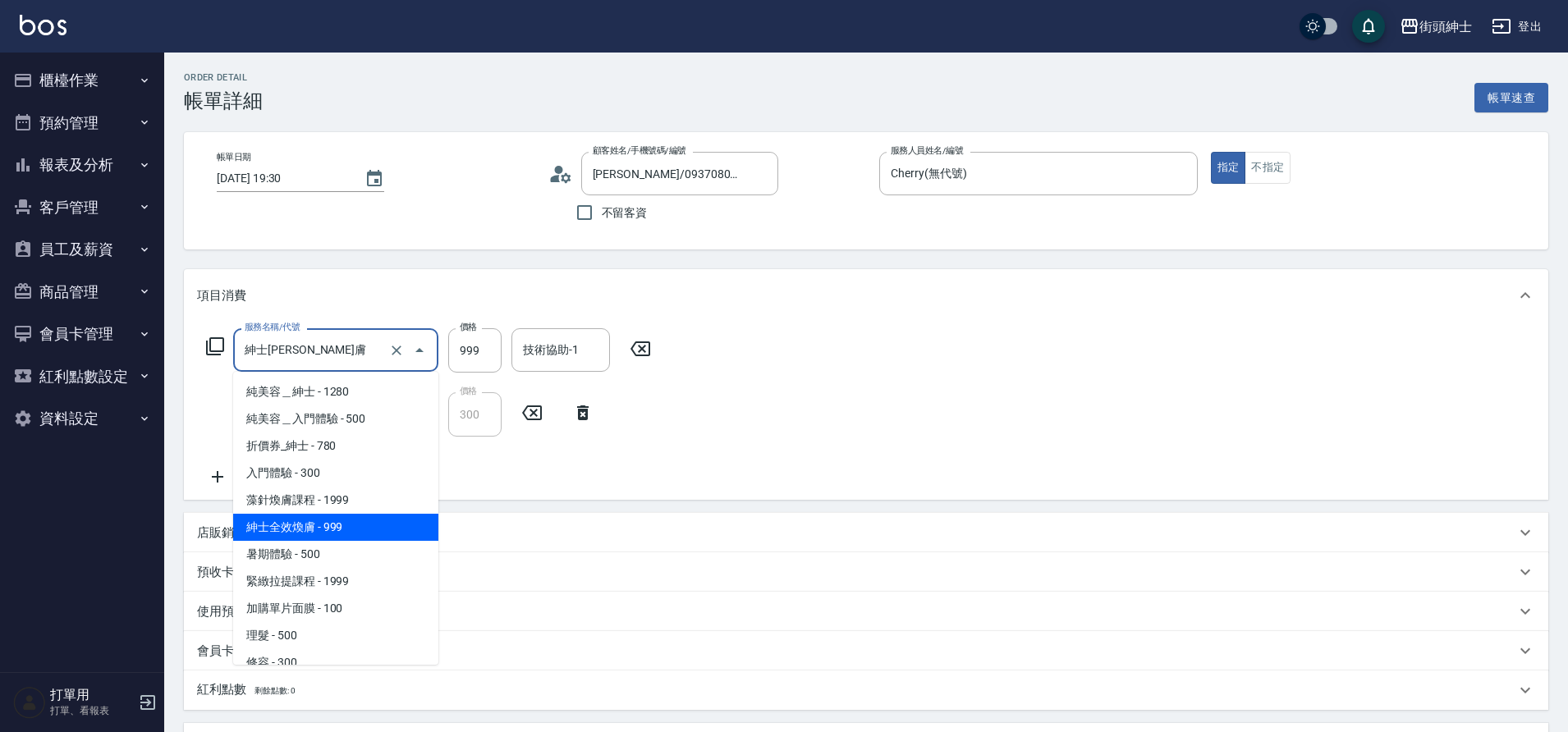
click at [323, 456] on span "折價券_紳士 - 780" at bounding box center [336, 445] width 206 height 27
type input "折價券_紳士"
type input "780"
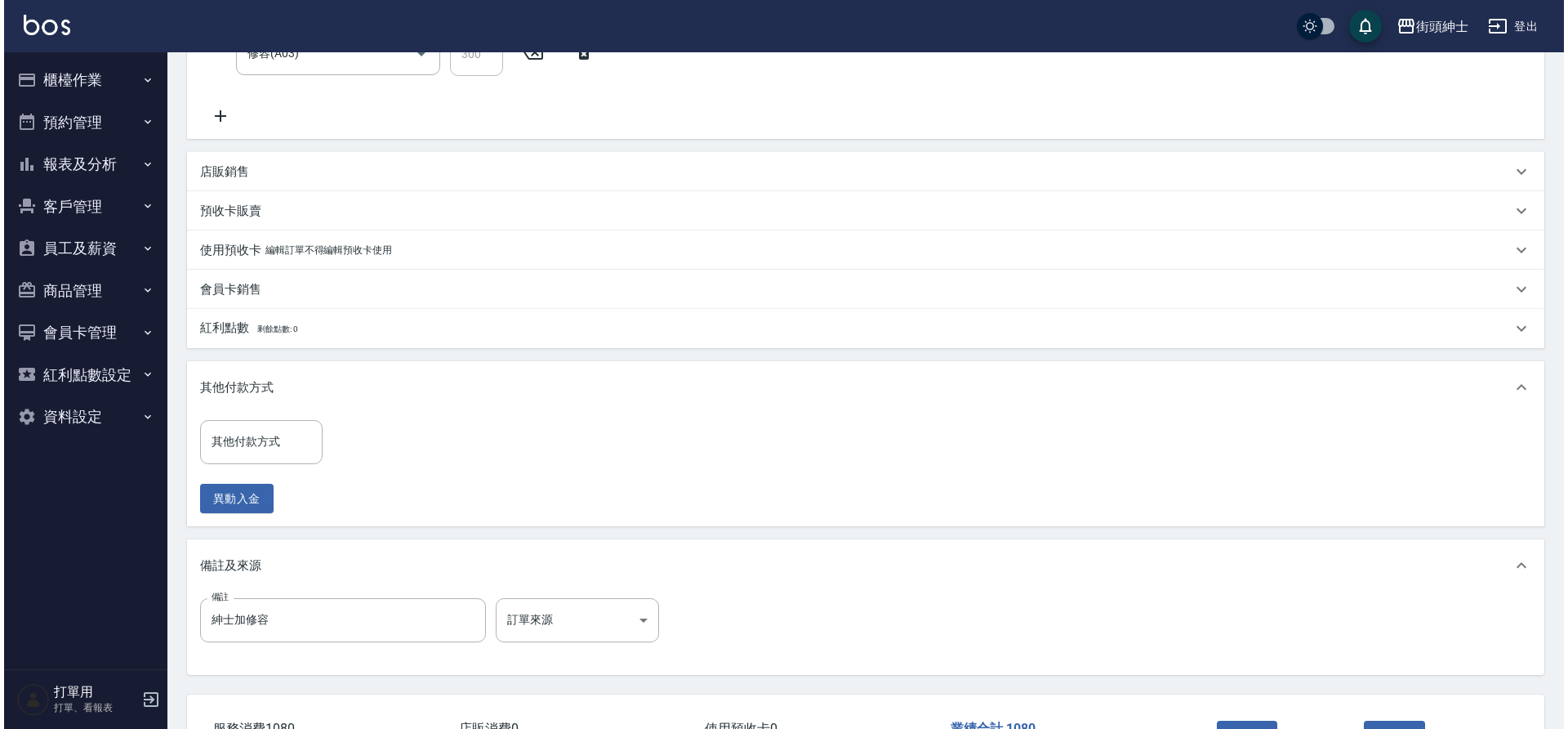
scroll to position [482, 0]
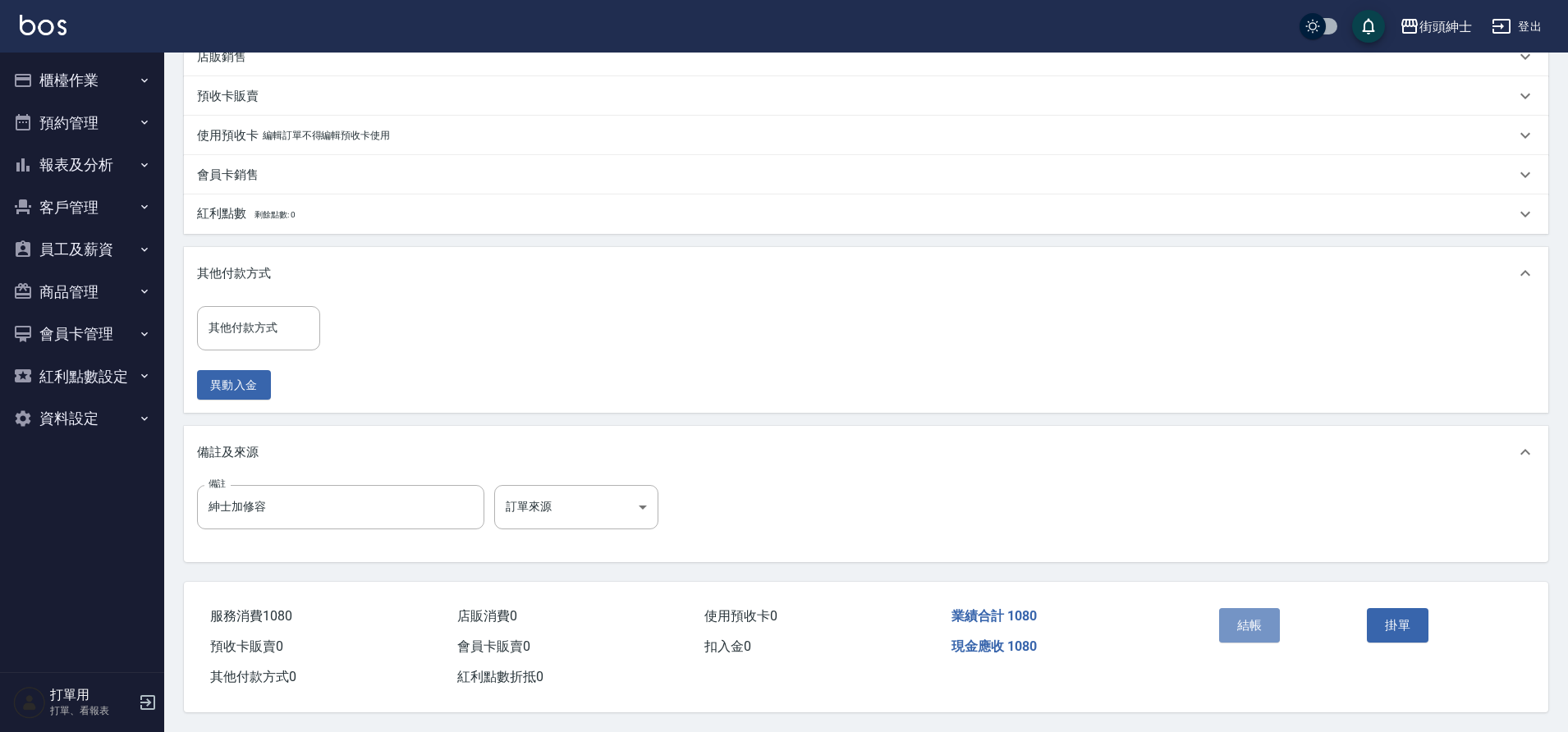
click at [1277, 620] on button "結帳" at bounding box center [1250, 625] width 62 height 35
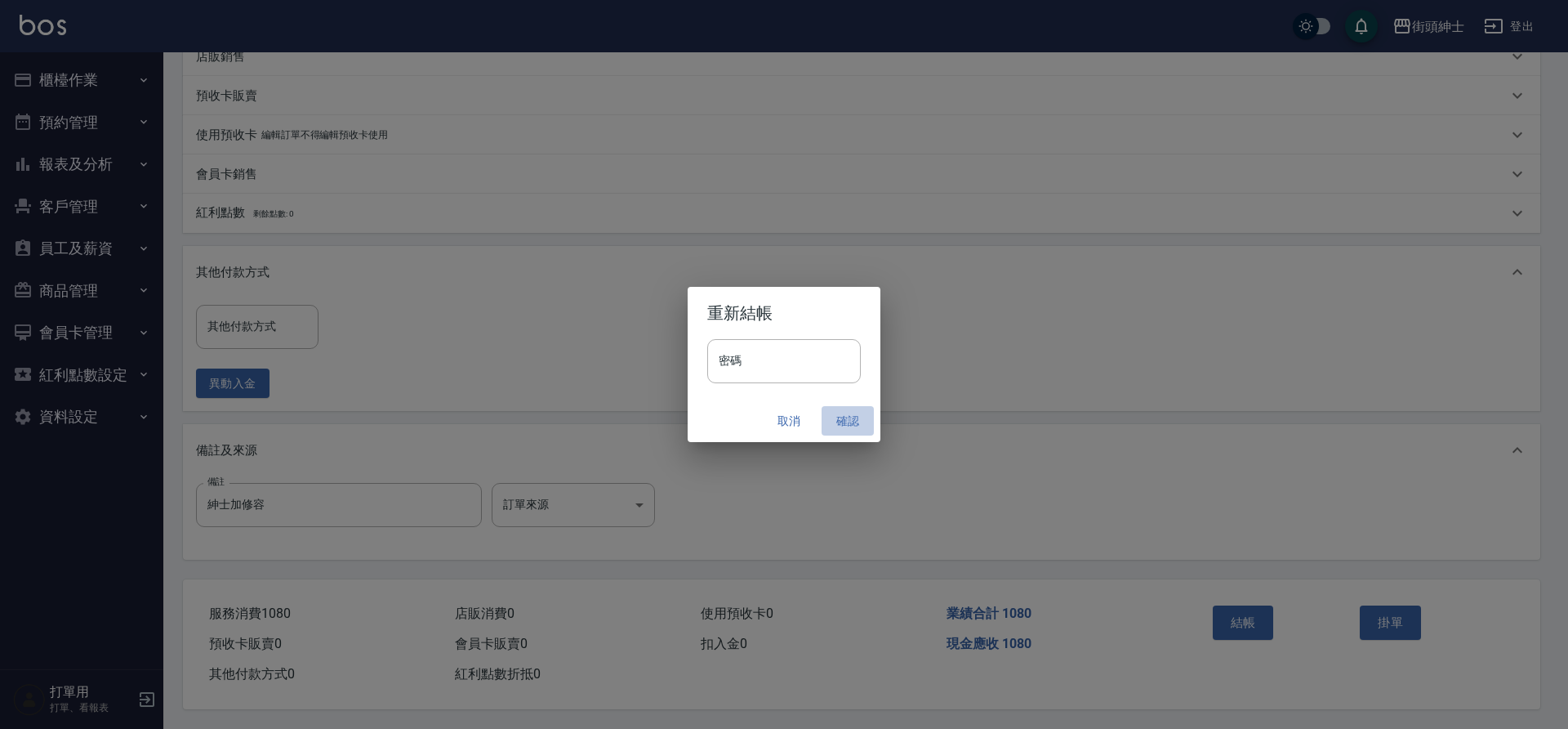
click at [850, 420] on button "確認" at bounding box center [847, 421] width 52 height 31
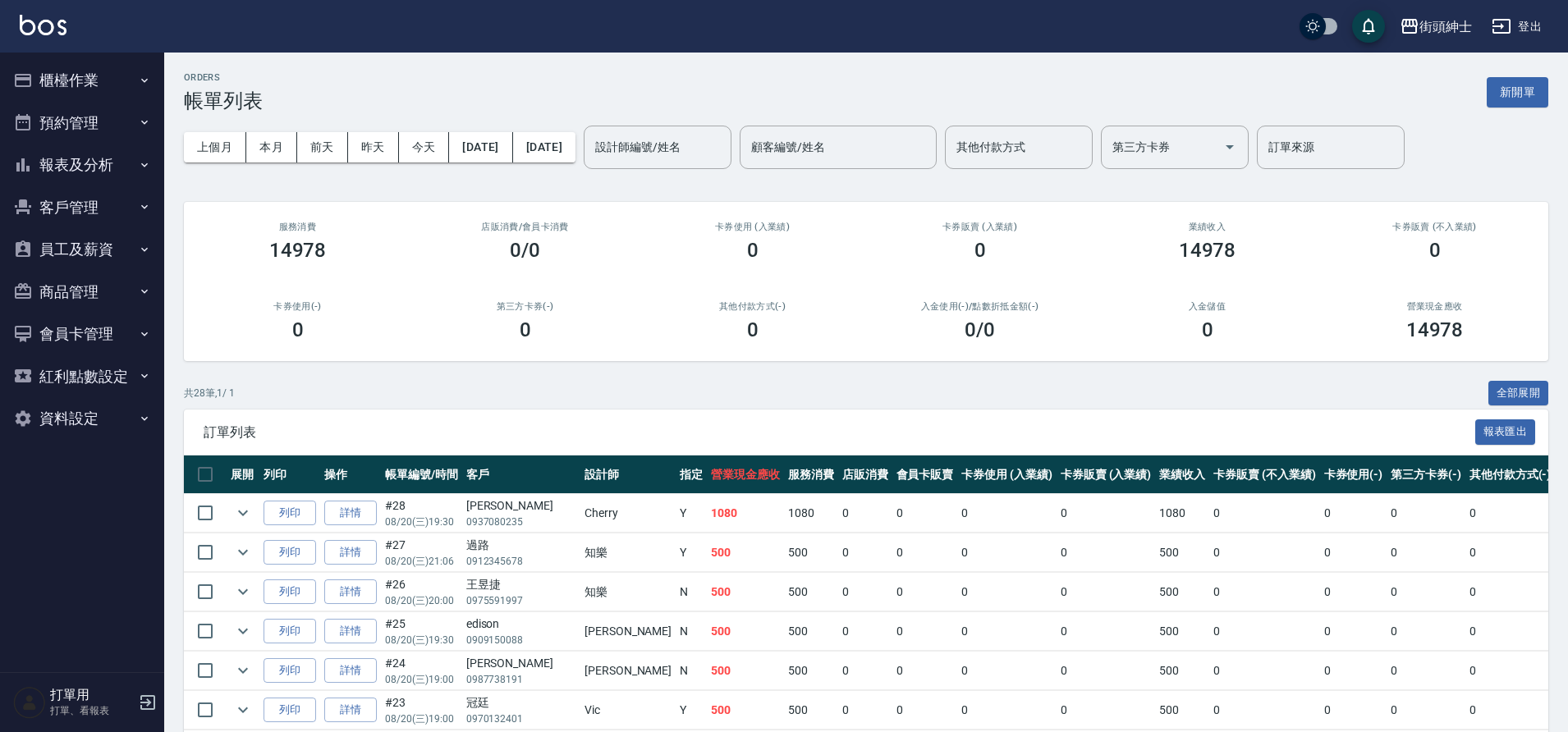
click at [93, 131] on button "預約管理" at bounding box center [82, 122] width 151 height 43
click at [91, 125] on button "預約管理" at bounding box center [82, 122] width 151 height 43
click at [87, 106] on button "預約管理" at bounding box center [82, 122] width 151 height 43
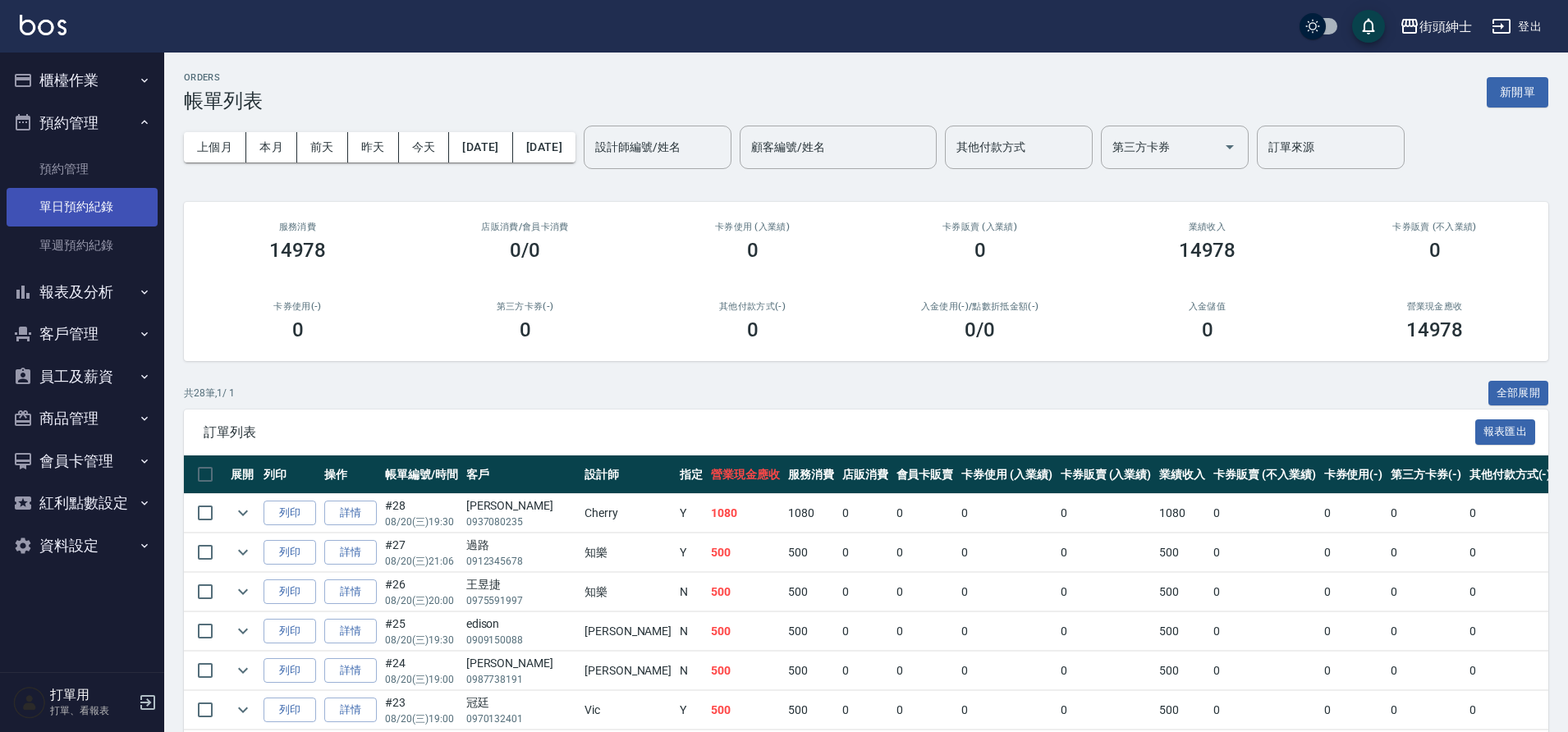
click at [104, 196] on link "單日預約紀錄" at bounding box center [82, 207] width 151 height 38
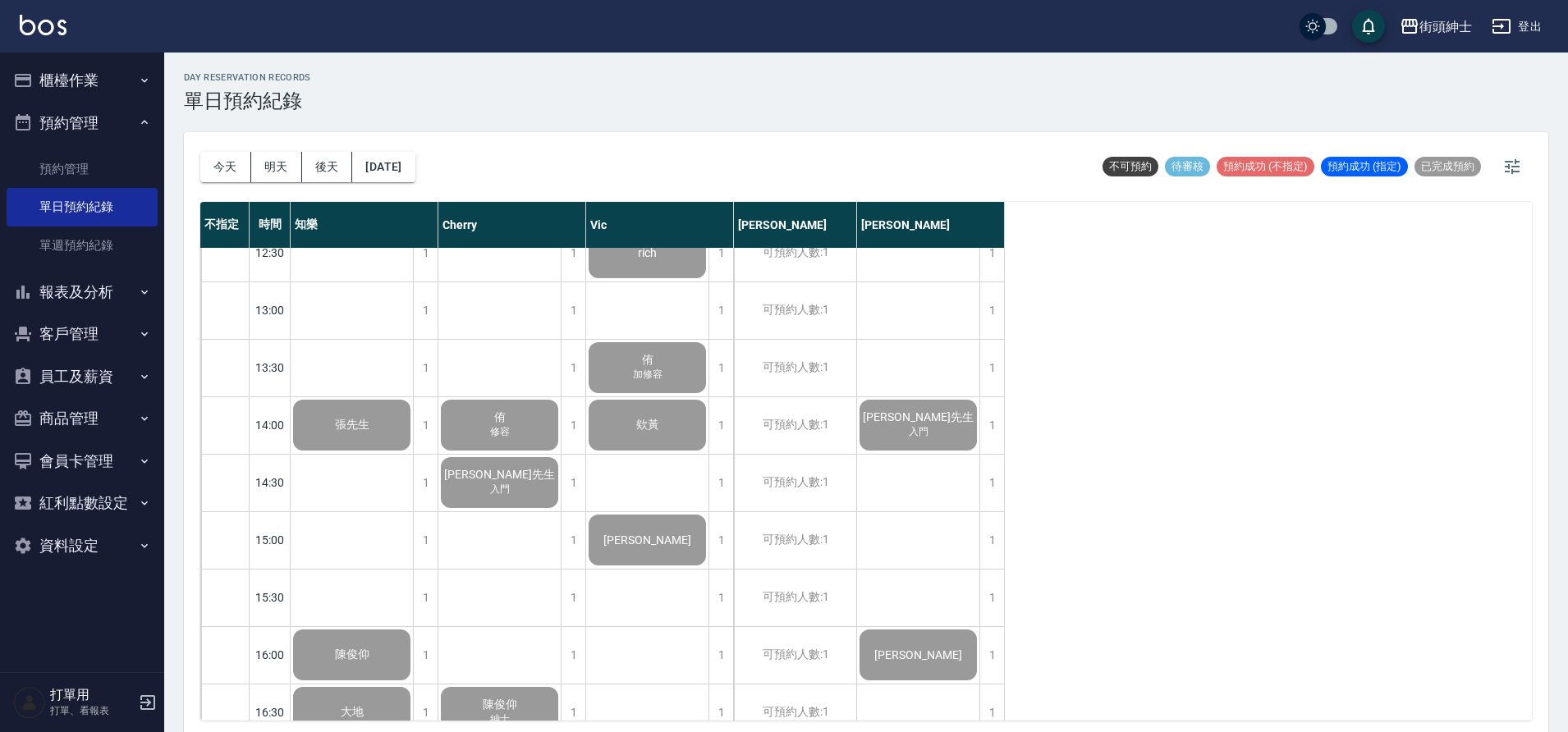
scroll to position [704, 0]
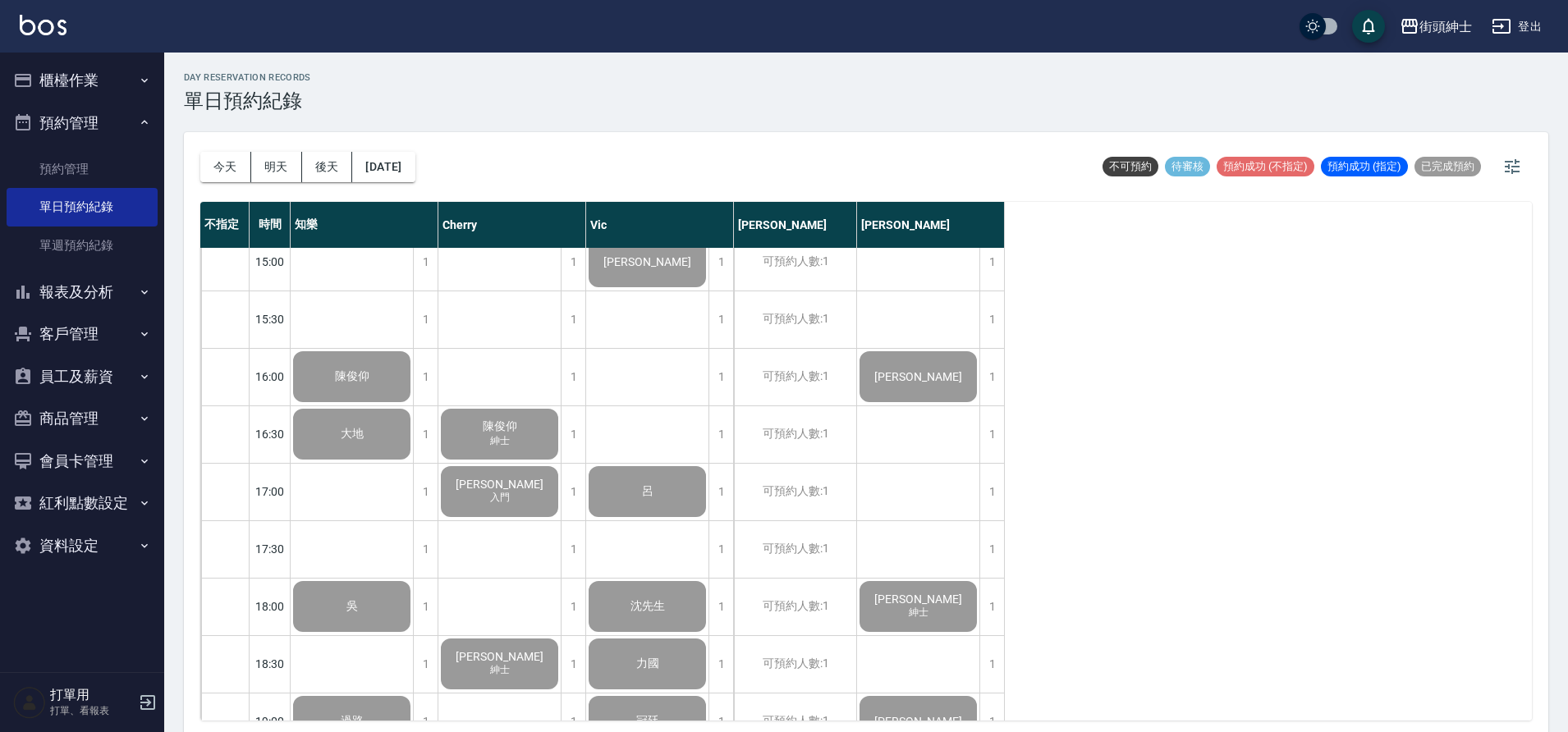
click at [408, 183] on div "今天 明天 後天 2025/08/20" at bounding box center [308, 167] width 215 height 70
click at [405, 179] on div "今天 明天 後天 2025/08/20" at bounding box center [308, 167] width 215 height 70
click at [405, 179] on button "[DATE]" at bounding box center [383, 167] width 63 height 31
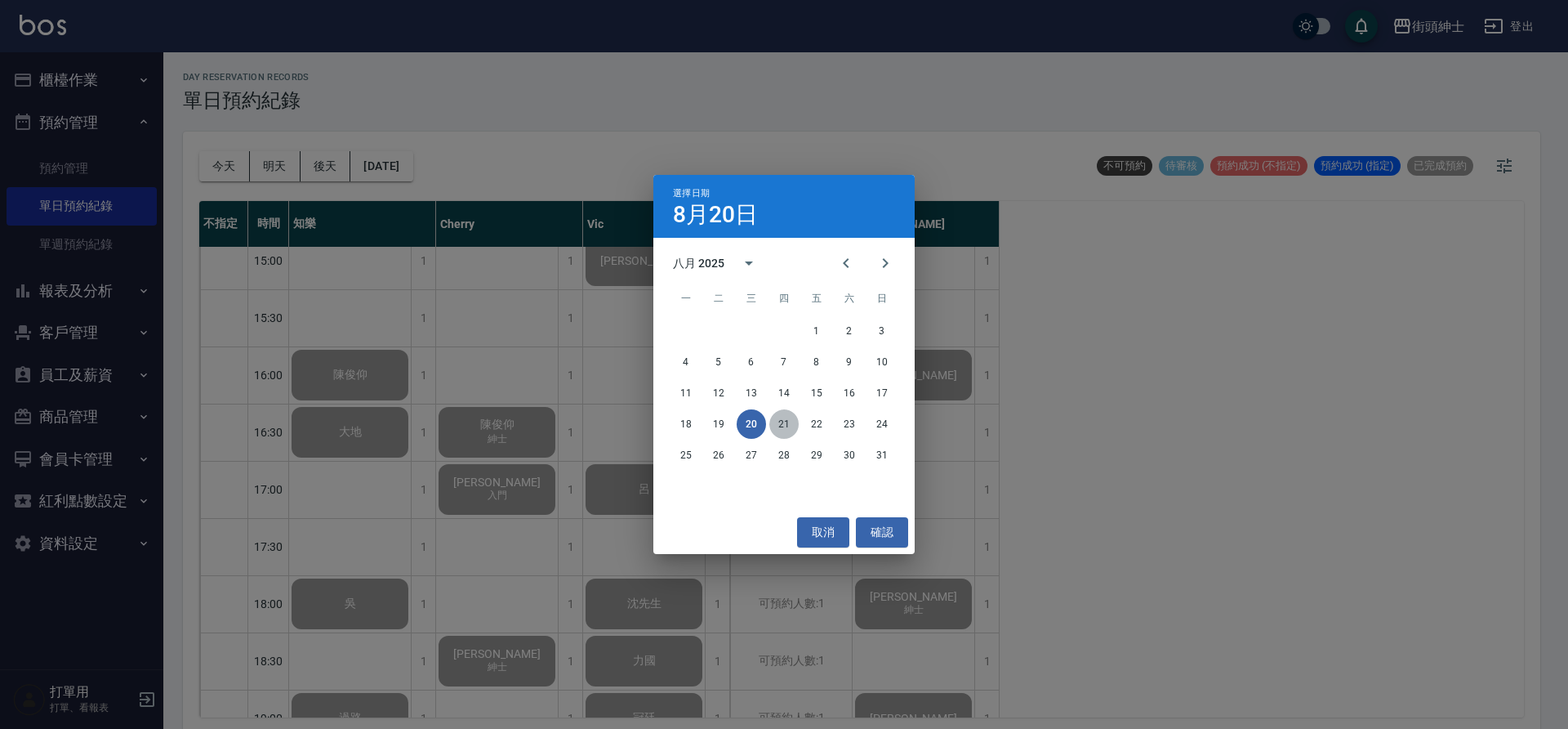
click at [786, 421] on button "21" at bounding box center [784, 424] width 30 height 30
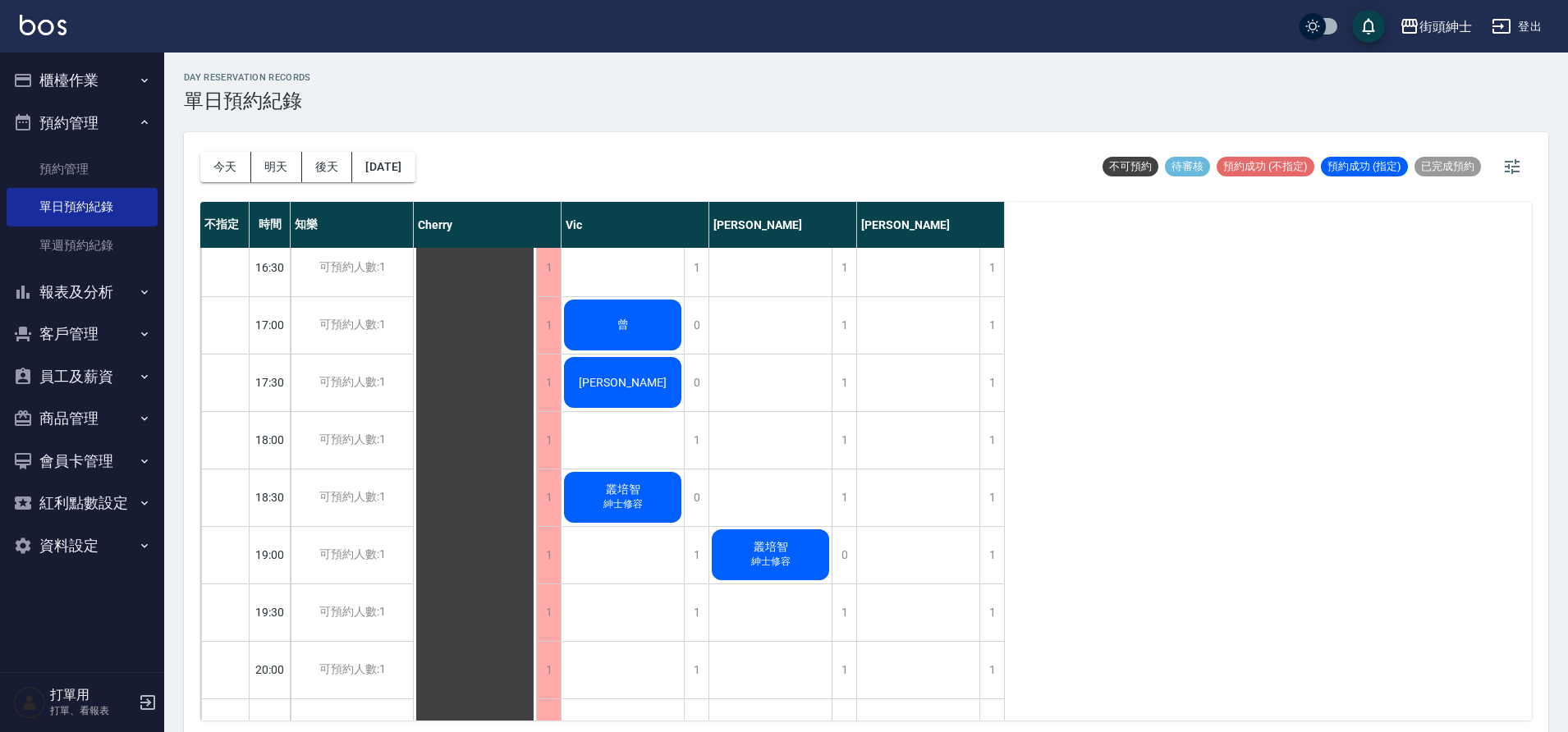
scroll to position [1007, 0]
